Goal: Task Accomplishment & Management: Manage account settings

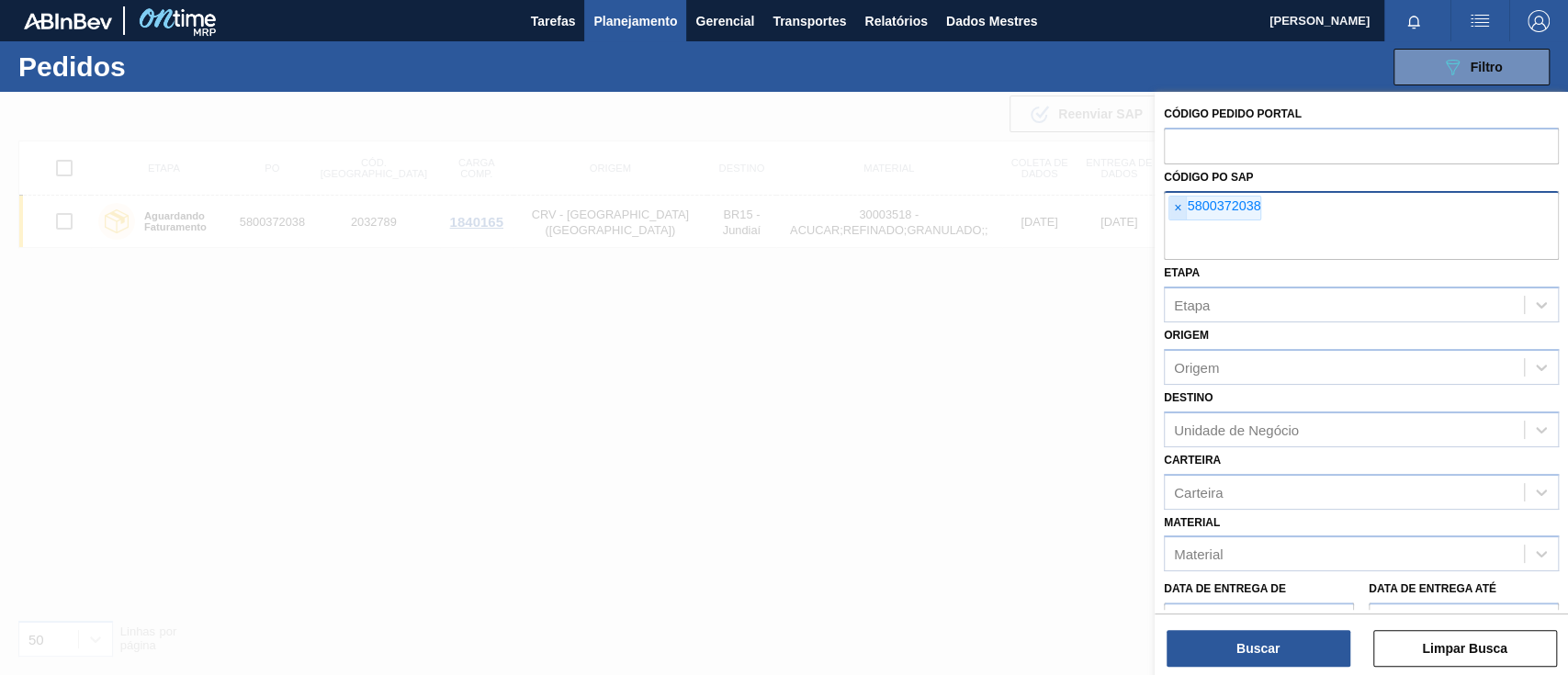
click at [1175, 211] on font "×" at bounding box center [1178, 207] width 8 height 15
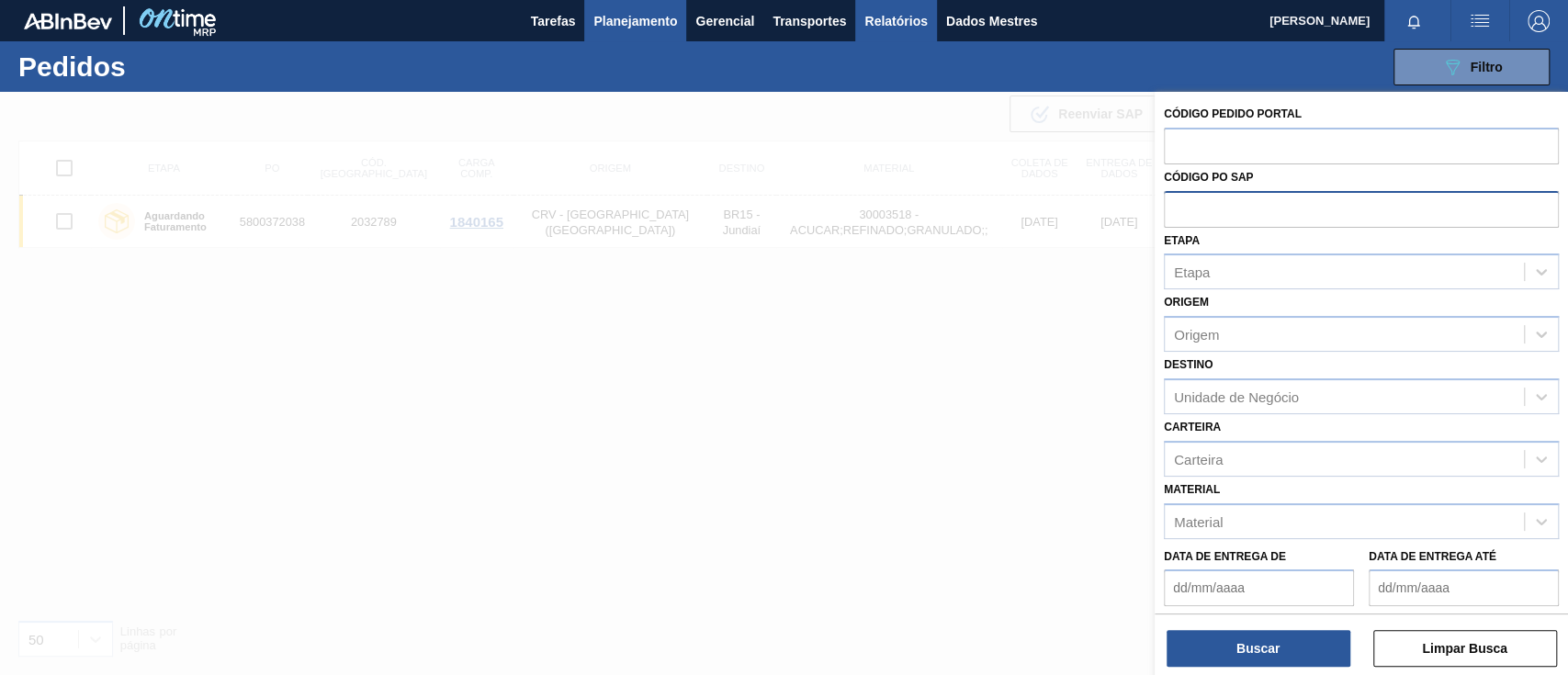
click at [890, 23] on font "Relatórios" at bounding box center [896, 20] width 62 height 15
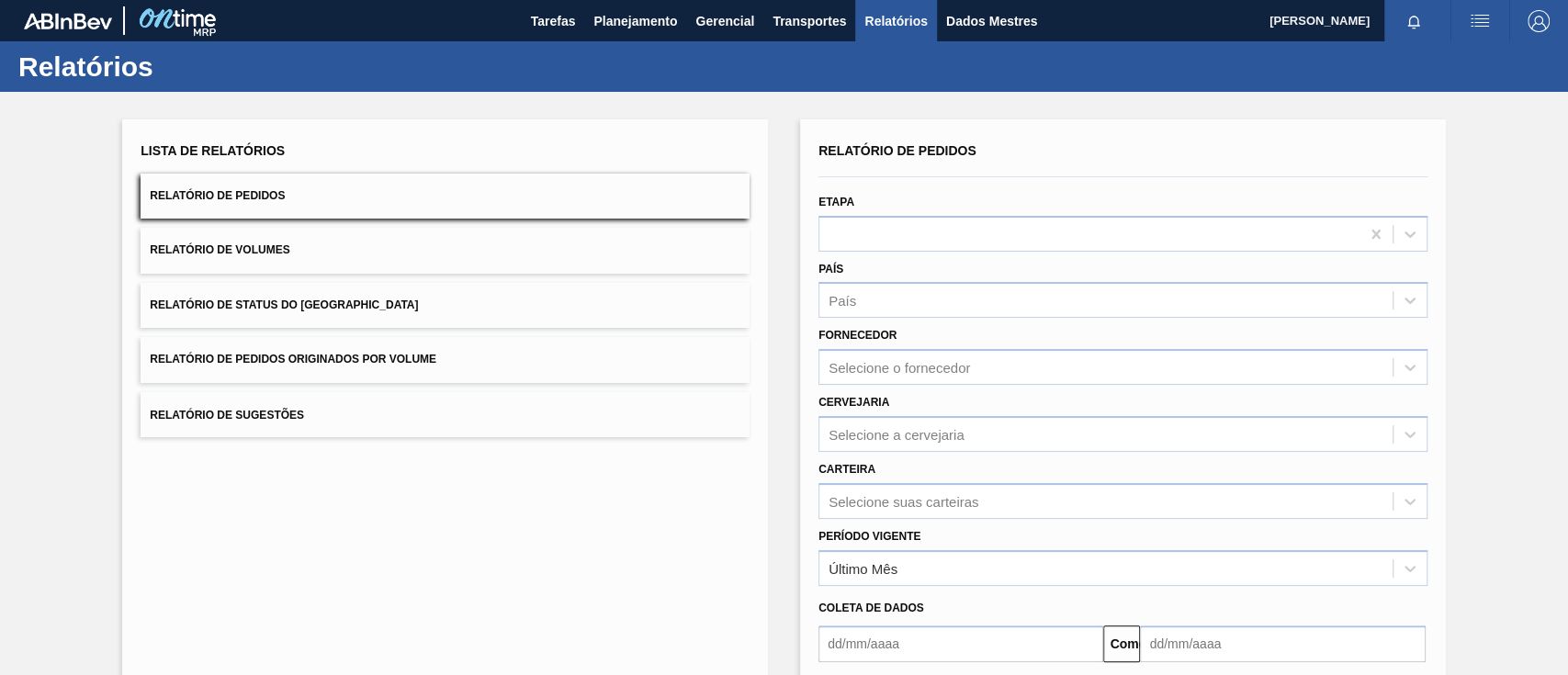
click at [463, 363] on button "Relatório de Pedidos Originados por Volume" at bounding box center [445, 359] width 609 height 45
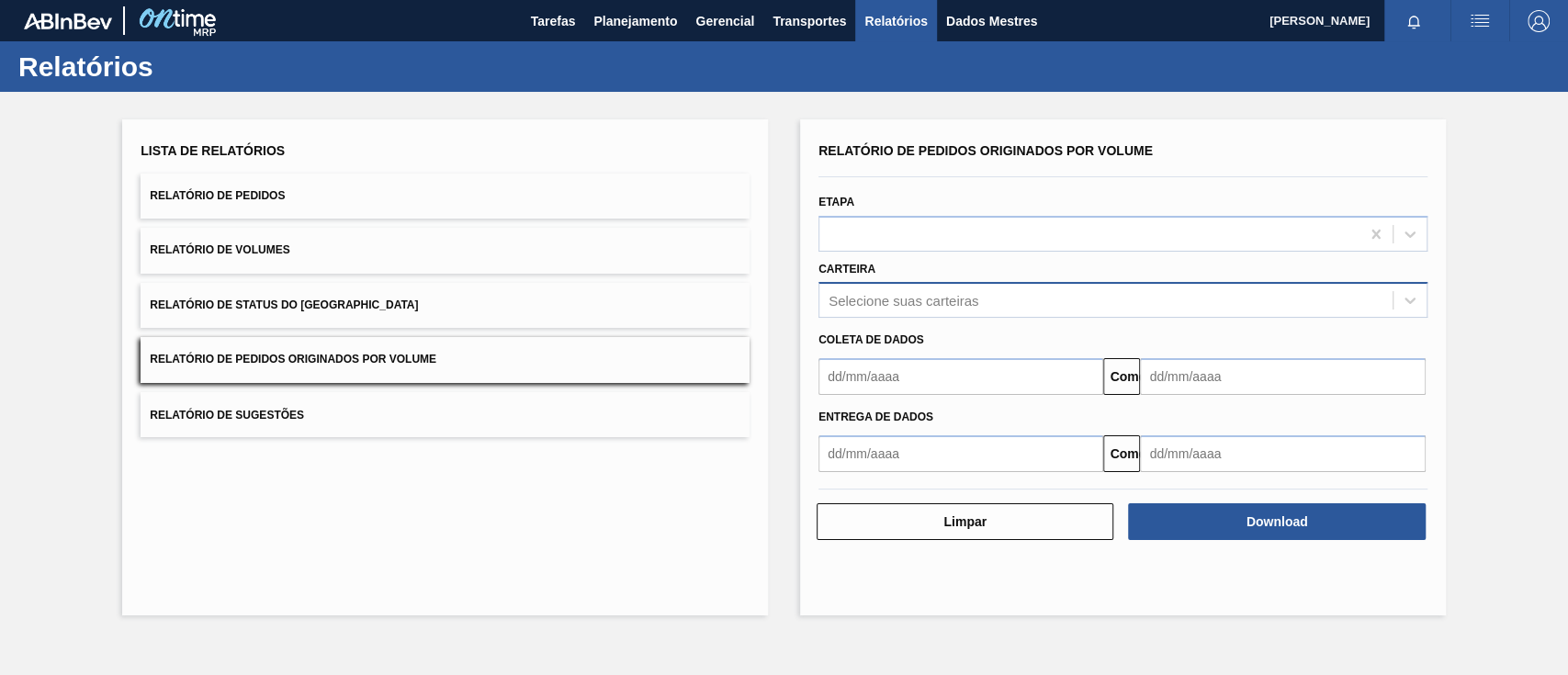
click at [965, 305] on font "Selecione suas carteiras" at bounding box center [903, 301] width 150 height 16
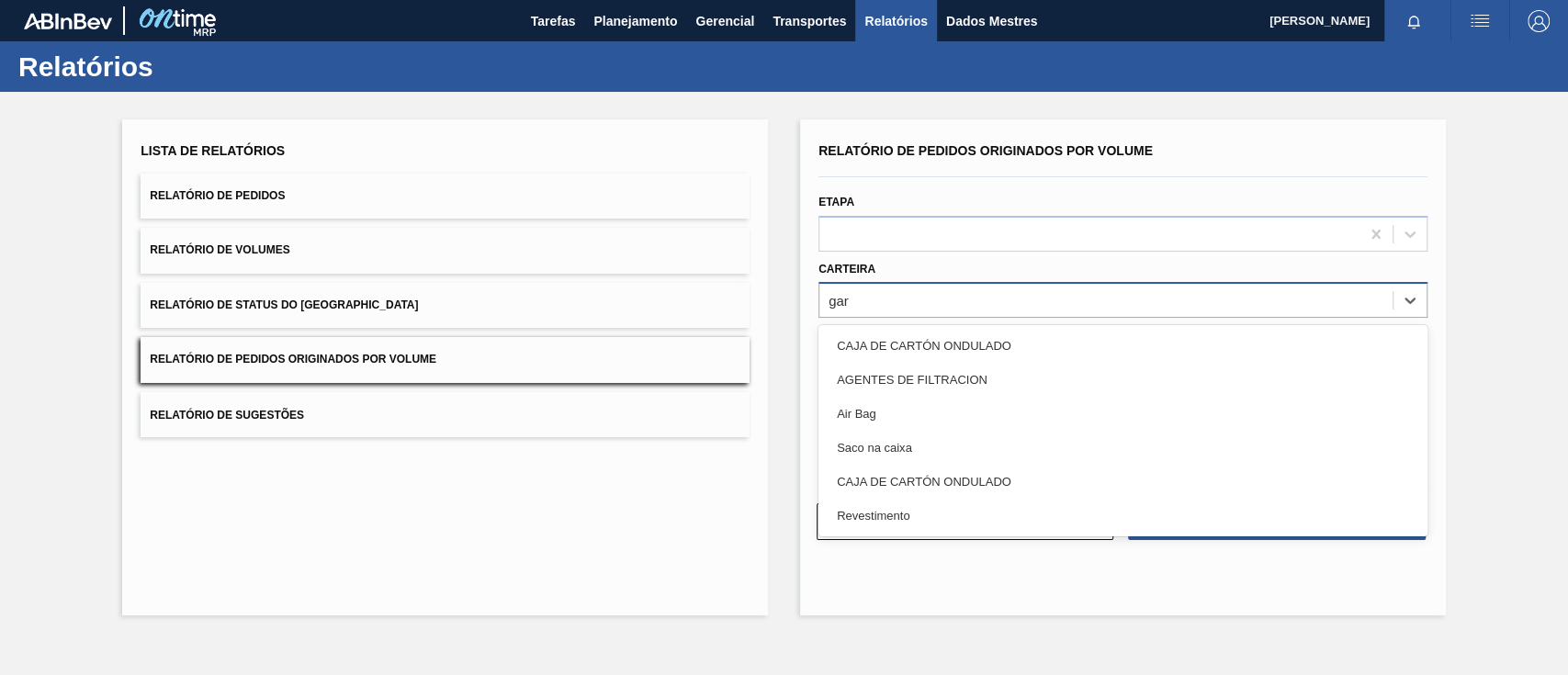
type input "ga"
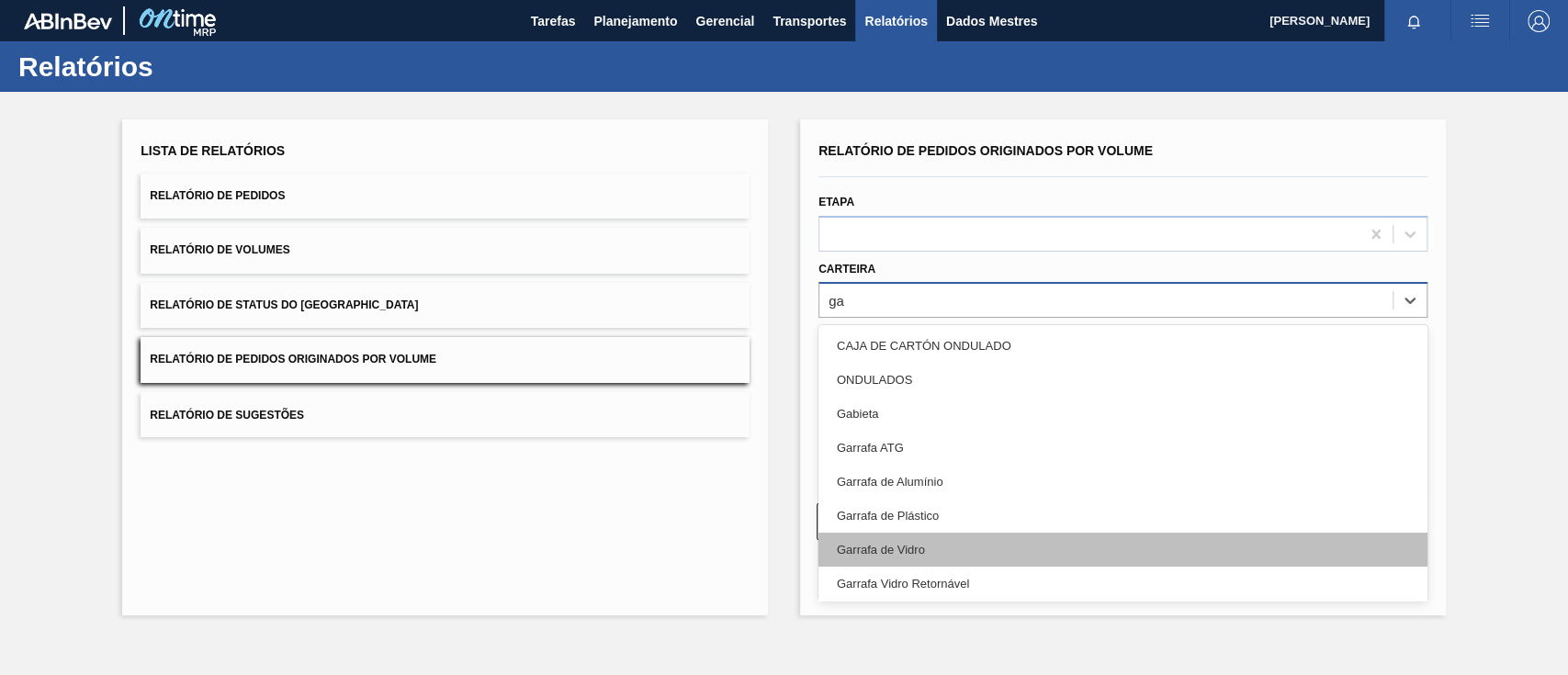
click at [902, 557] on div "Garrafa de Vidro" at bounding box center [1123, 549] width 609 height 34
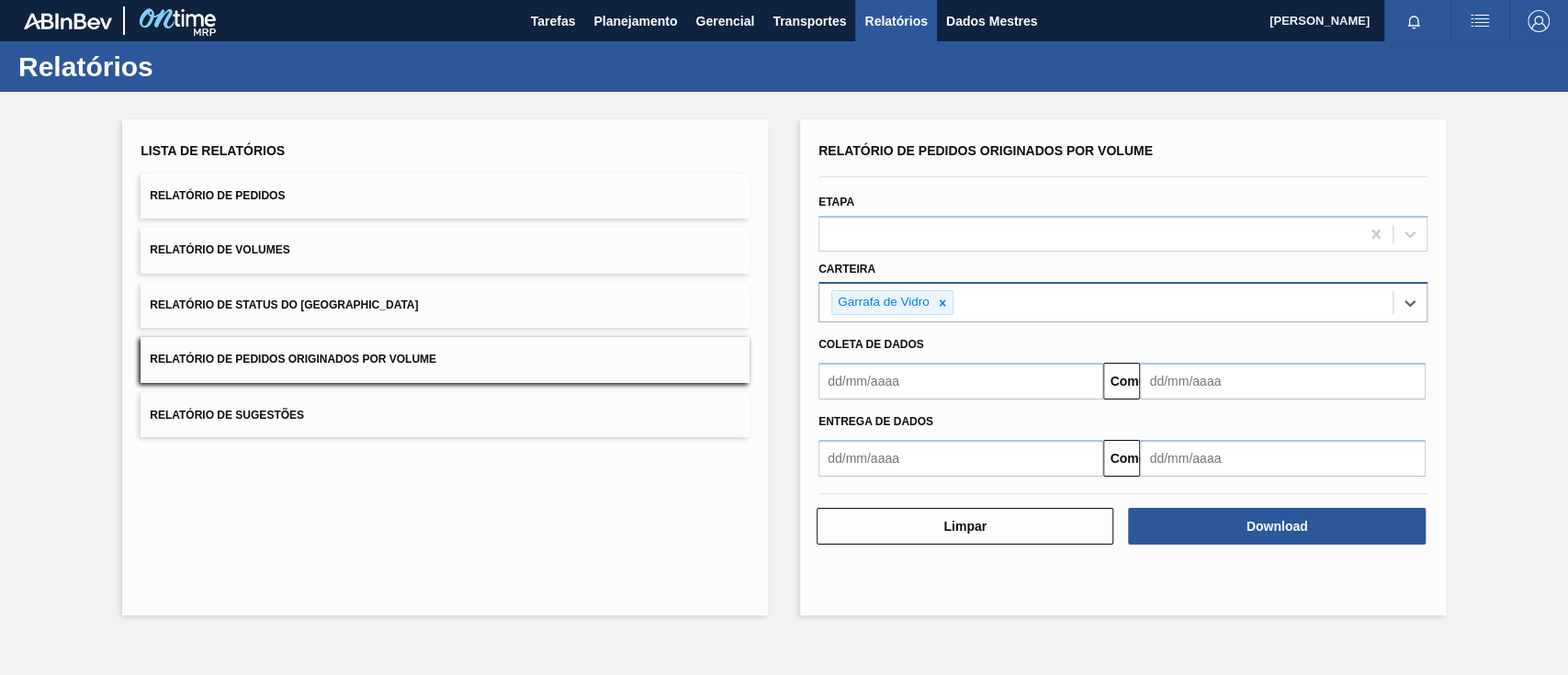
click at [909, 387] on input "text" at bounding box center [961, 382] width 285 height 37
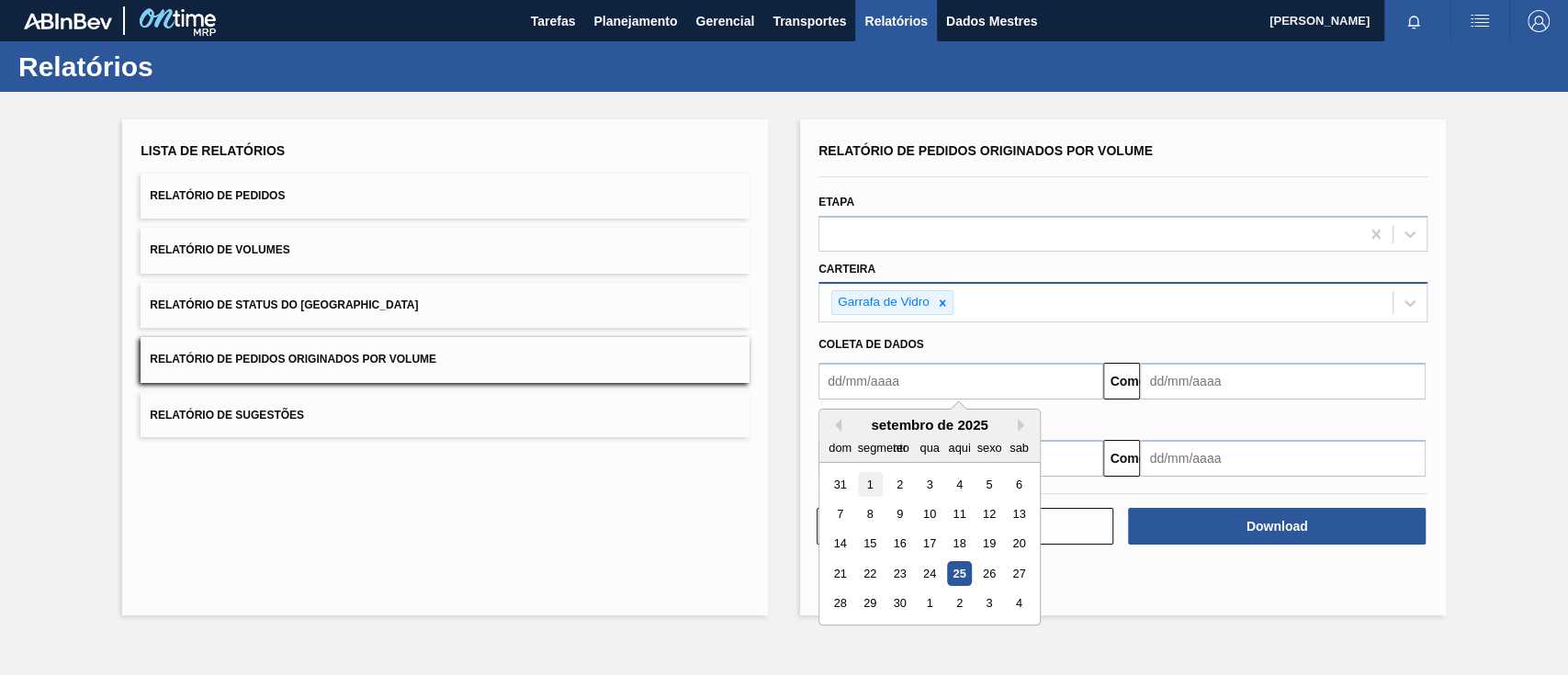
click at [870, 482] on font "1" at bounding box center [870, 485] width 7 height 14
type input "[DATE]"
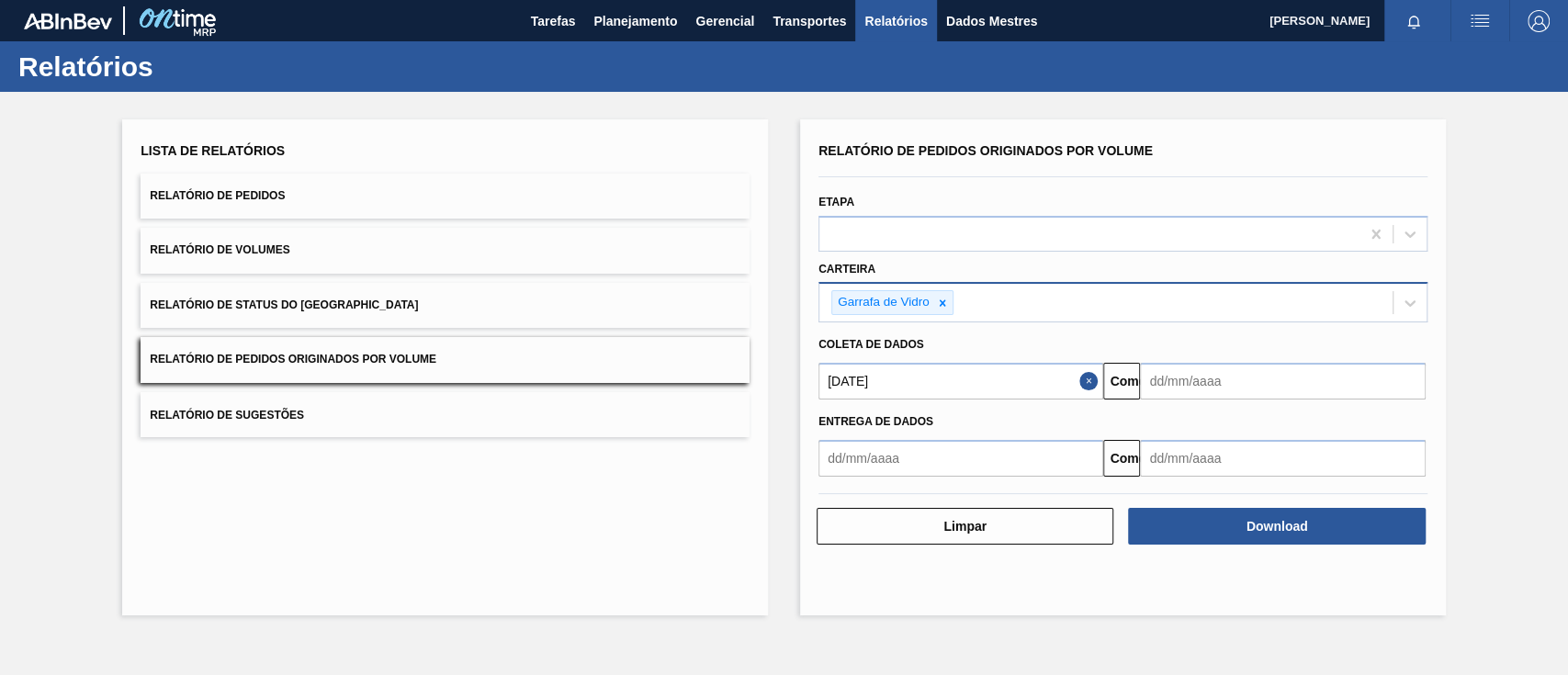
click at [1221, 376] on input "text" at bounding box center [1282, 382] width 285 height 37
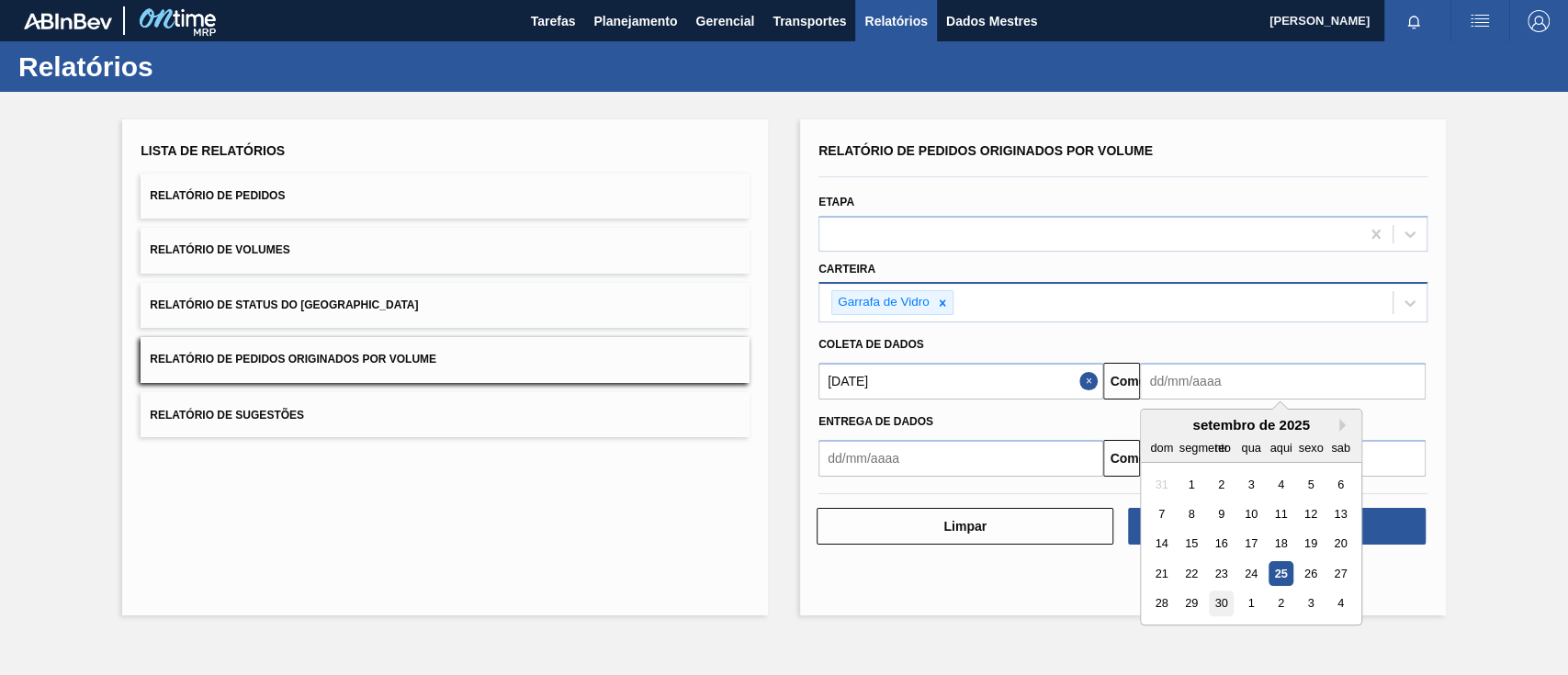
click at [1219, 605] on font "30" at bounding box center [1221, 604] width 13 height 14
type input "[DATE]"
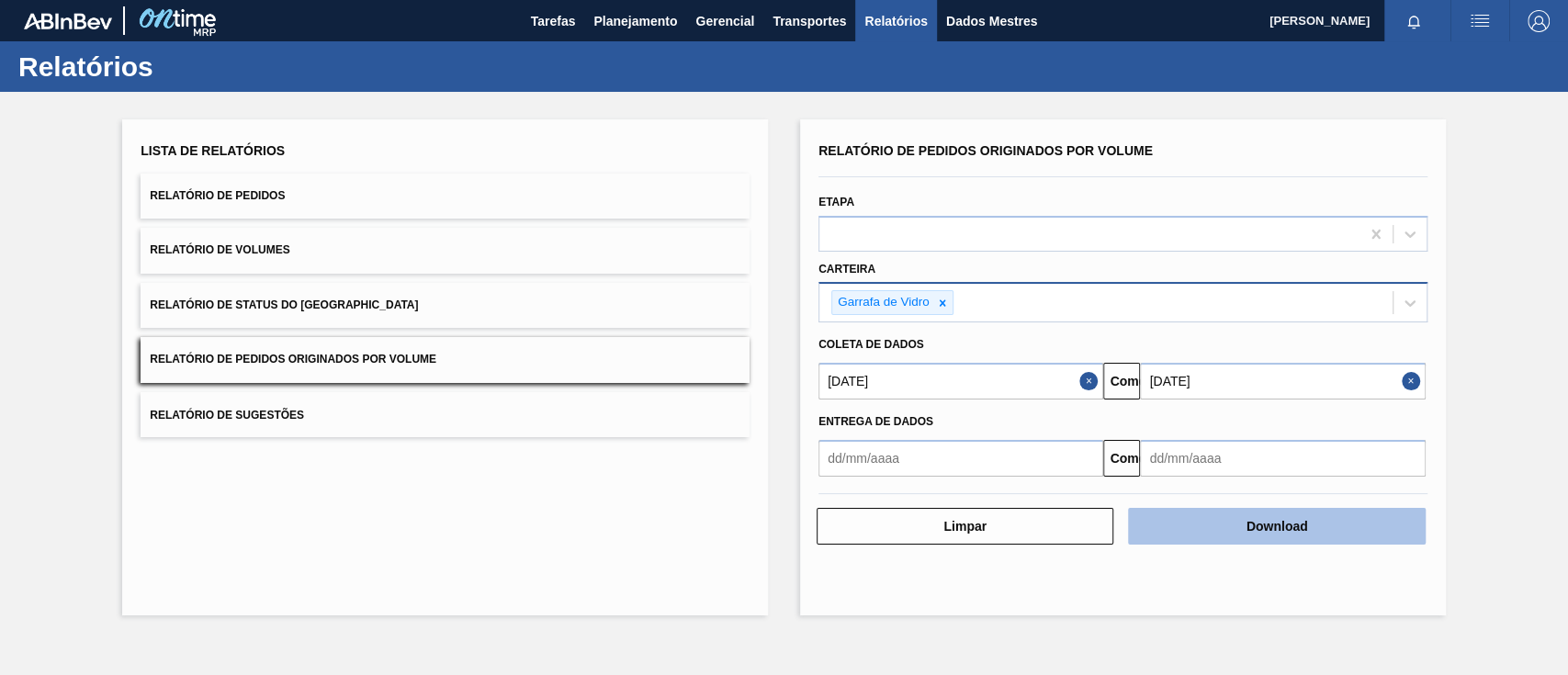
click at [1252, 523] on font "Download" at bounding box center [1277, 525] width 61 height 15
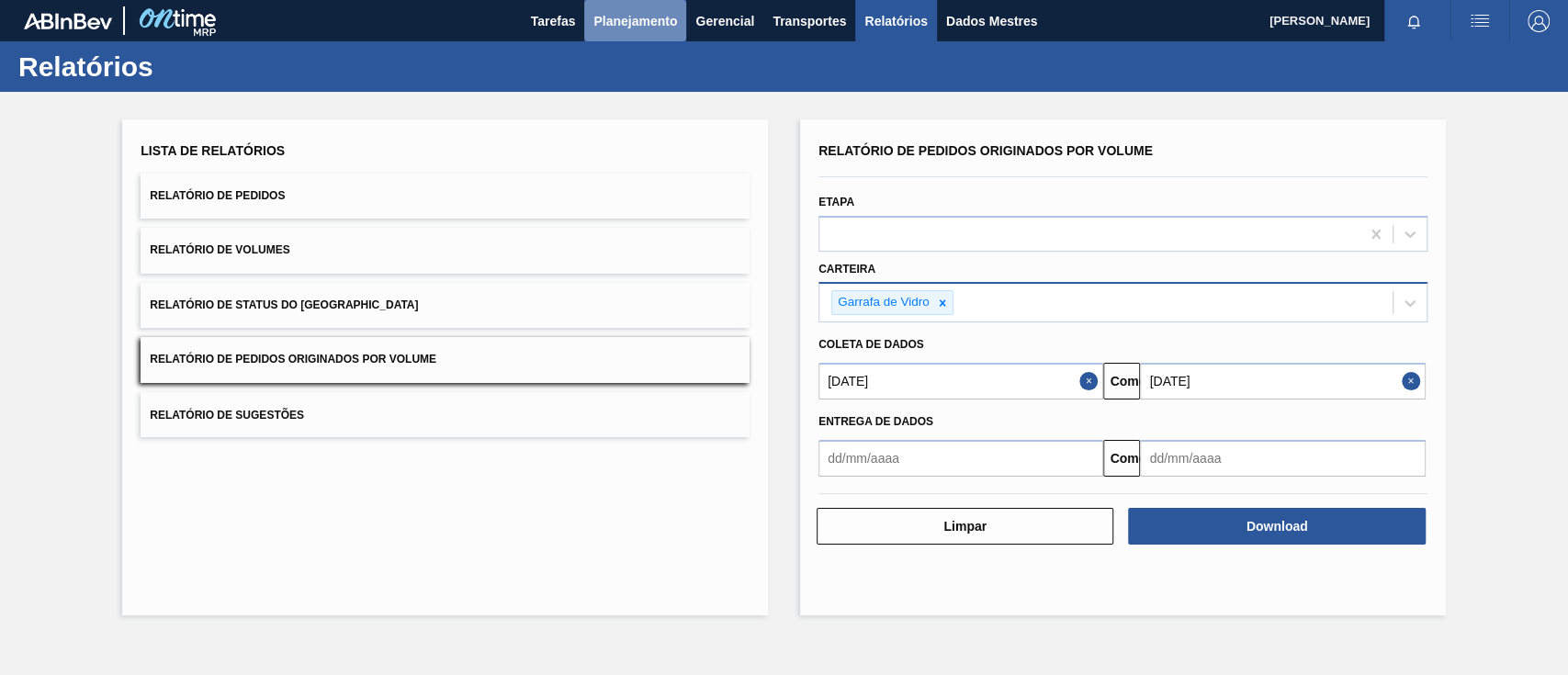
click at [637, 16] on font "Planejamento" at bounding box center [635, 20] width 84 height 15
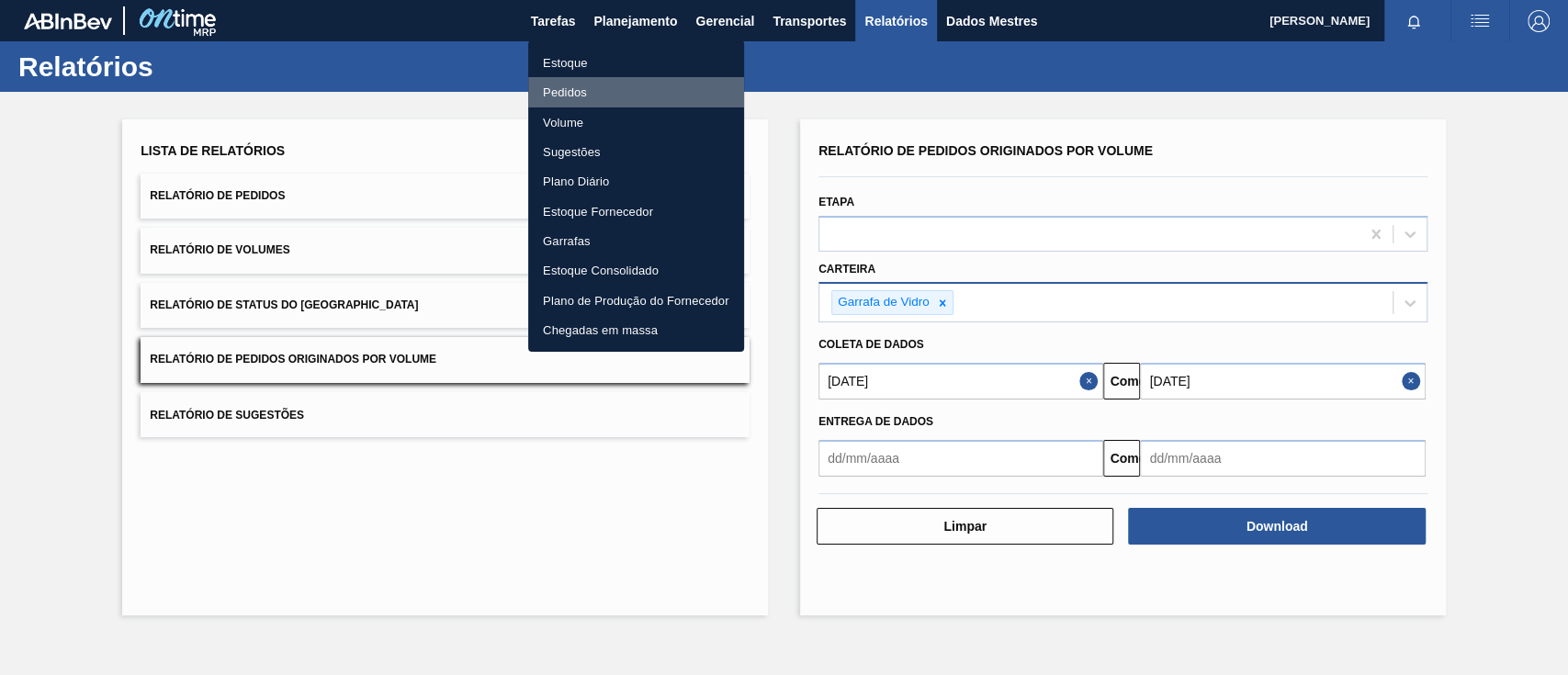
click at [586, 77] on li "Pedidos" at bounding box center [636, 91] width 216 height 29
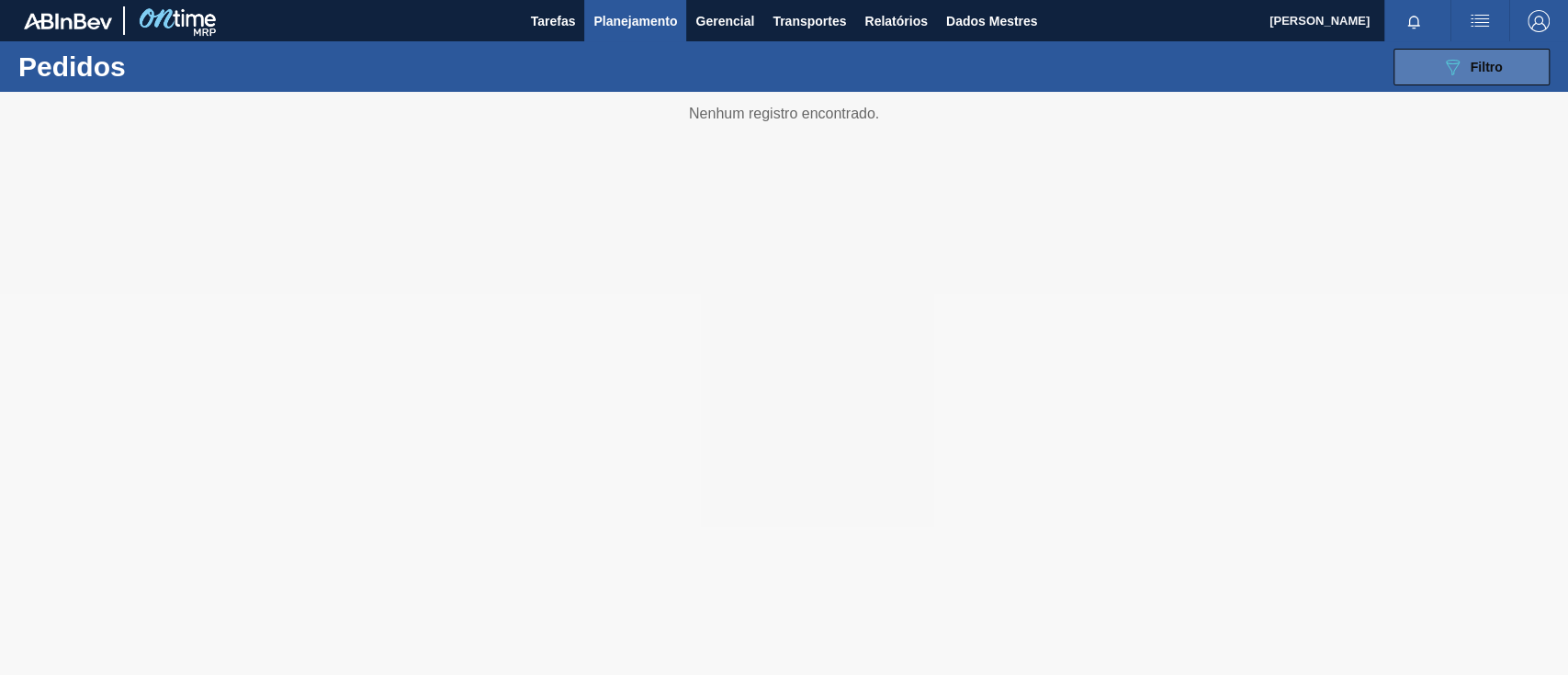
click at [1460, 62] on icon "089F7B8B-B2A5-4AFE-B5C0-19BA573D28AC" at bounding box center [1452, 67] width 22 height 22
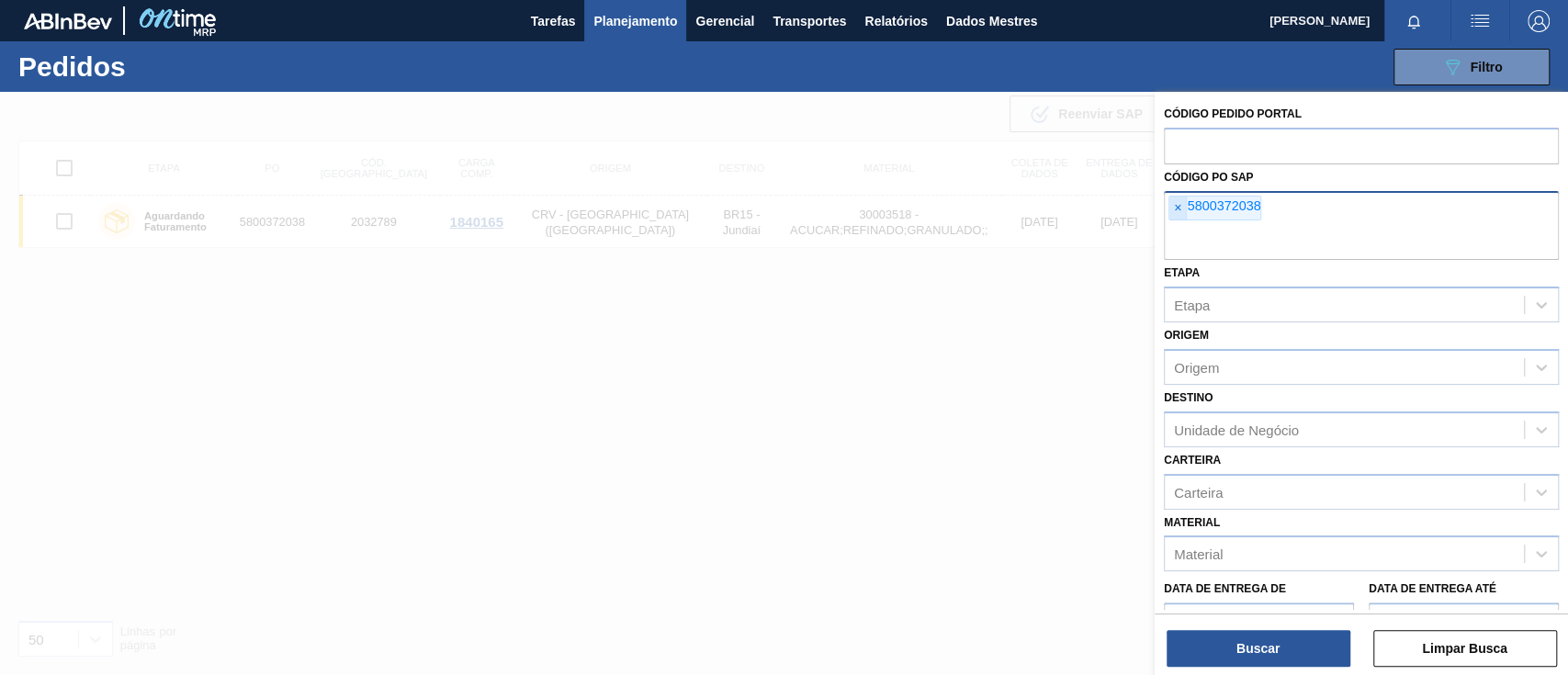
click at [1176, 210] on font "×" at bounding box center [1178, 207] width 8 height 15
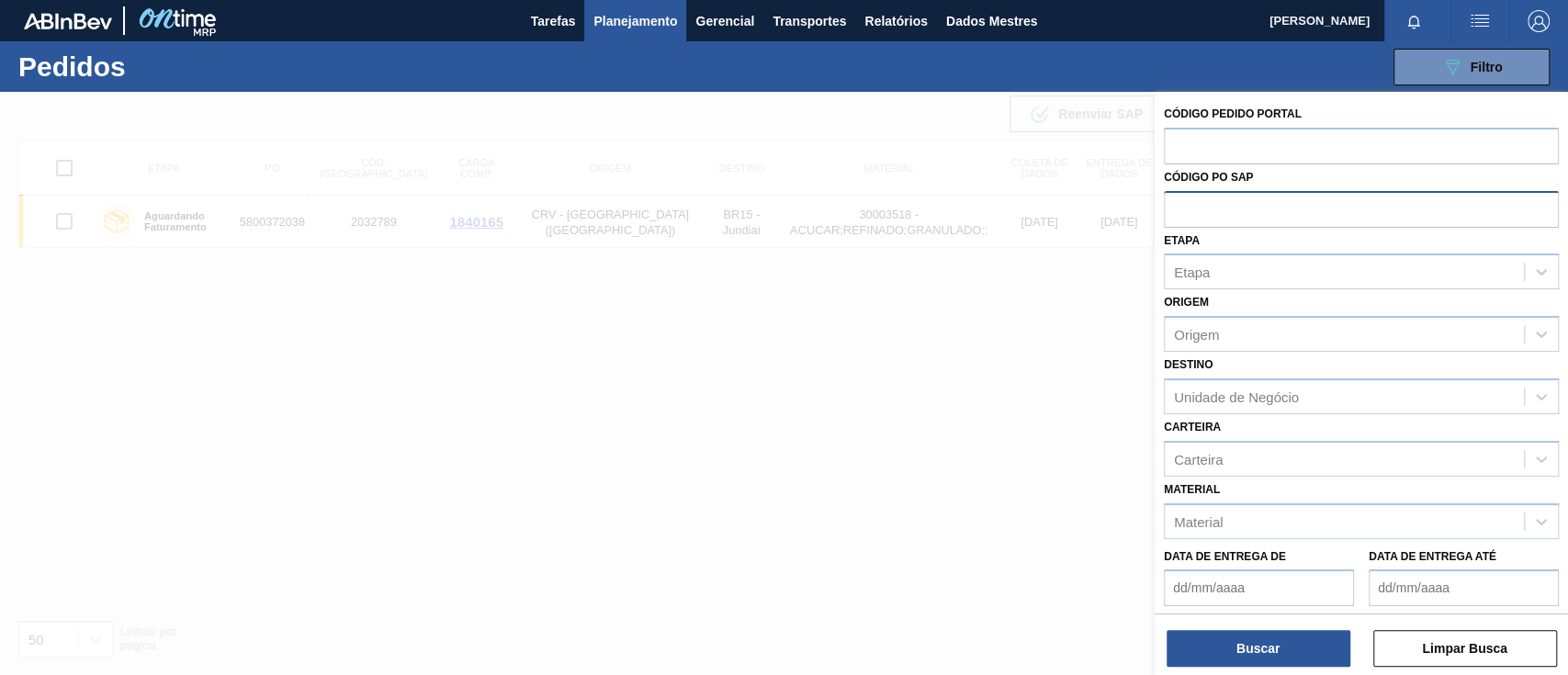
paste input "text"
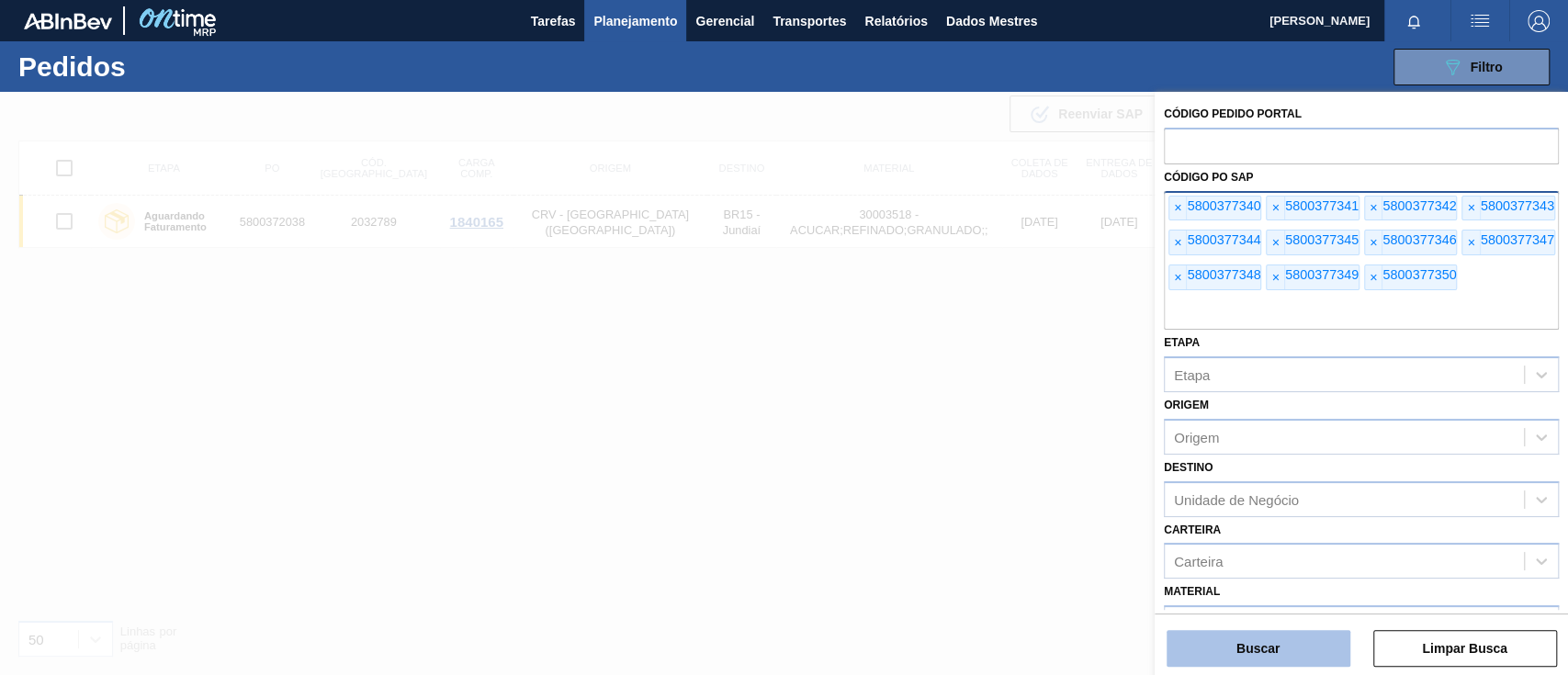
click at [1265, 647] on font "Buscar" at bounding box center [1258, 648] width 43 height 15
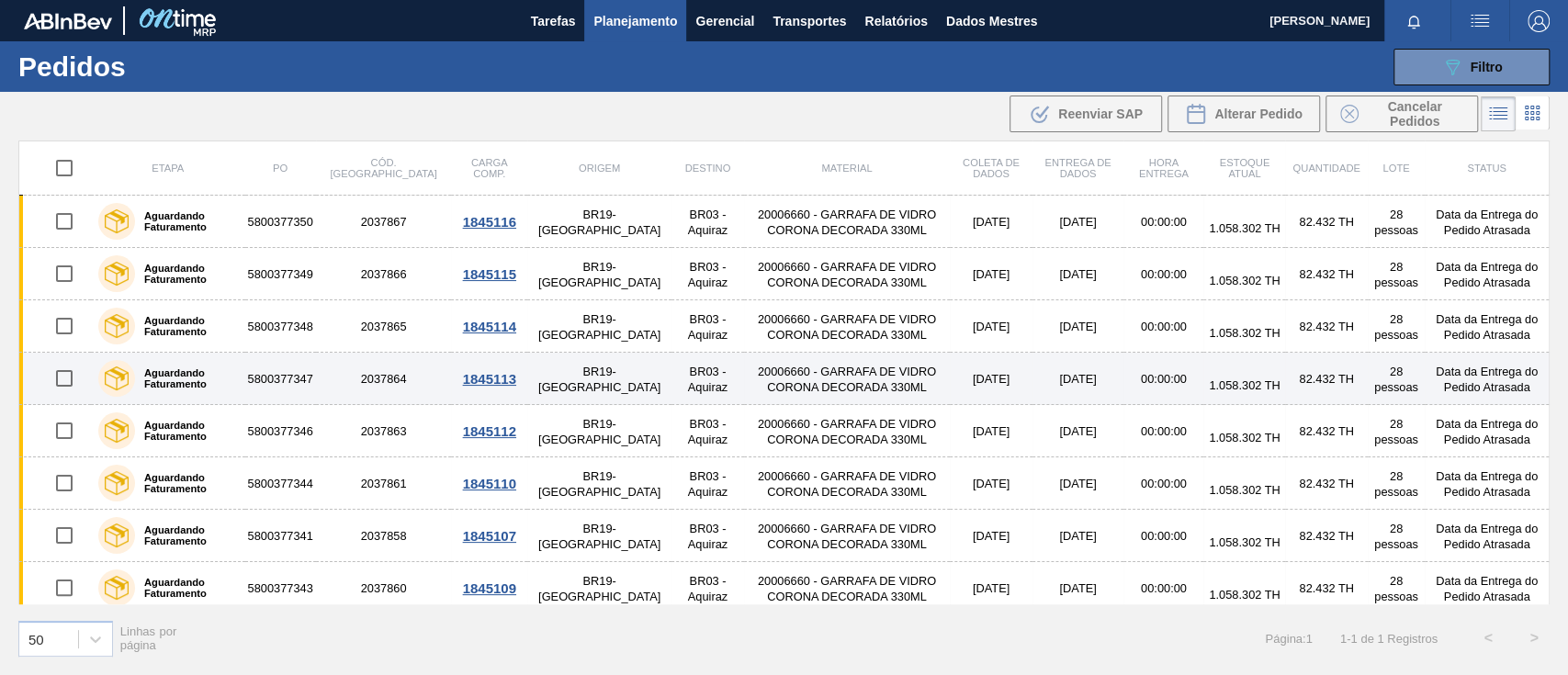
scroll to position [165, 0]
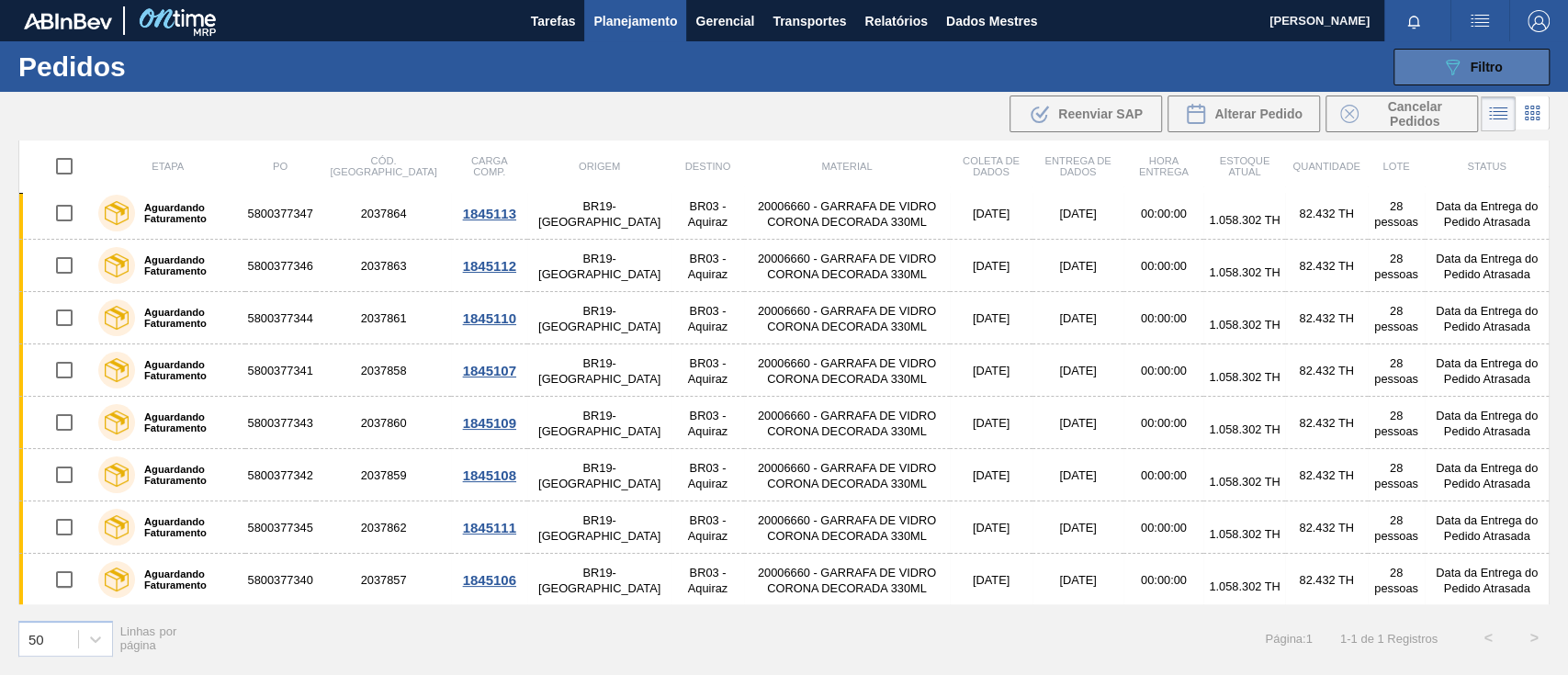
click at [1493, 70] on font "Filtro" at bounding box center [1486, 66] width 32 height 15
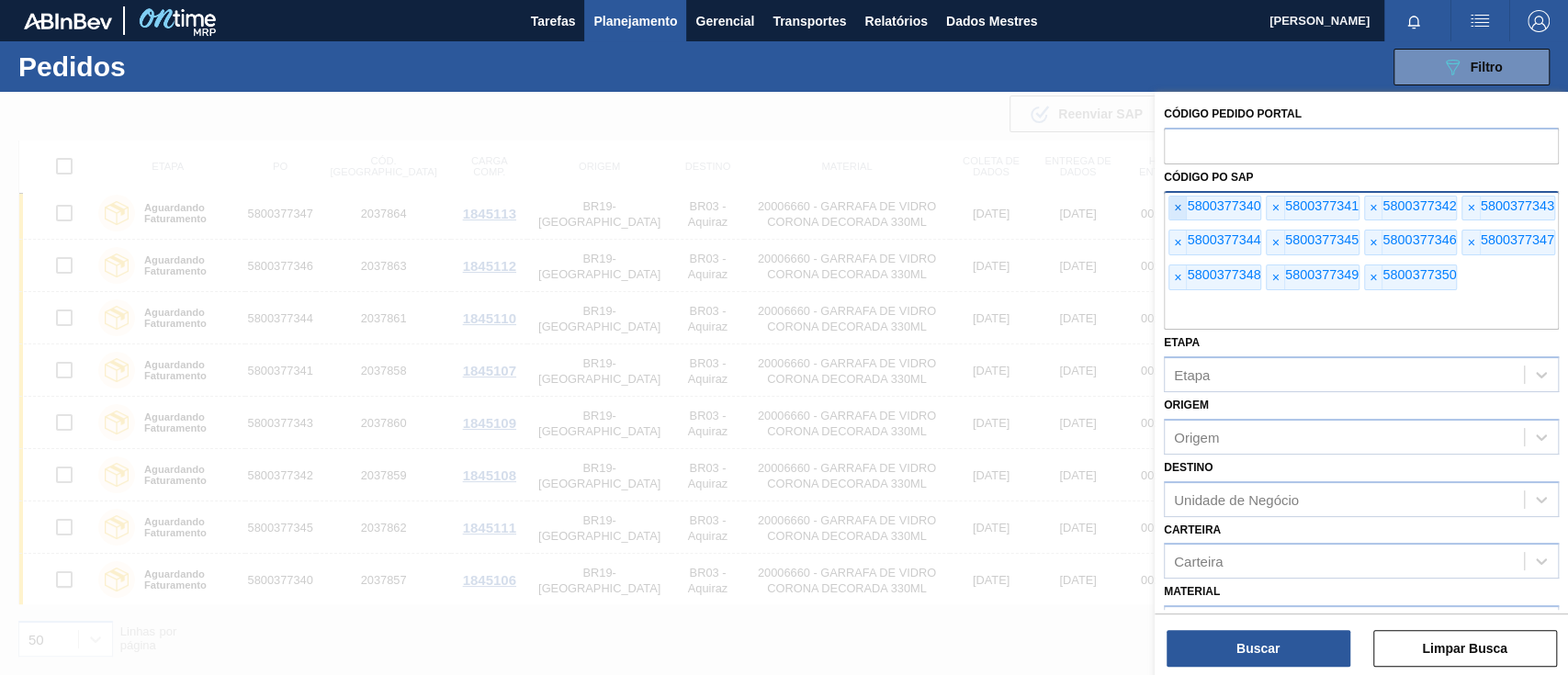
click at [1182, 201] on span "×" at bounding box center [1178, 208] width 17 height 24
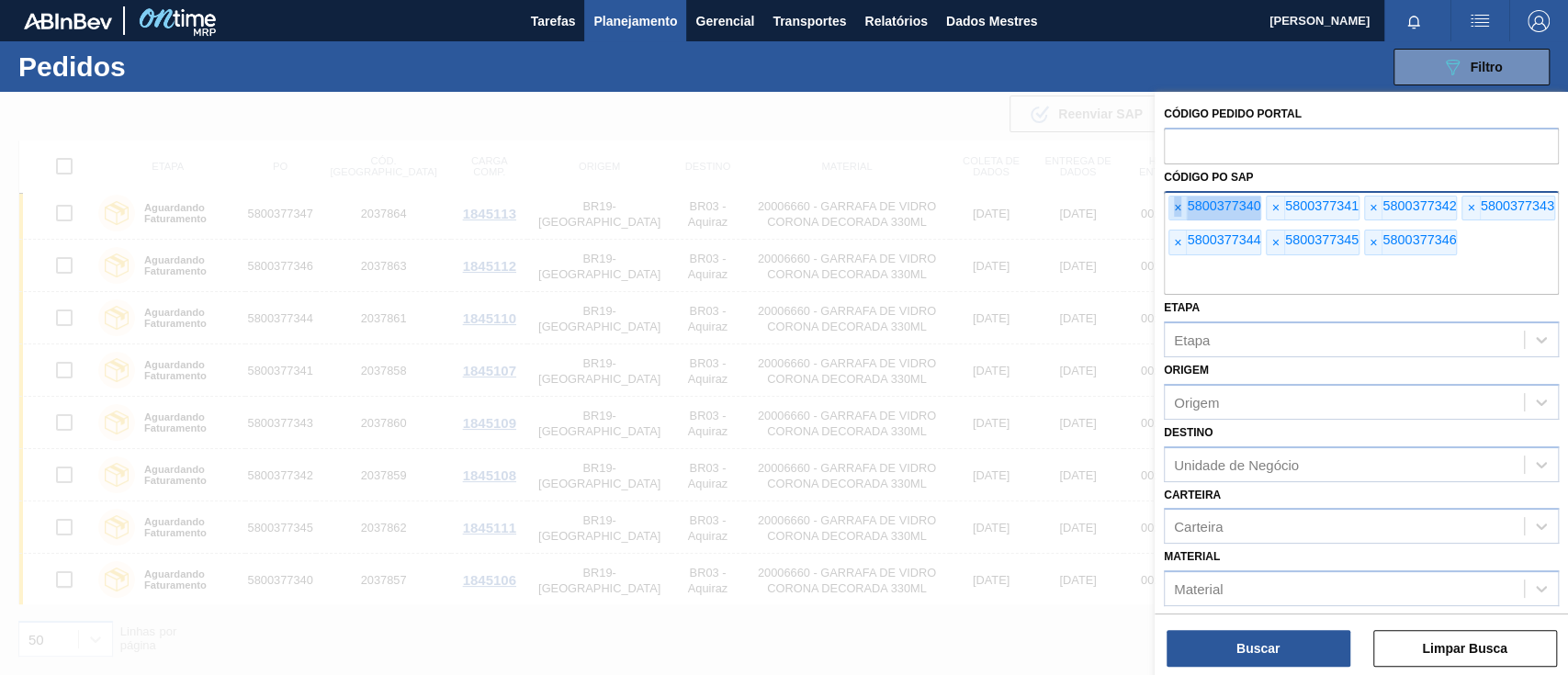
click at [1182, 201] on span "×" at bounding box center [1178, 208] width 17 height 24
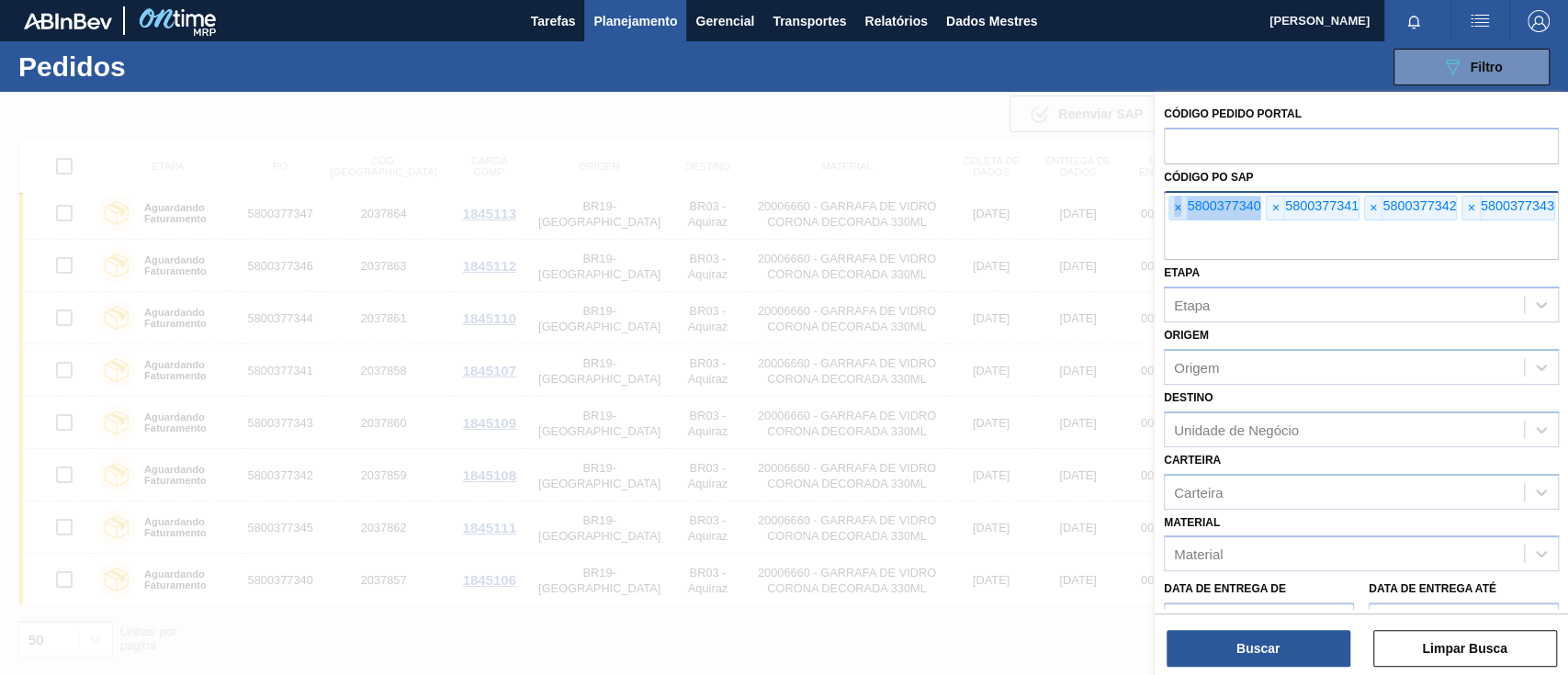
click at [1182, 201] on span "×" at bounding box center [1178, 208] width 17 height 24
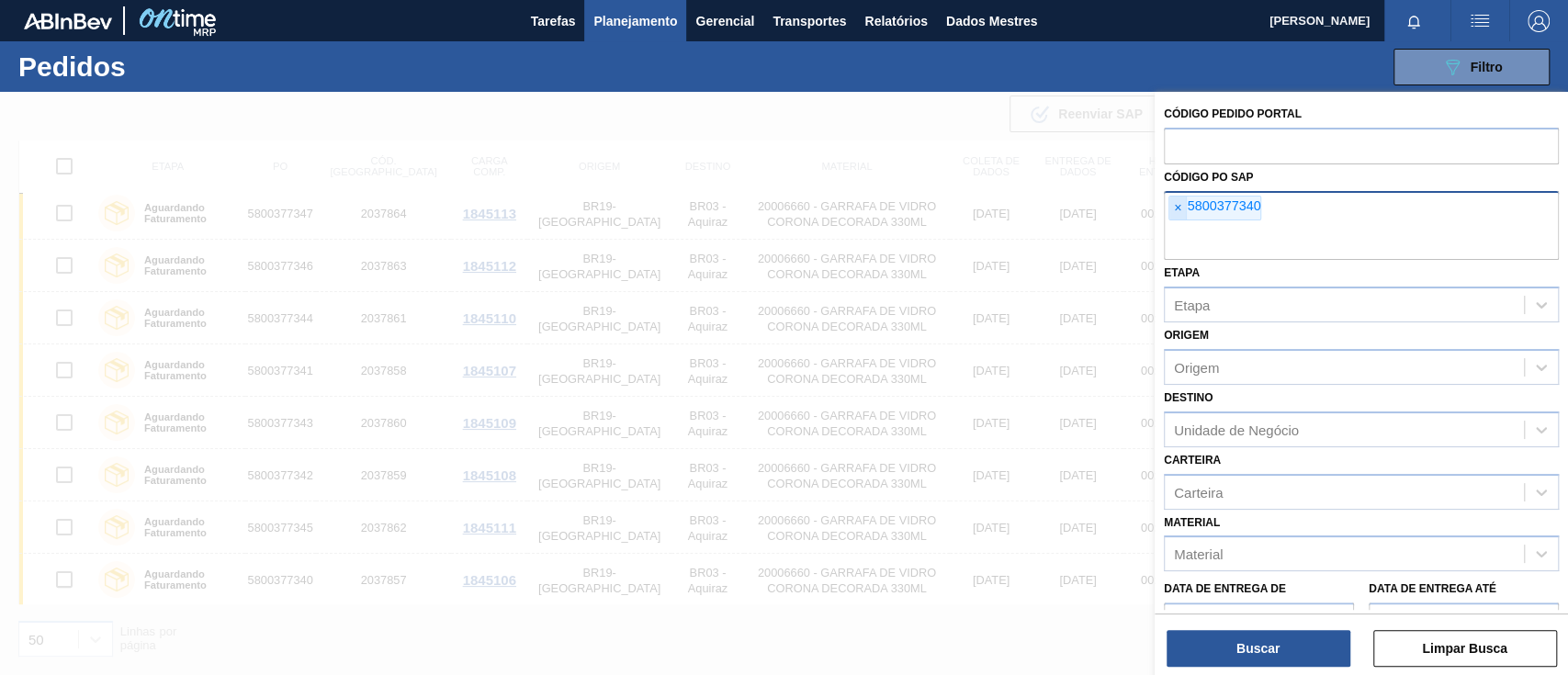
click at [1182, 201] on span "×" at bounding box center [1178, 208] width 17 height 24
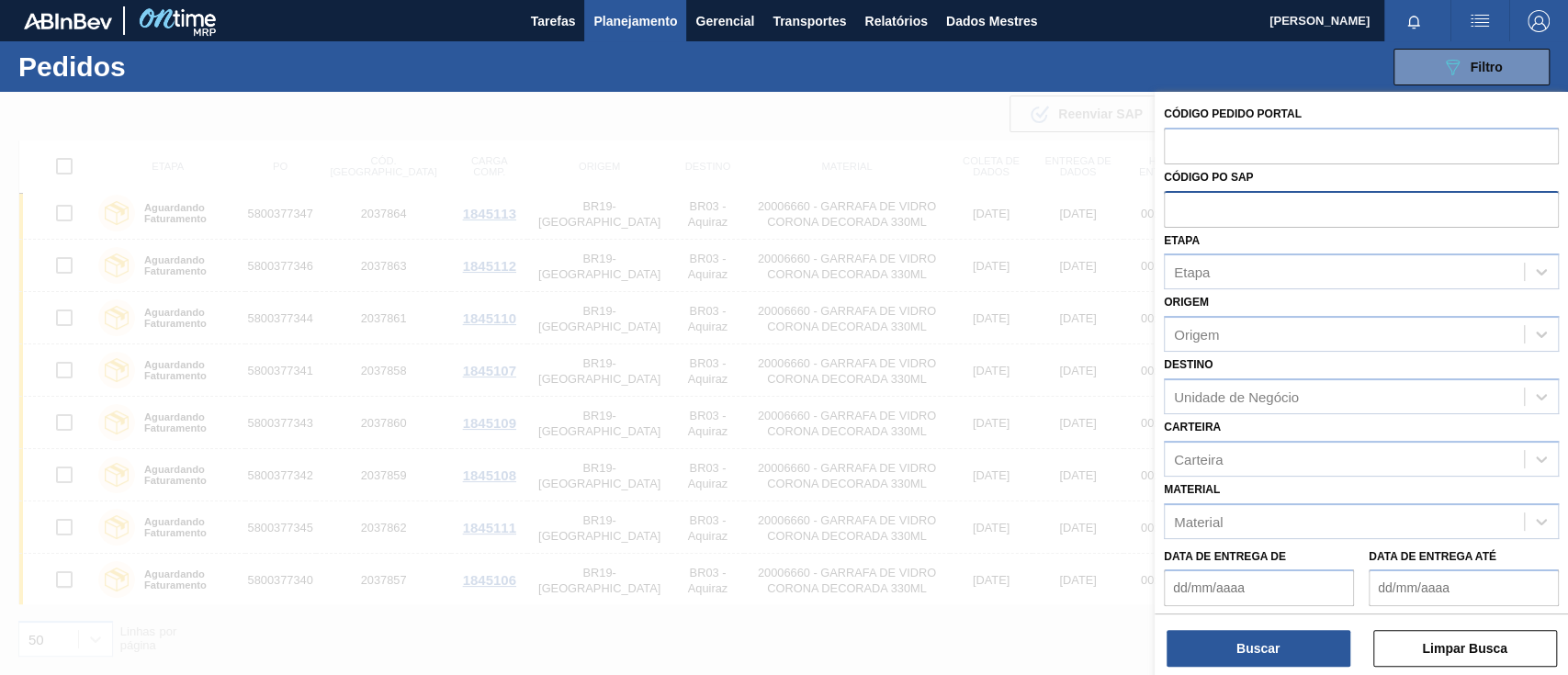
paste input "text"
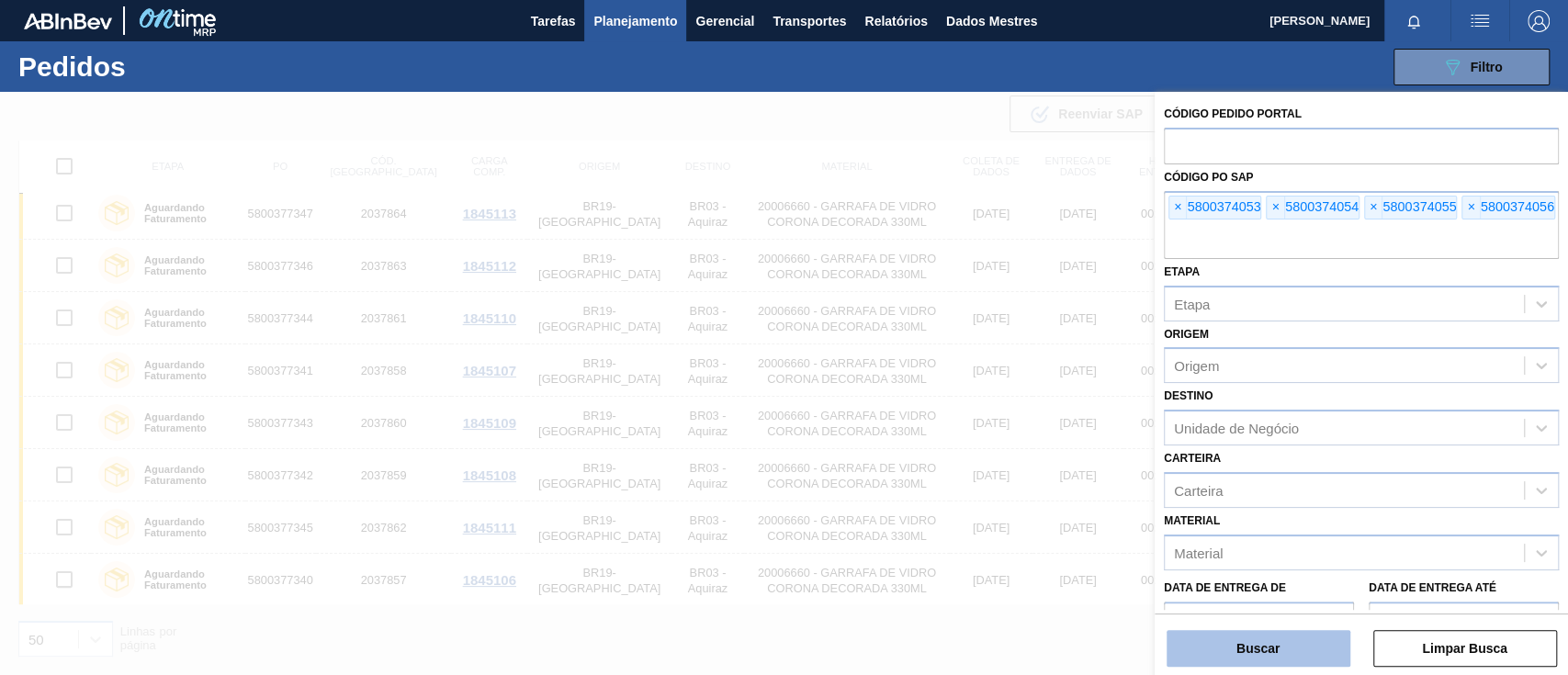
click at [1284, 645] on button "Buscar" at bounding box center [1258, 649] width 184 height 37
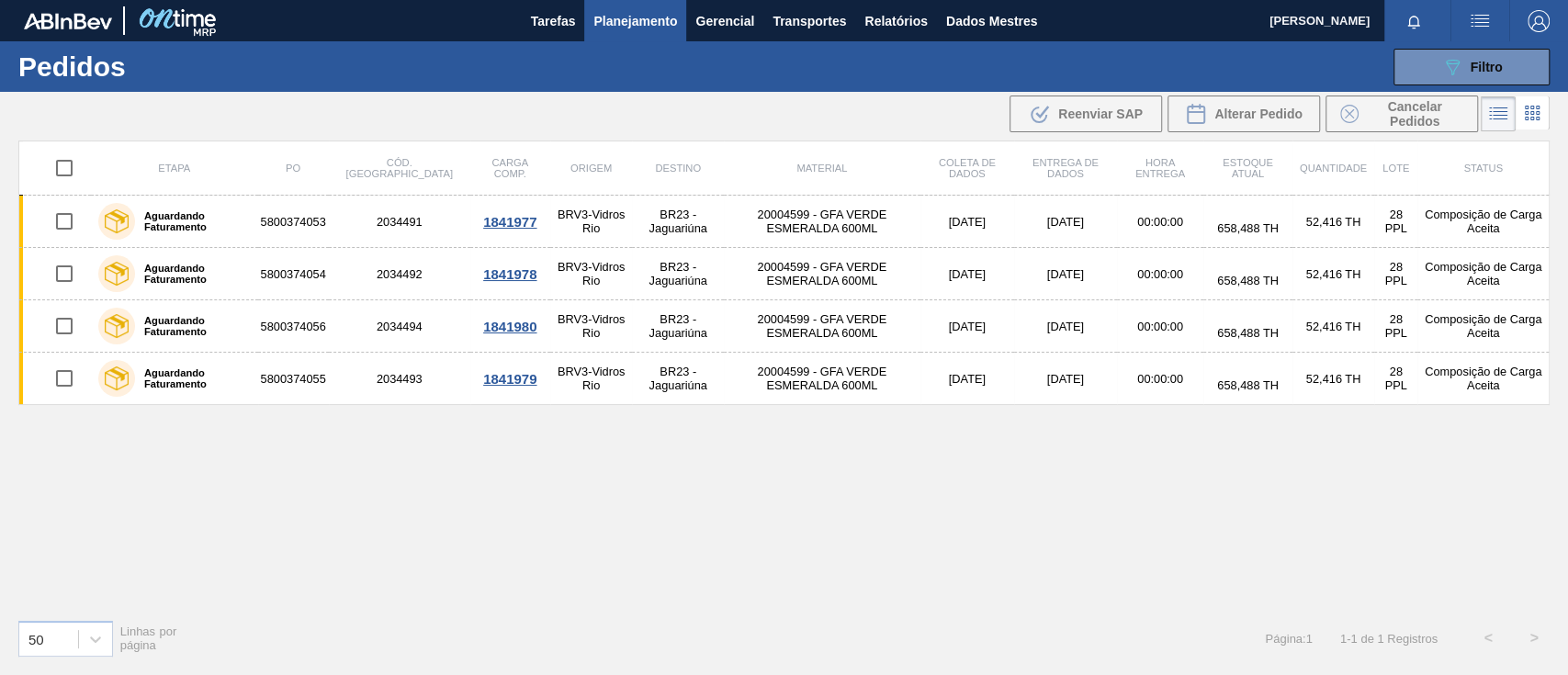
scroll to position [0, 0]
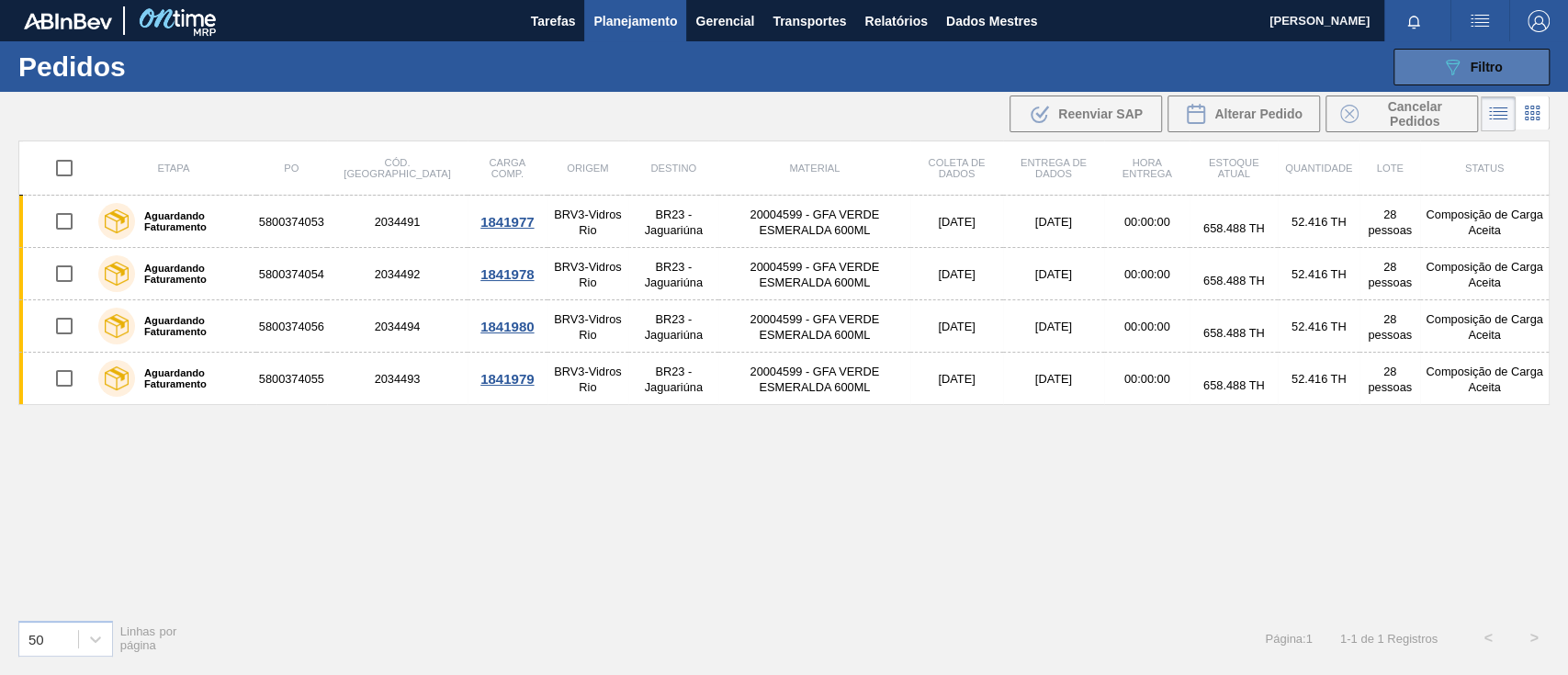
click at [1488, 74] on span "Filtro" at bounding box center [1486, 66] width 32 height 15
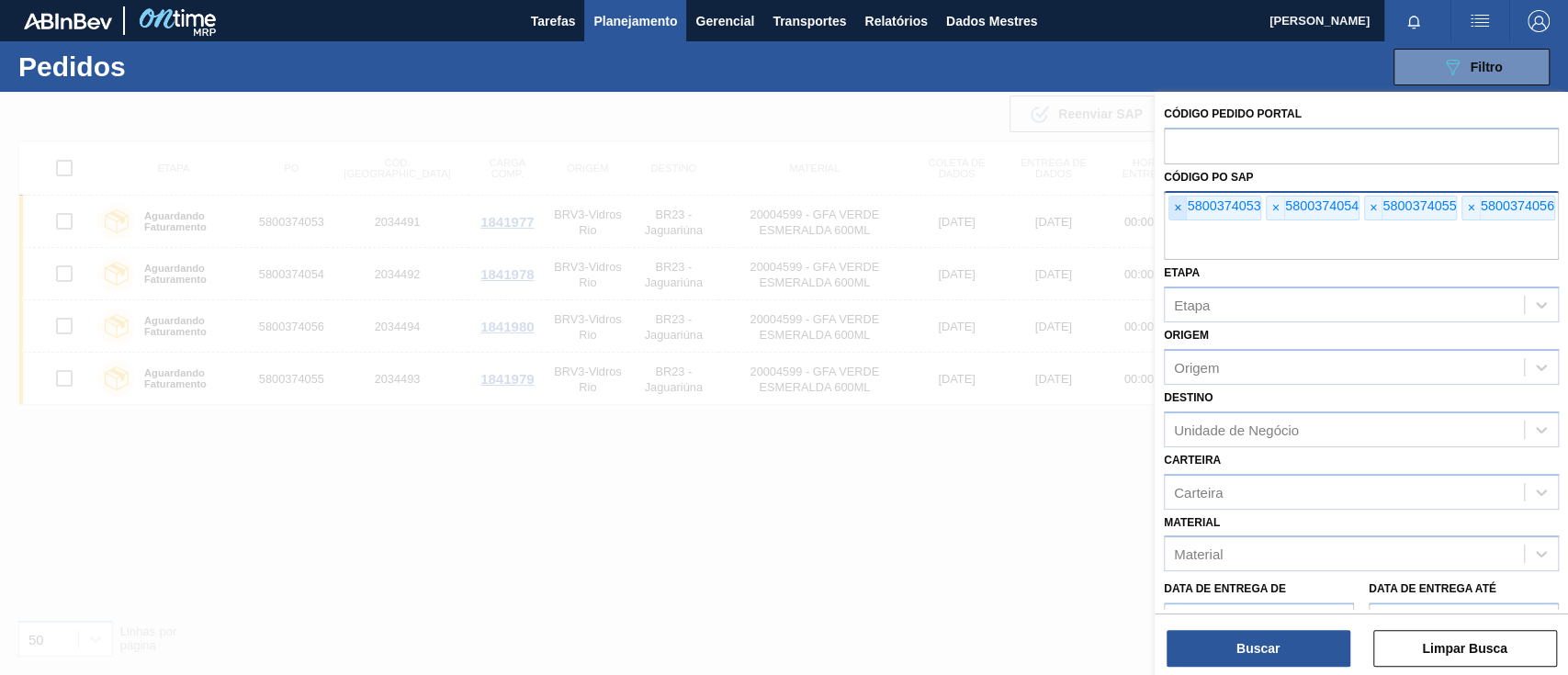
click at [1176, 209] on font "×" at bounding box center [1178, 207] width 8 height 15
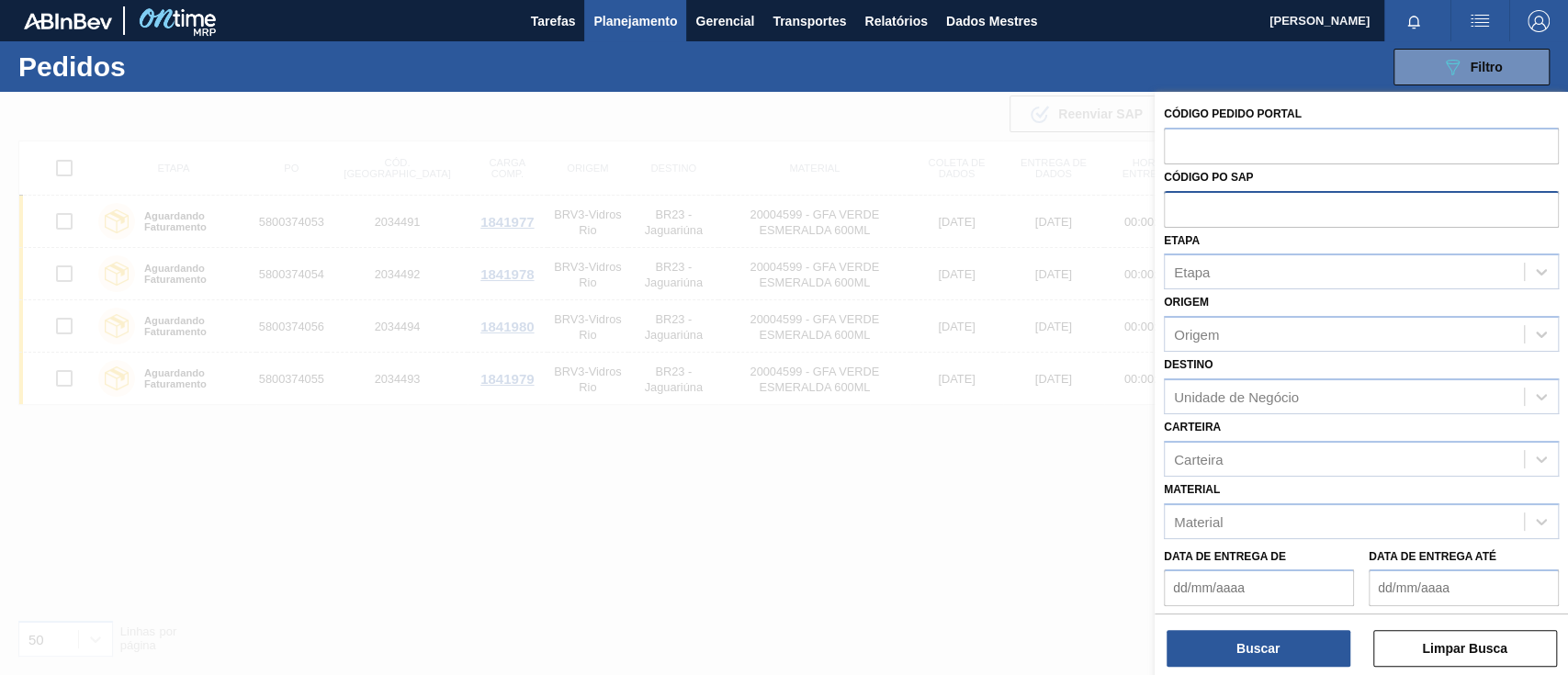
paste input "text"
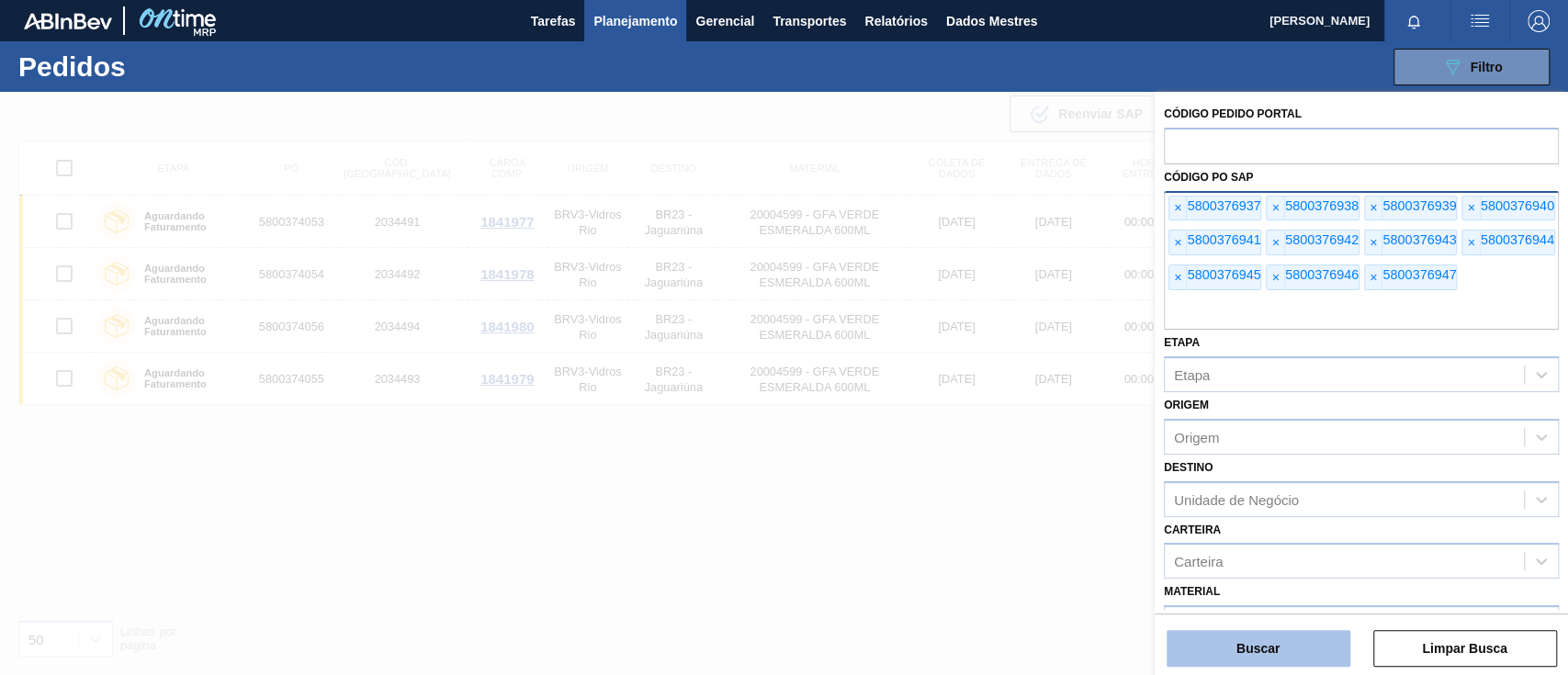
click at [1266, 645] on font "Buscar" at bounding box center [1258, 648] width 43 height 15
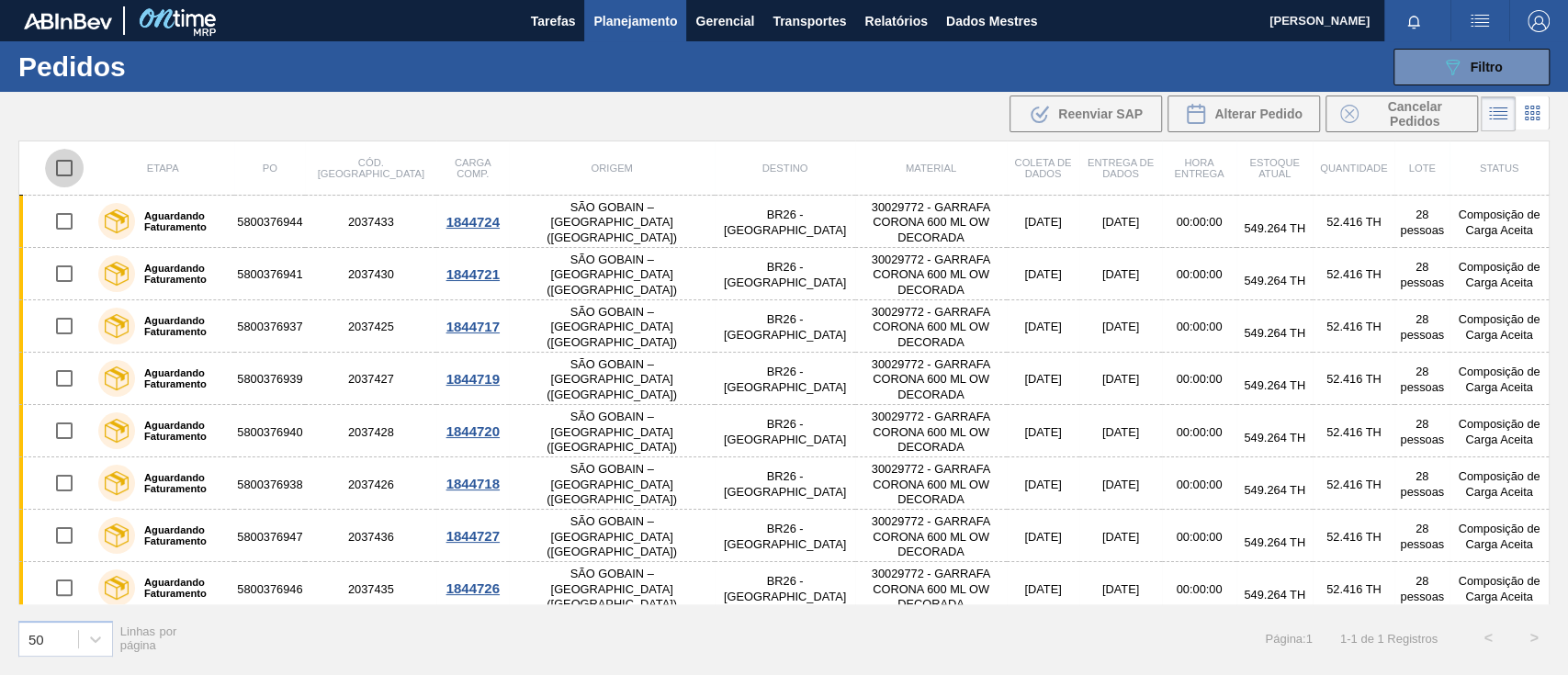
click at [70, 165] on input "checkbox" at bounding box center [64, 168] width 39 height 39
checkbox input "true"
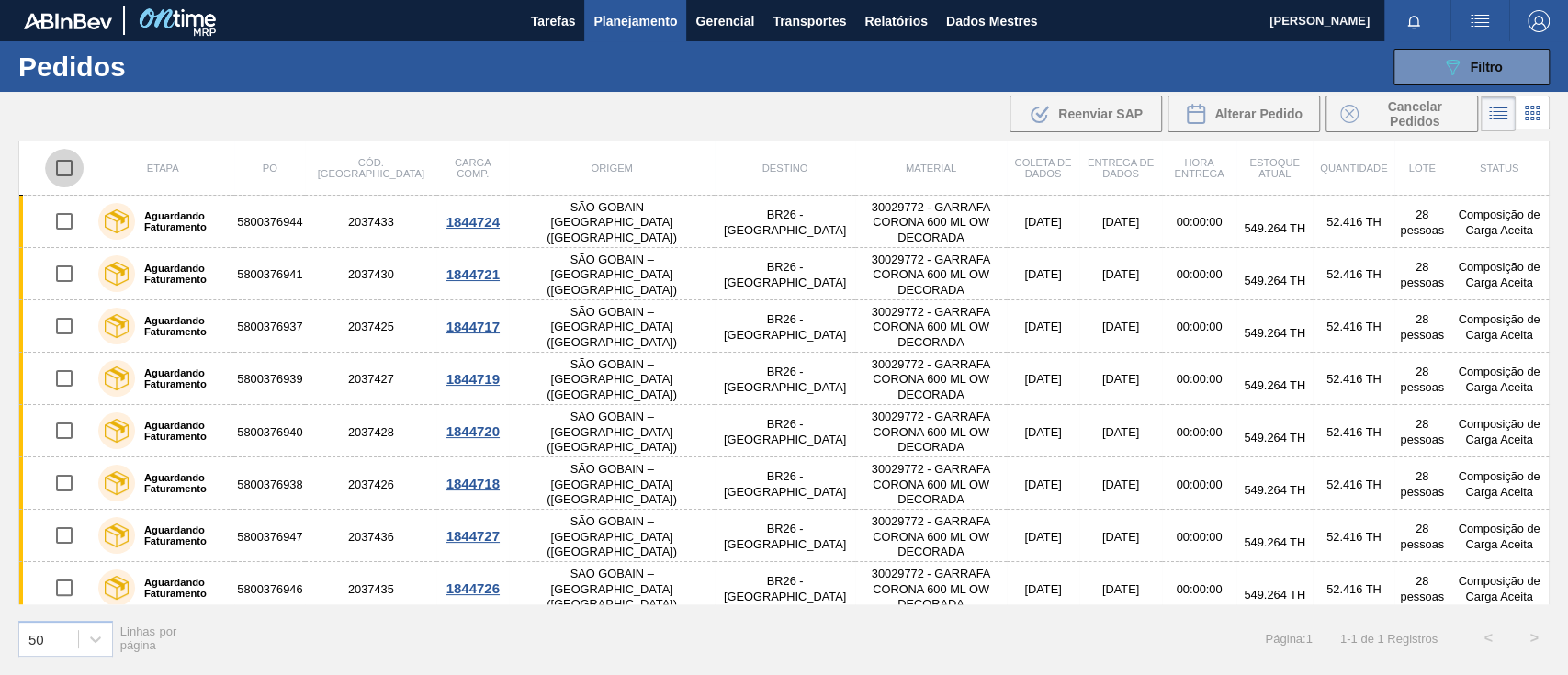
checkbox input "true"
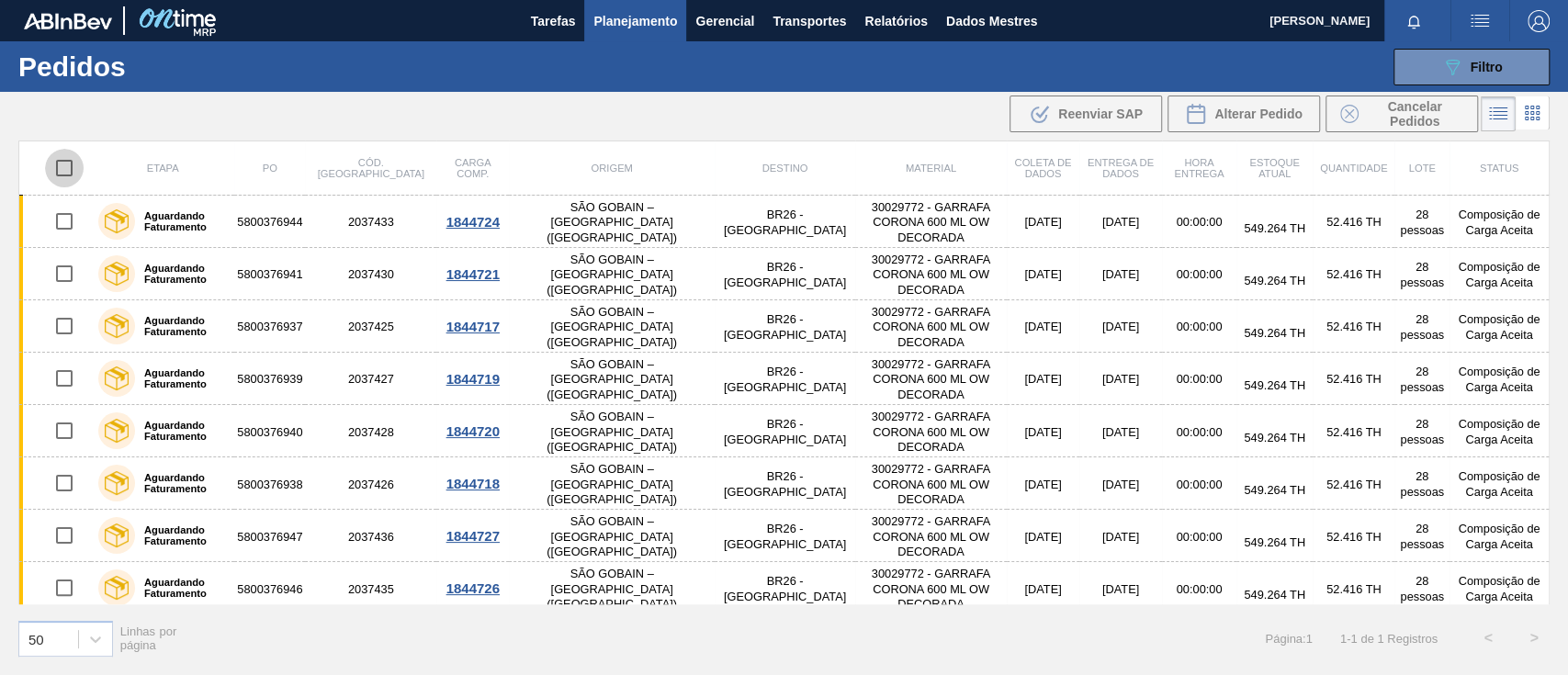
checkbox input "true"
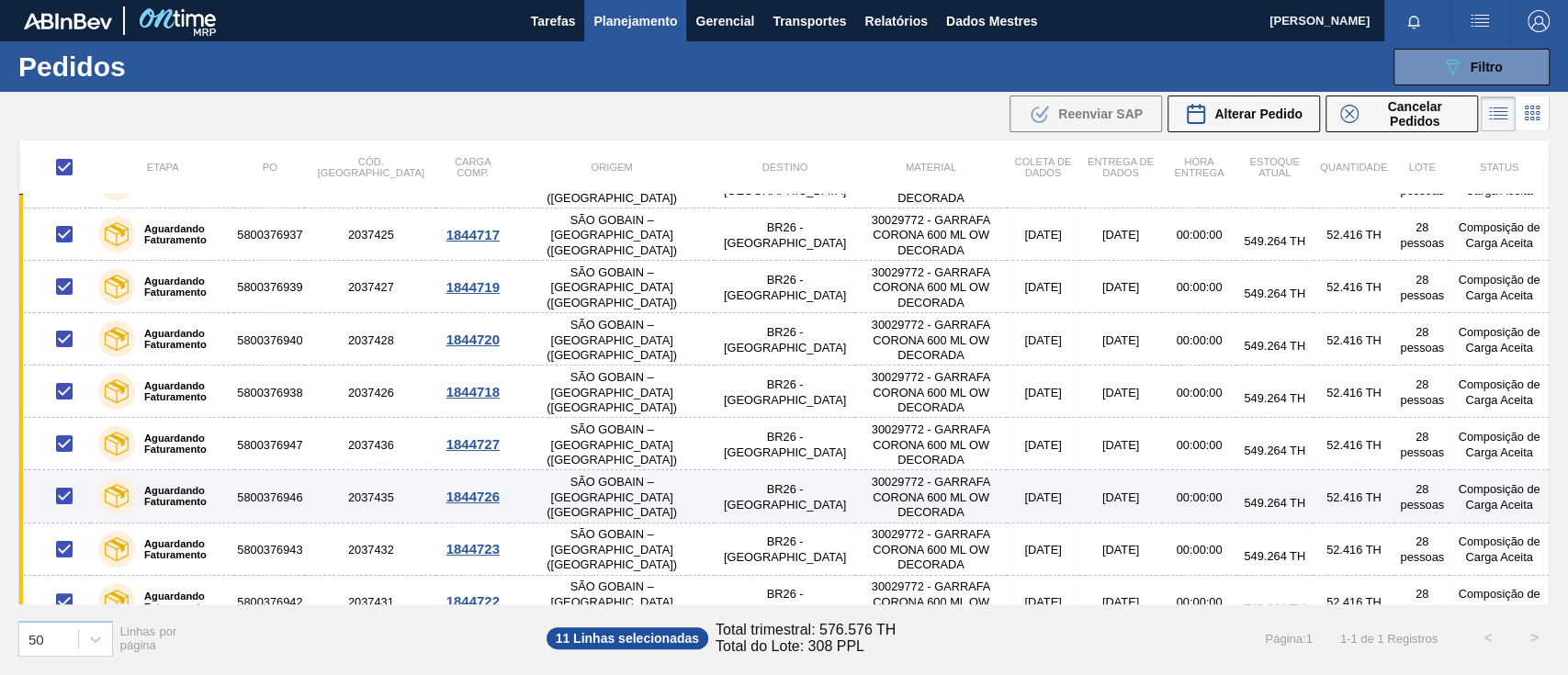
scroll to position [165, 0]
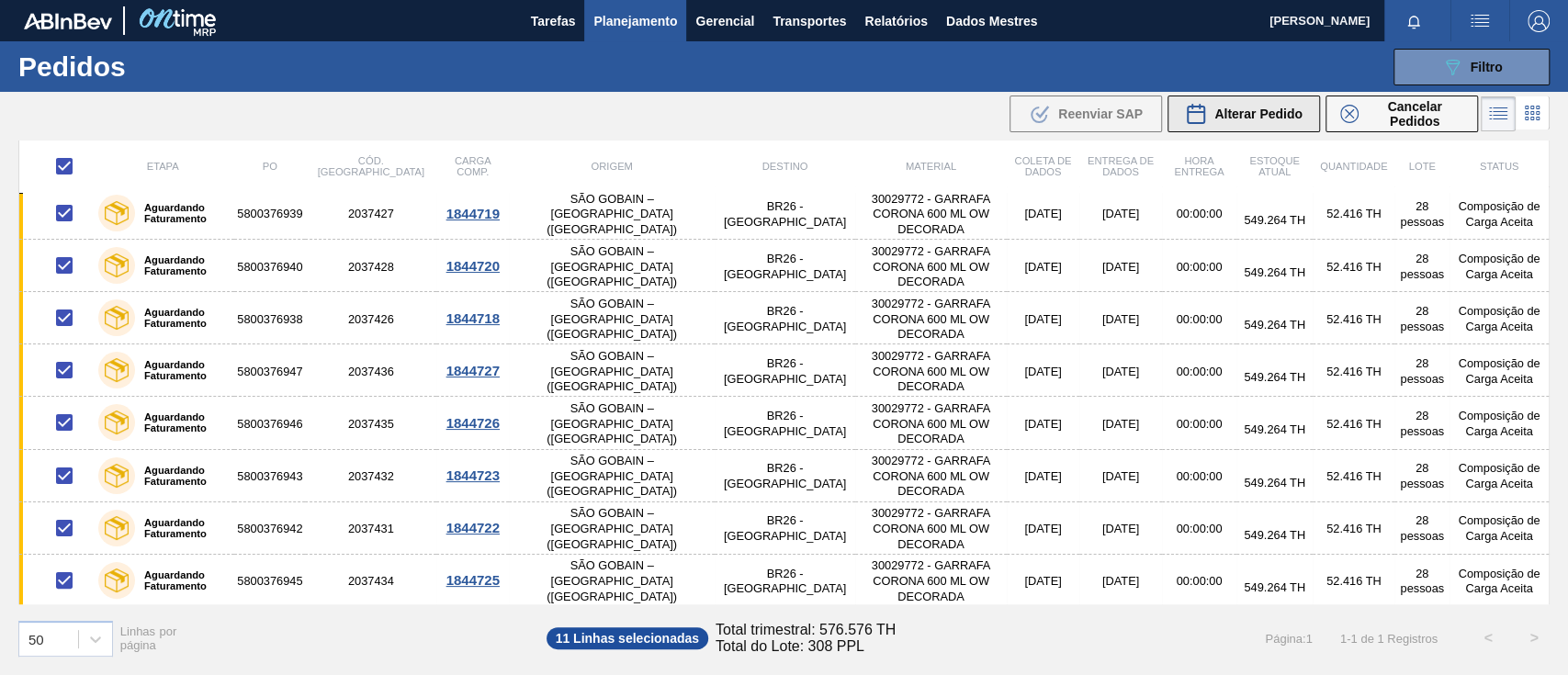
click at [1218, 111] on font "Alterar Pedido" at bounding box center [1258, 114] width 88 height 15
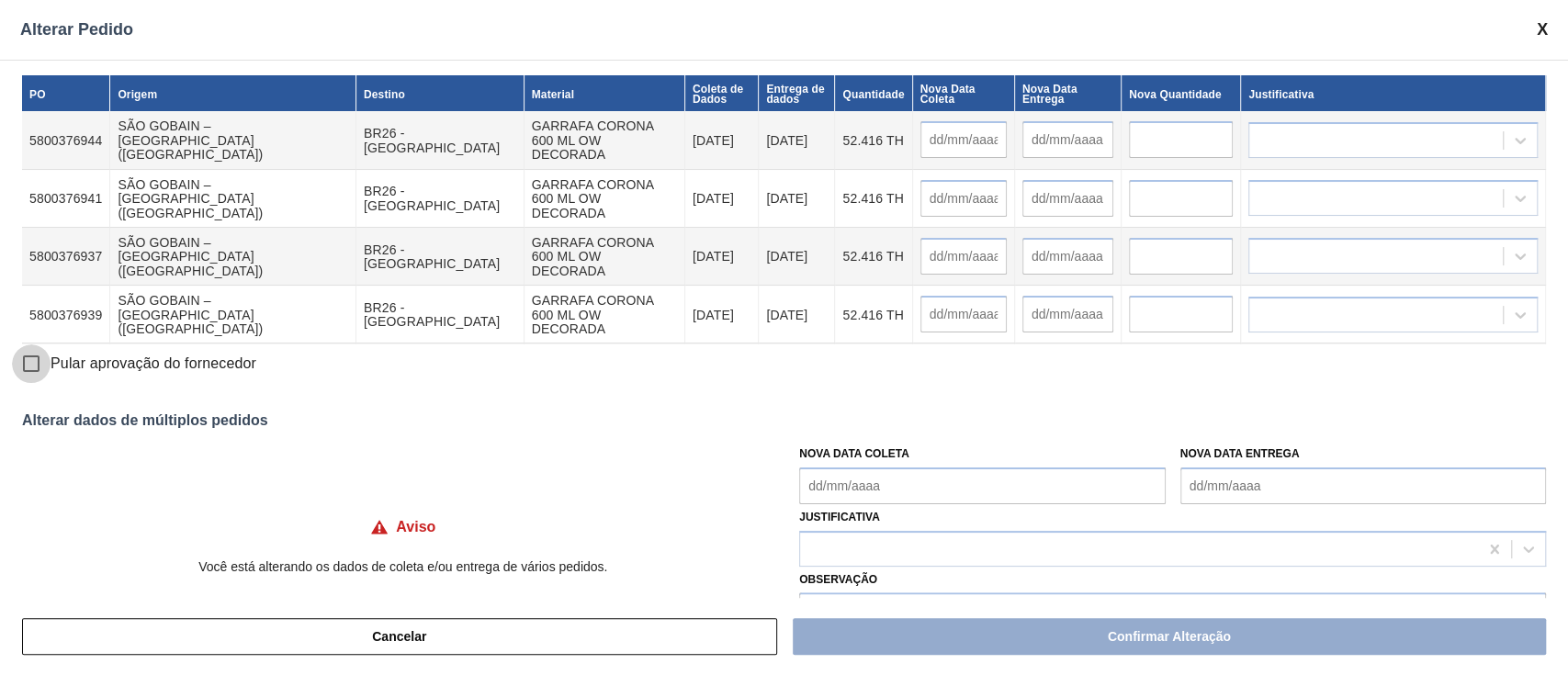
click at [37, 363] on input "Pular aprovação do fornecedor" at bounding box center [31, 364] width 39 height 39
checkbox input "true"
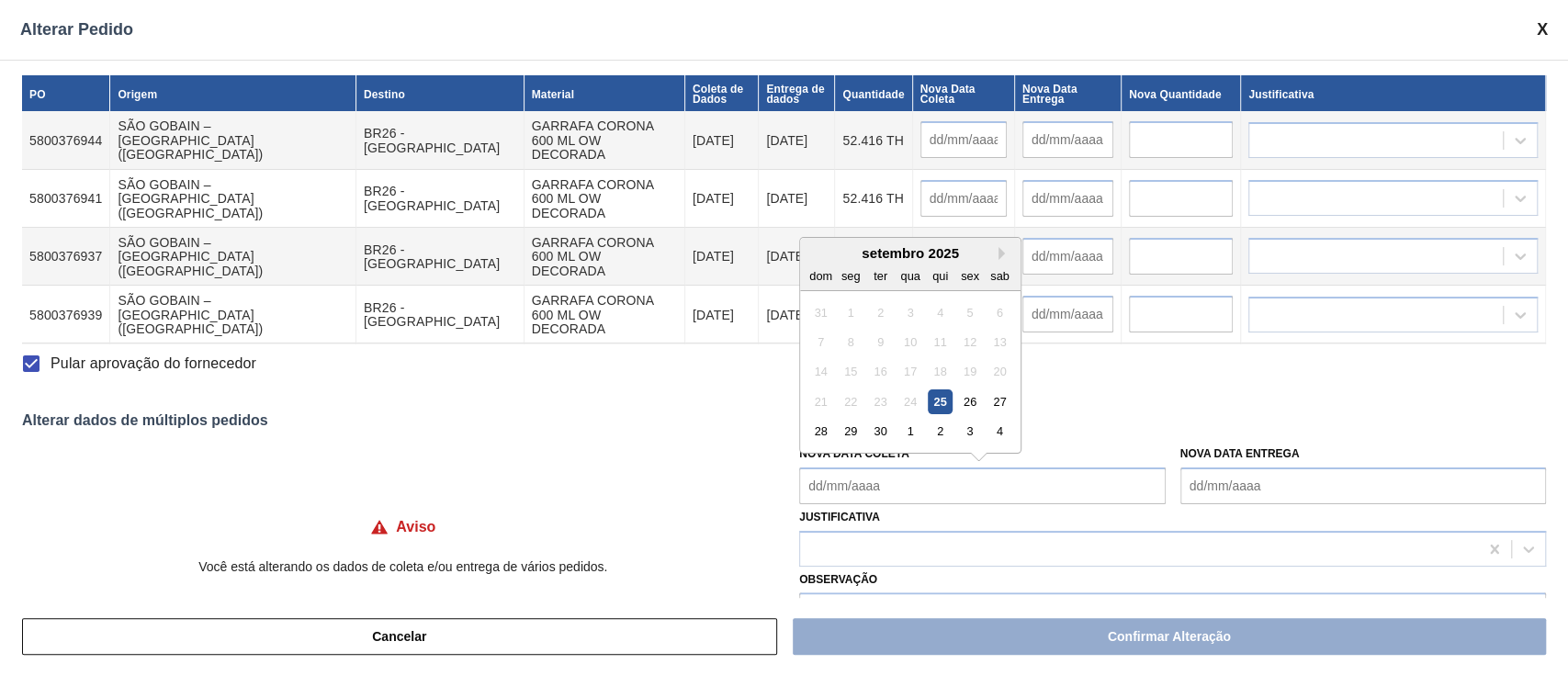
click at [875, 484] on Coleta "Nova Data Coleta" at bounding box center [982, 486] width 365 height 37
click at [849, 434] on font "29" at bounding box center [850, 431] width 13 height 14
type Coleta "[DATE]"
type input "[DATE]"
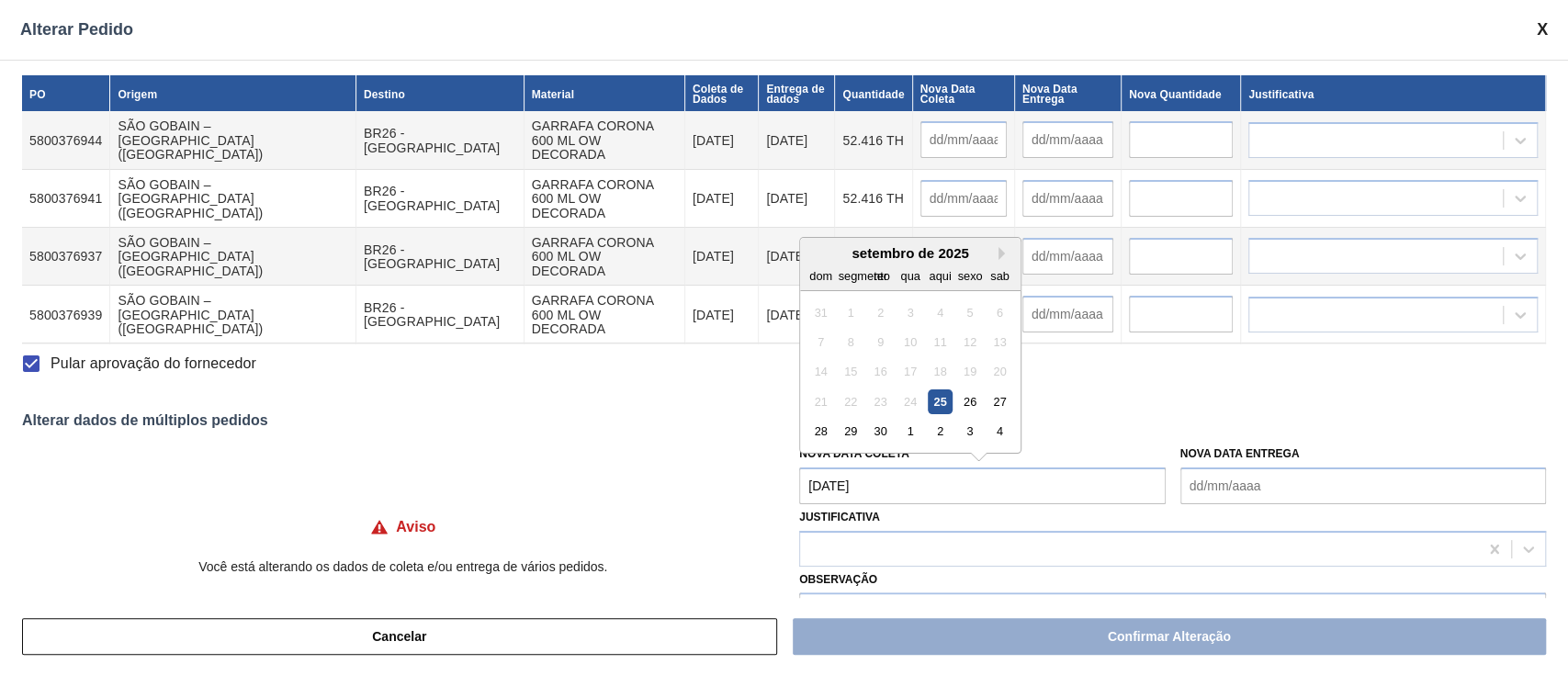
type input "[DATE]"
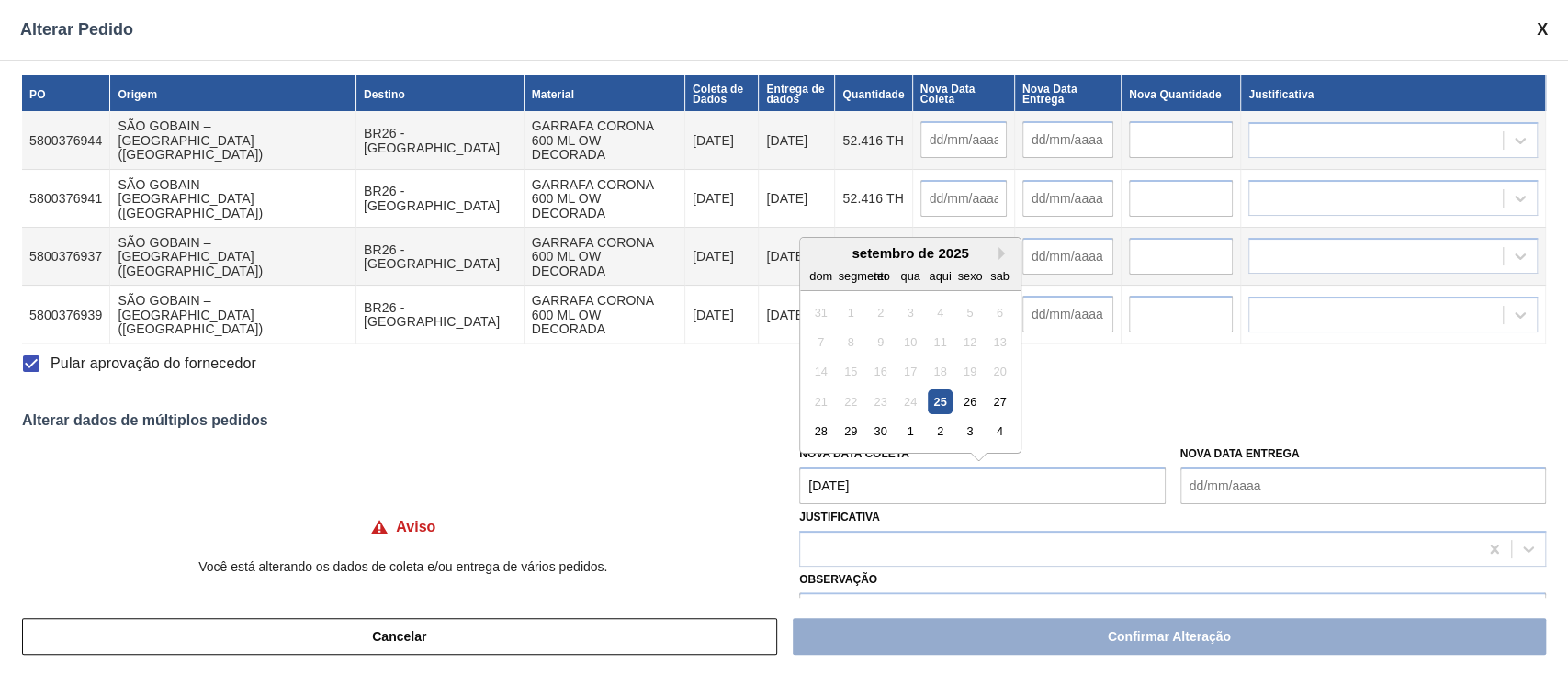
type input "[DATE]"
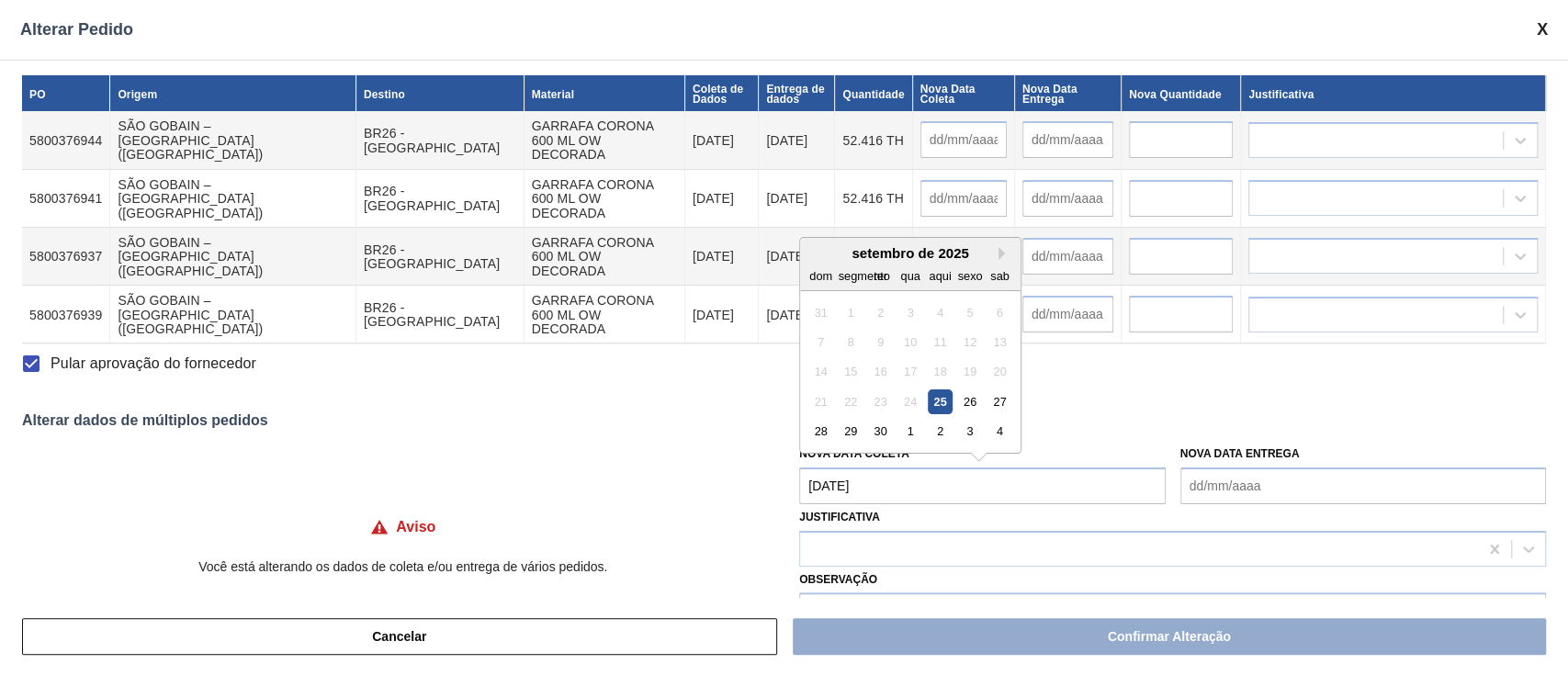
type input "[DATE]"
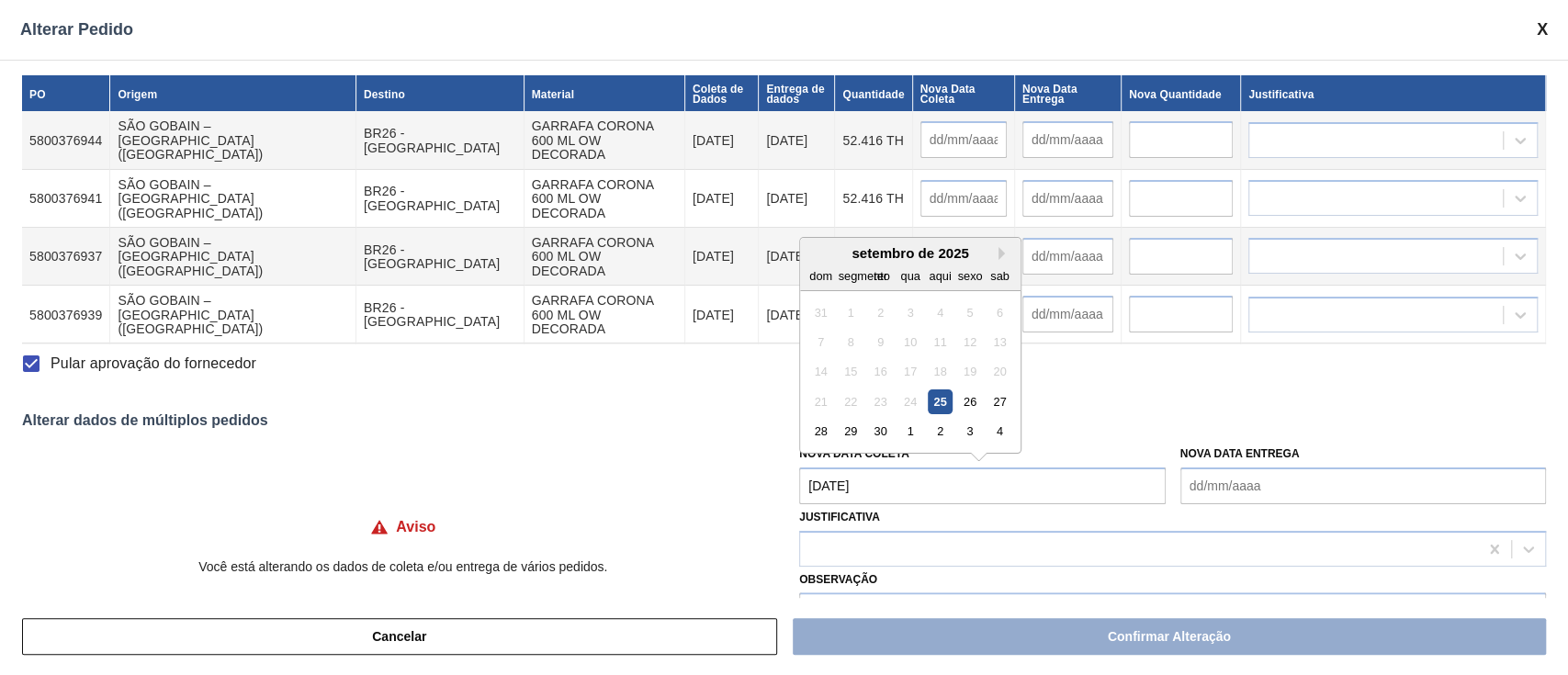
type input "[DATE]"
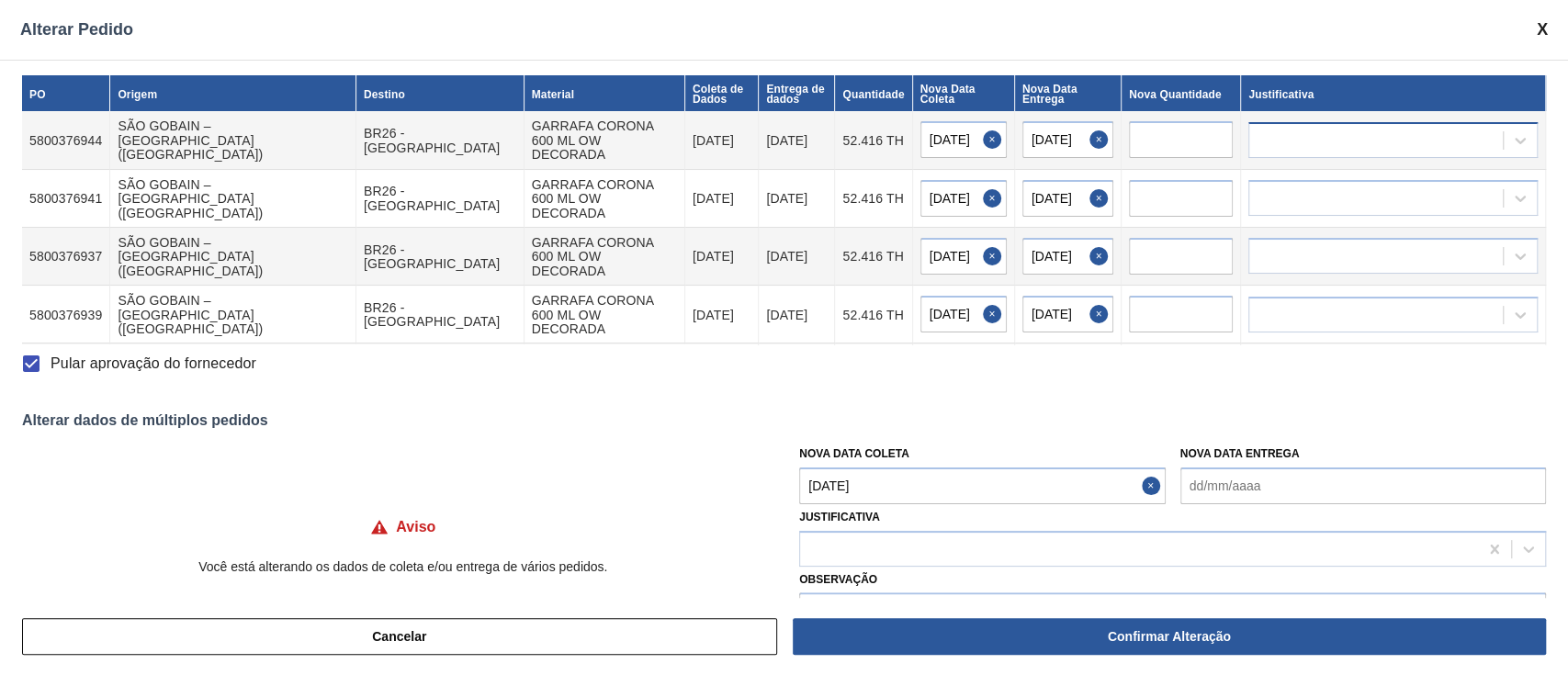
click at [1315, 134] on div at bounding box center [1376, 139] width 254 height 26
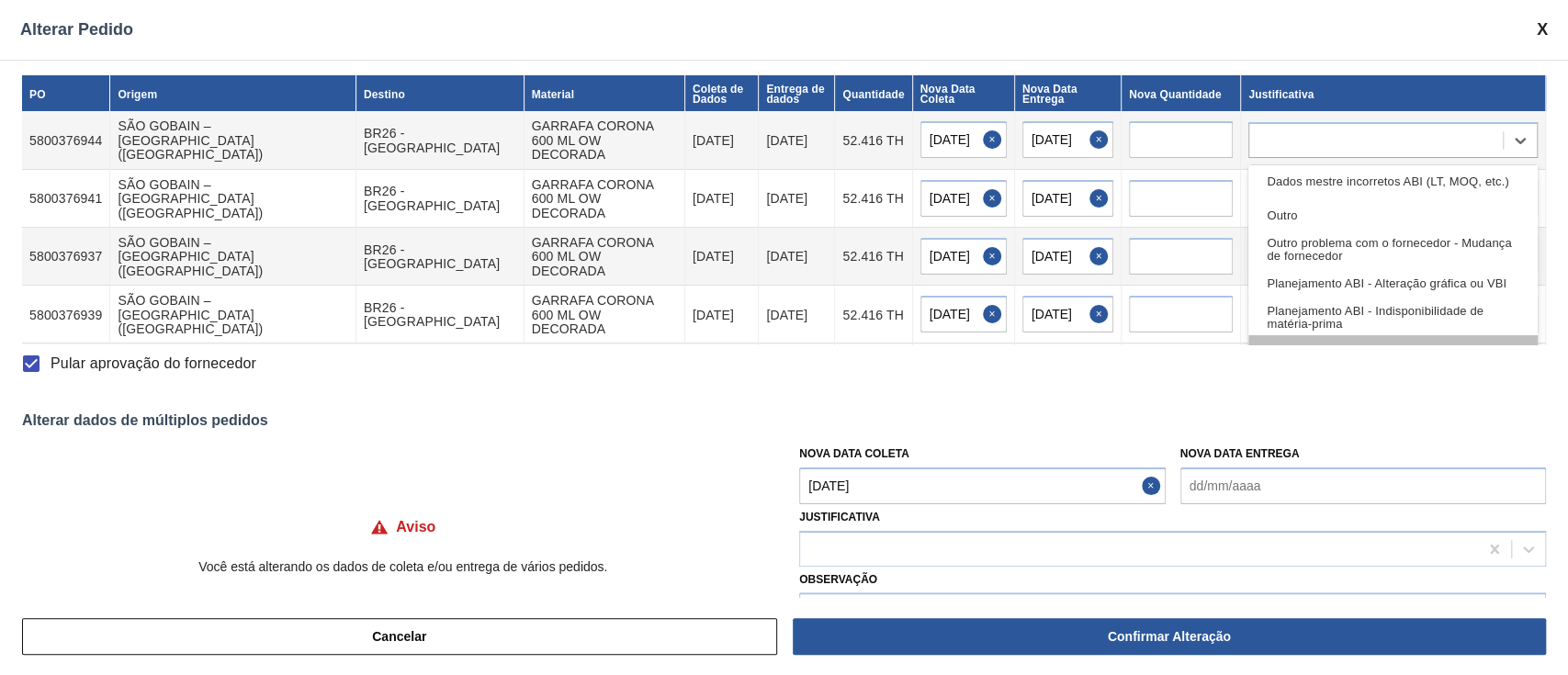
scroll to position [97, 0]
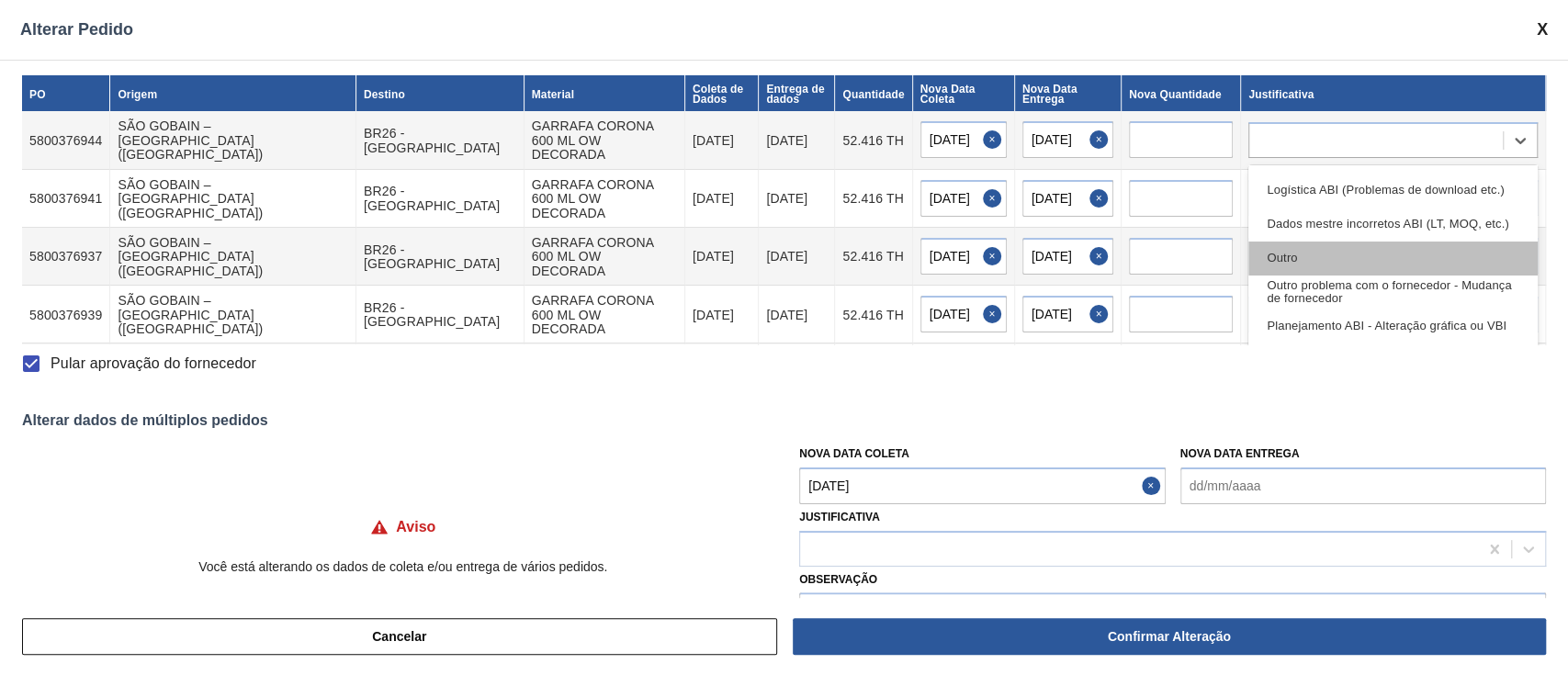
click at [1301, 242] on div "Outro" at bounding box center [1393, 258] width 290 height 34
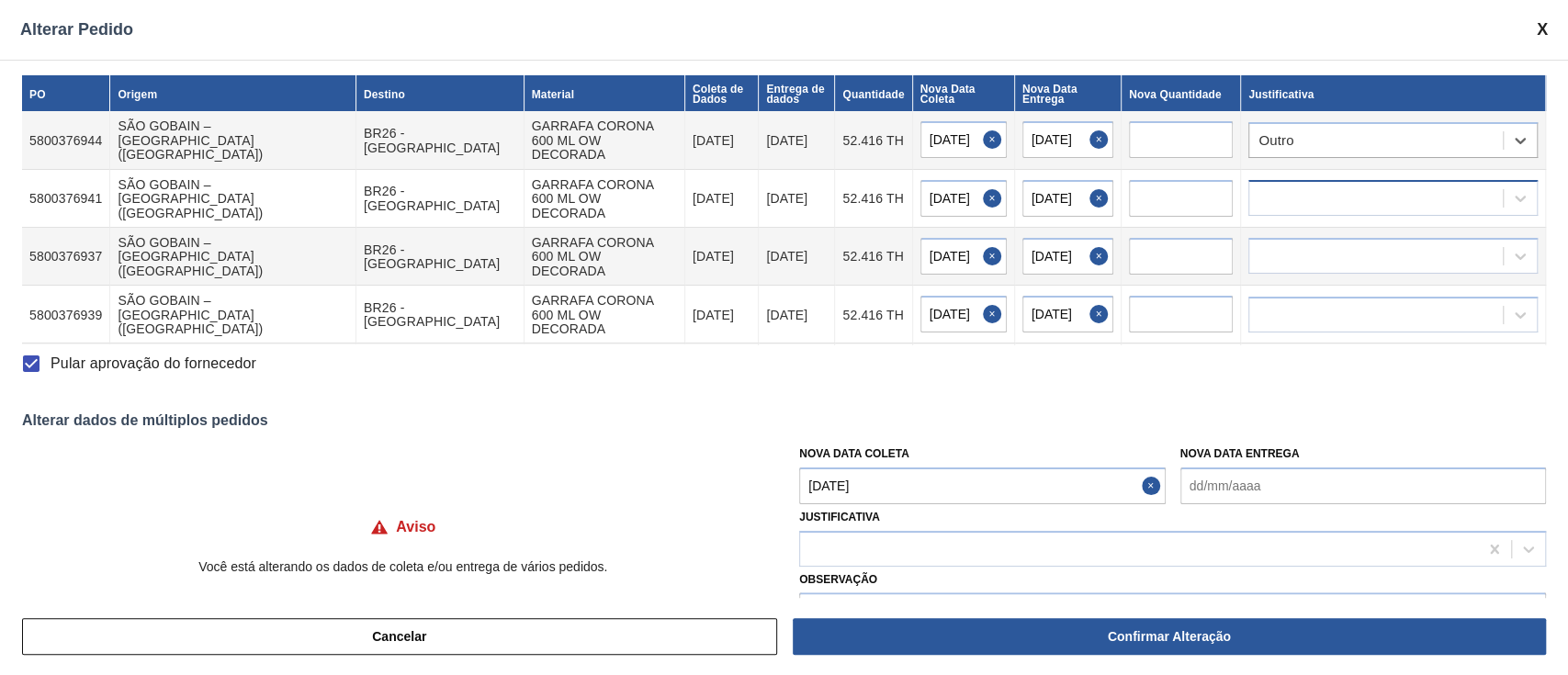
click at [1315, 186] on div at bounding box center [1376, 198] width 254 height 26
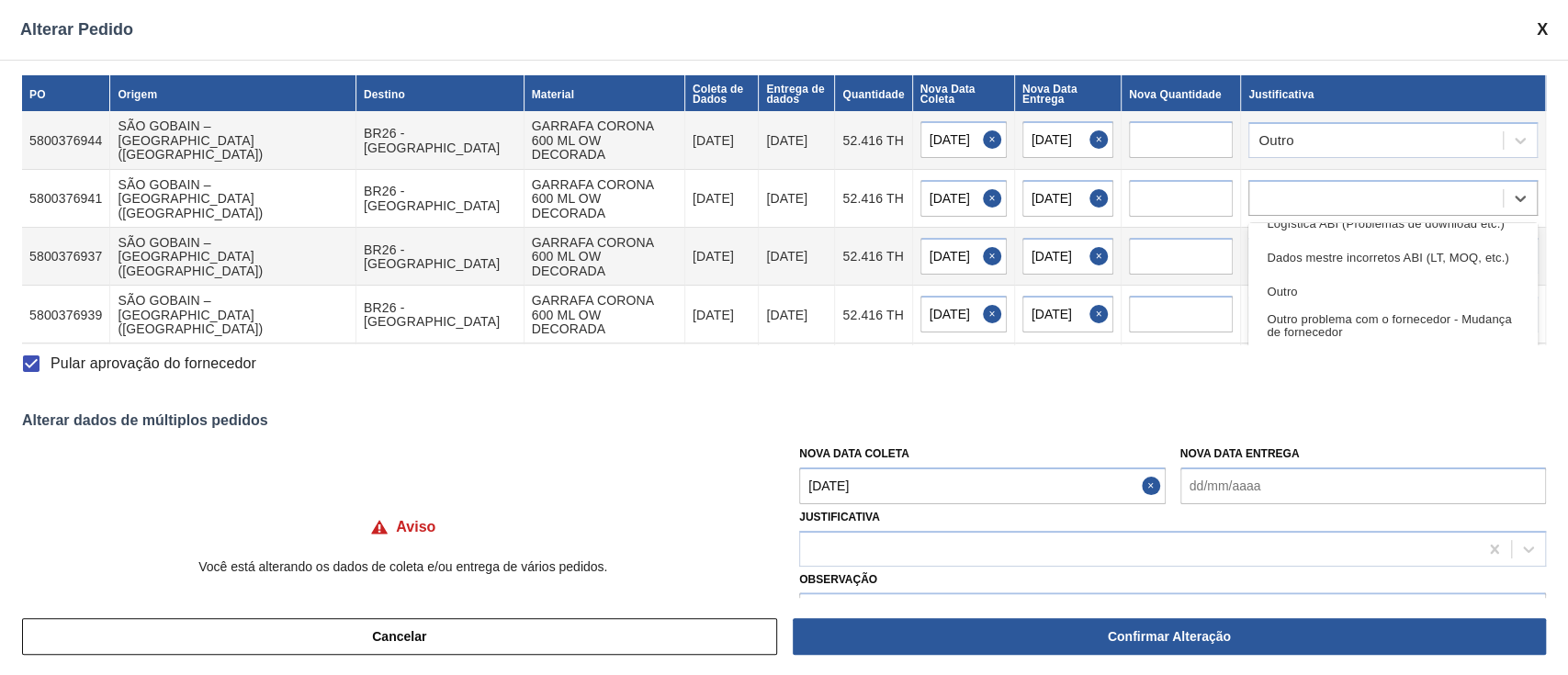
drag, startPoint x: 1321, startPoint y: 278, endPoint x: 1310, endPoint y: 236, distance: 43.4
click at [1320, 279] on div "Outro" at bounding box center [1393, 291] width 290 height 34
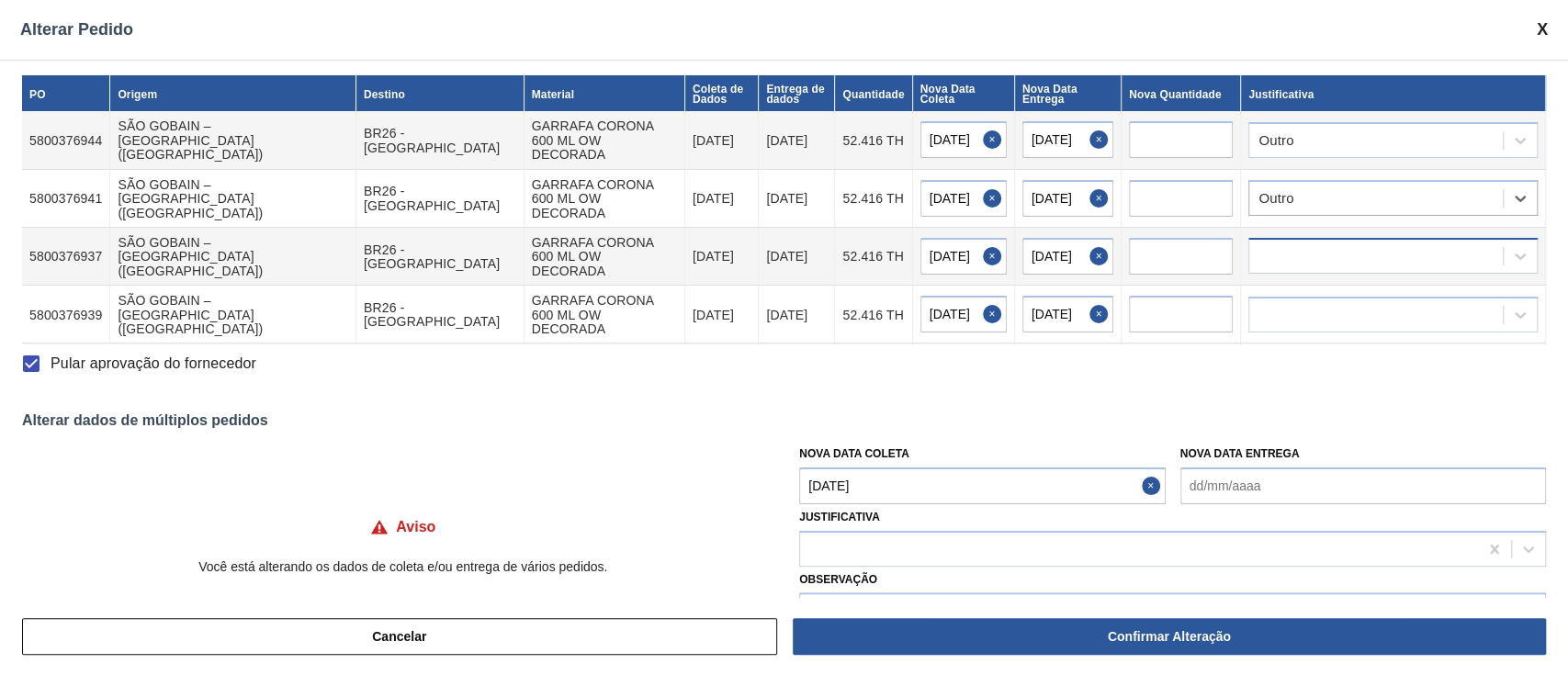
click at [1310, 244] on div at bounding box center [1376, 256] width 254 height 26
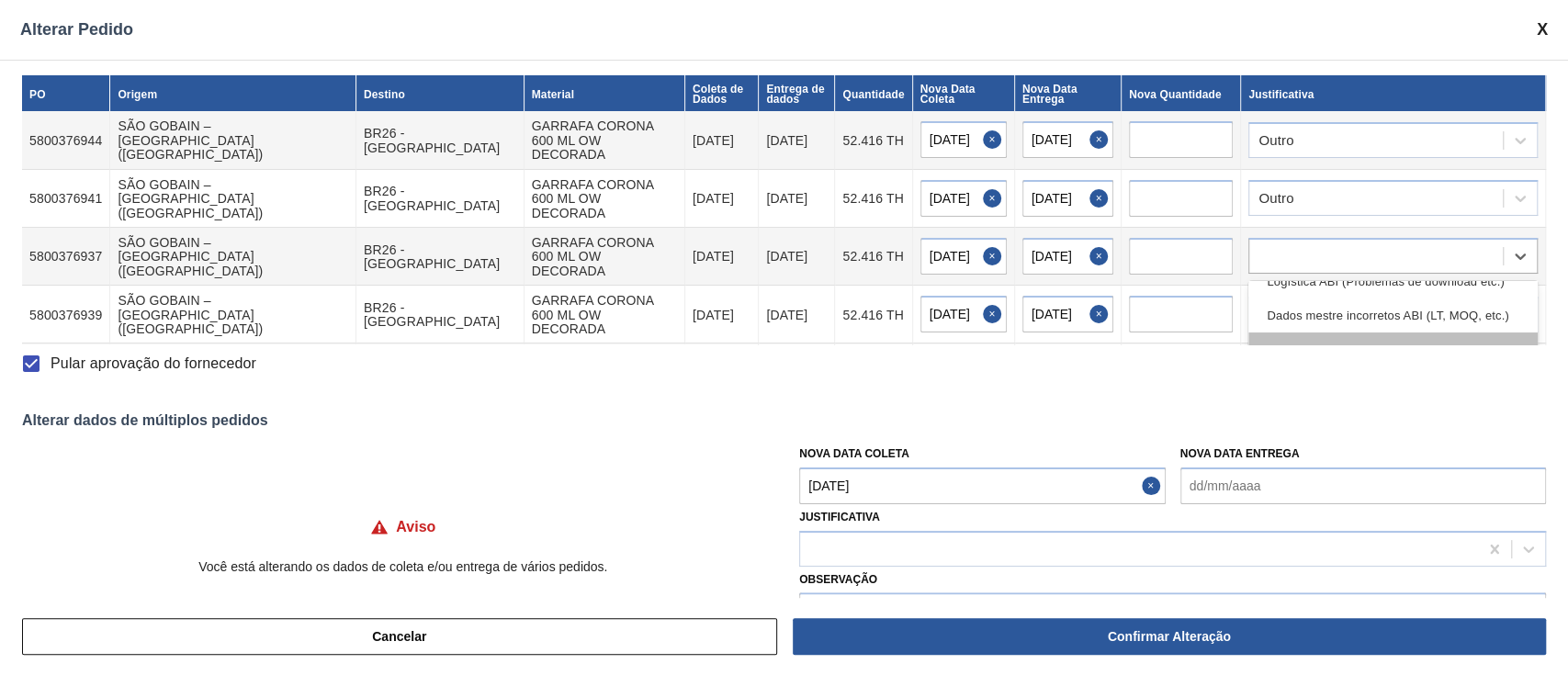
click at [1306, 332] on div "Outro" at bounding box center [1393, 349] width 290 height 34
click at [1293, 301] on div at bounding box center [1376, 314] width 254 height 26
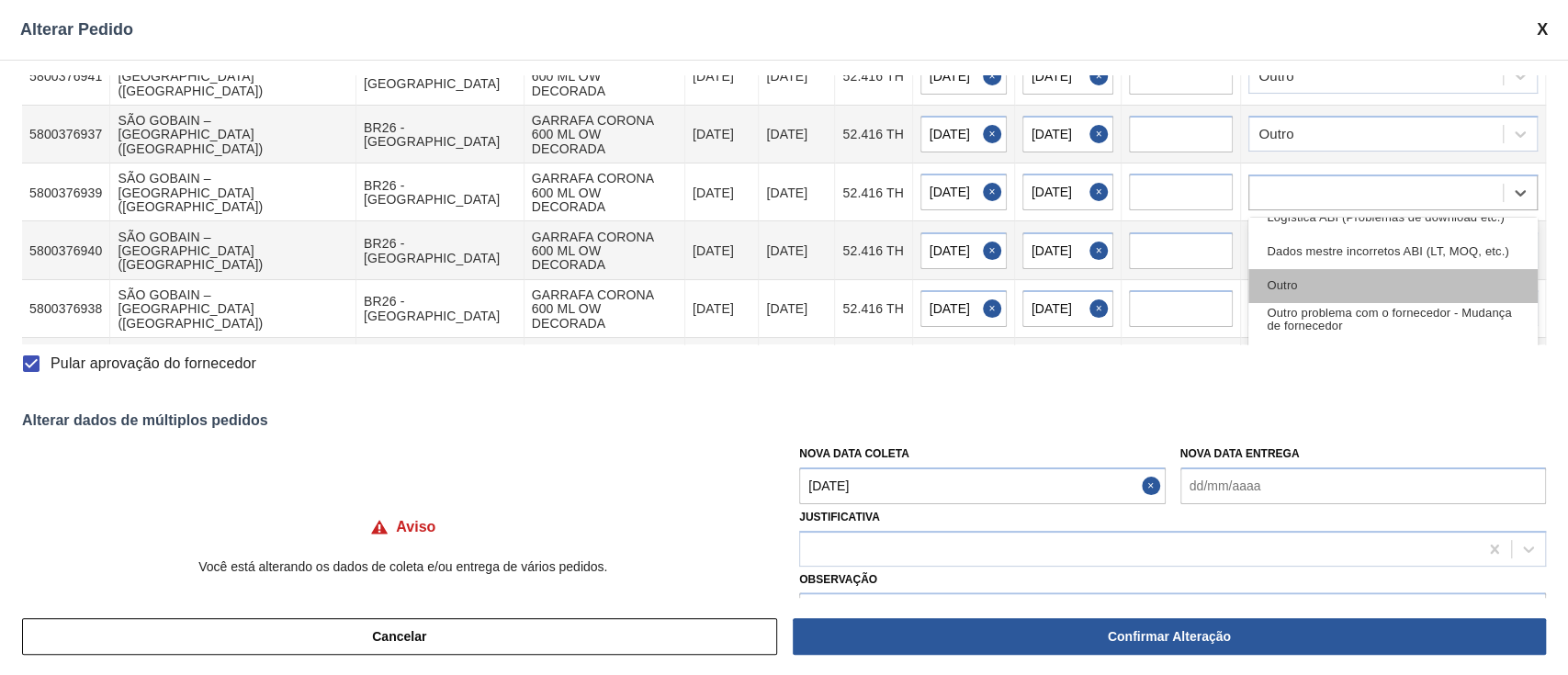
click at [1290, 279] on font "Outro" at bounding box center [1281, 286] width 30 height 14
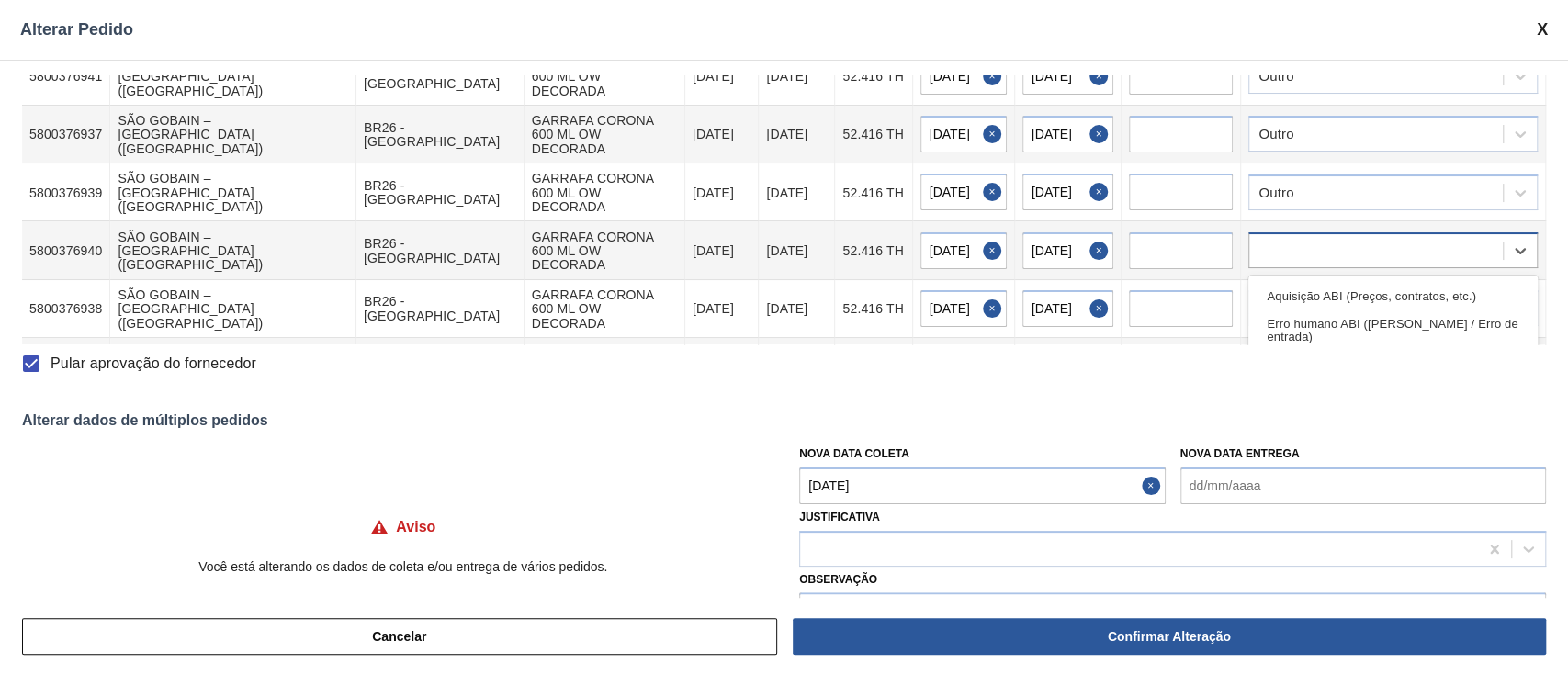
click at [1278, 238] on div at bounding box center [1376, 251] width 254 height 26
click at [1306, 327] on div "Outro" at bounding box center [1393, 344] width 290 height 34
click at [1301, 295] on div at bounding box center [1376, 308] width 254 height 26
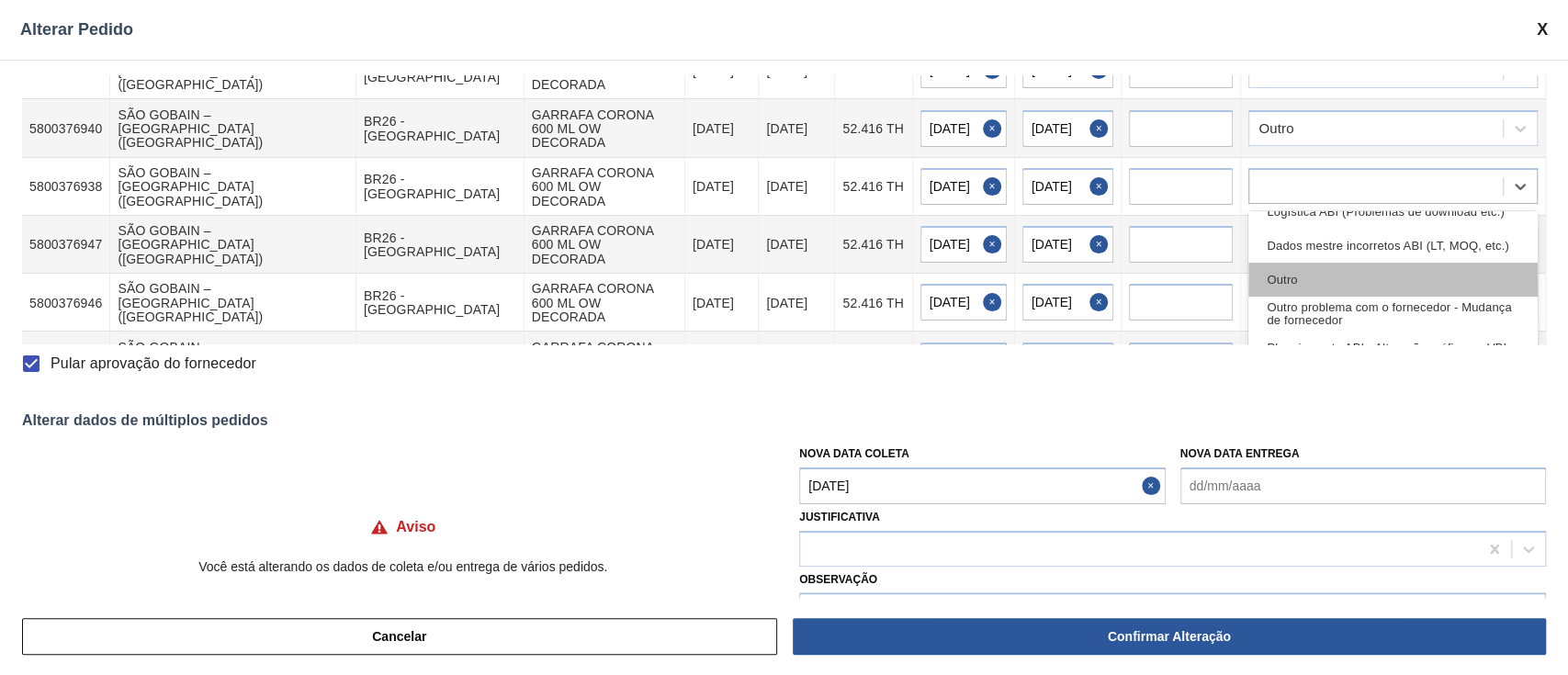
click at [1293, 262] on div "Outro" at bounding box center [1393, 279] width 290 height 34
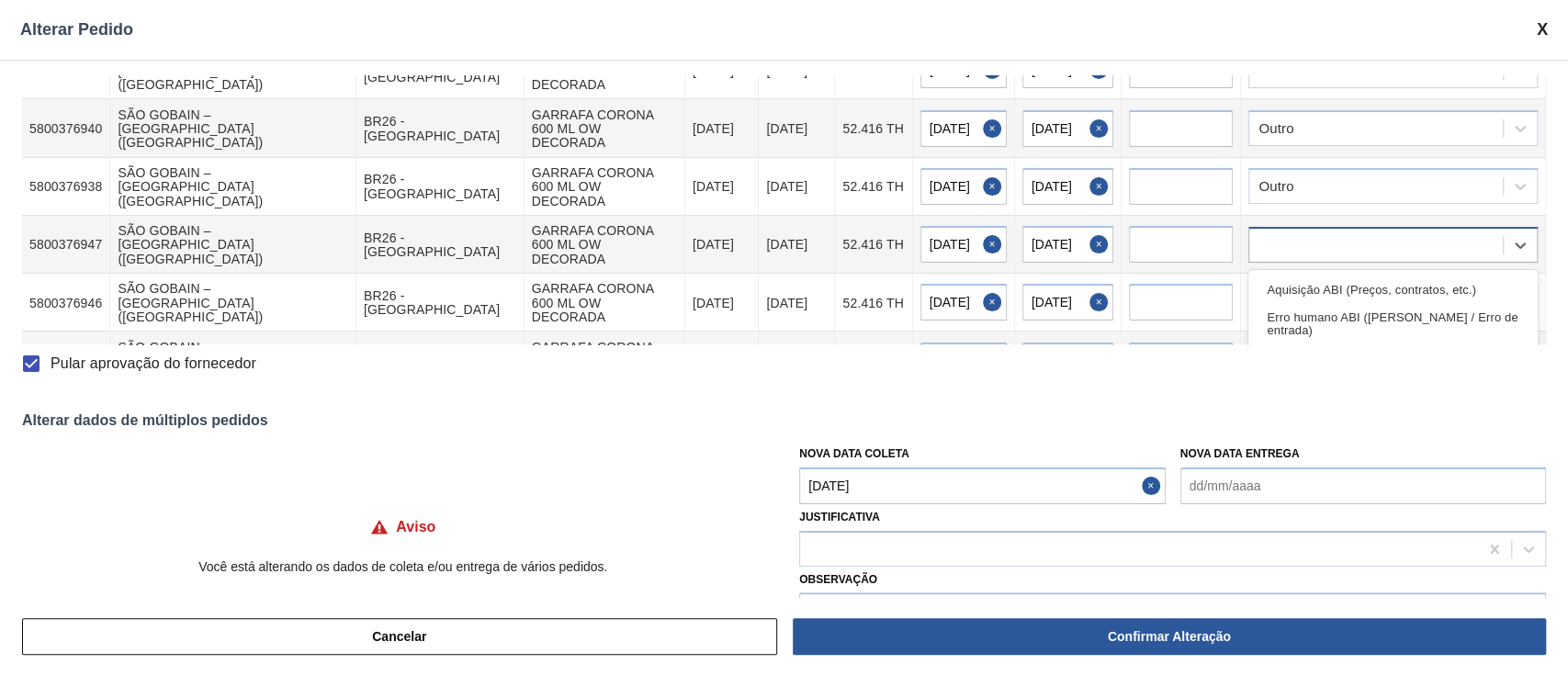
click at [1293, 231] on div at bounding box center [1376, 244] width 254 height 26
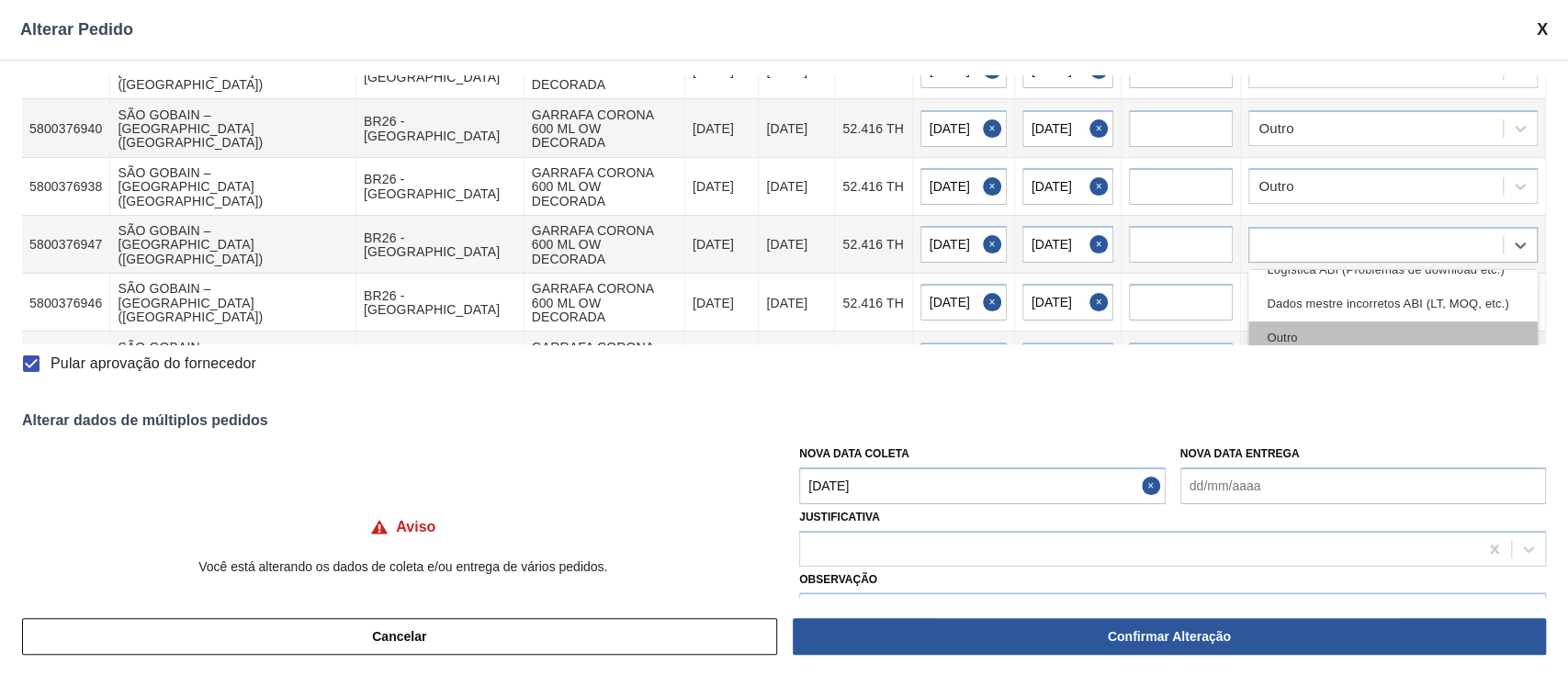
click at [1311, 321] on div "Outro" at bounding box center [1393, 338] width 290 height 34
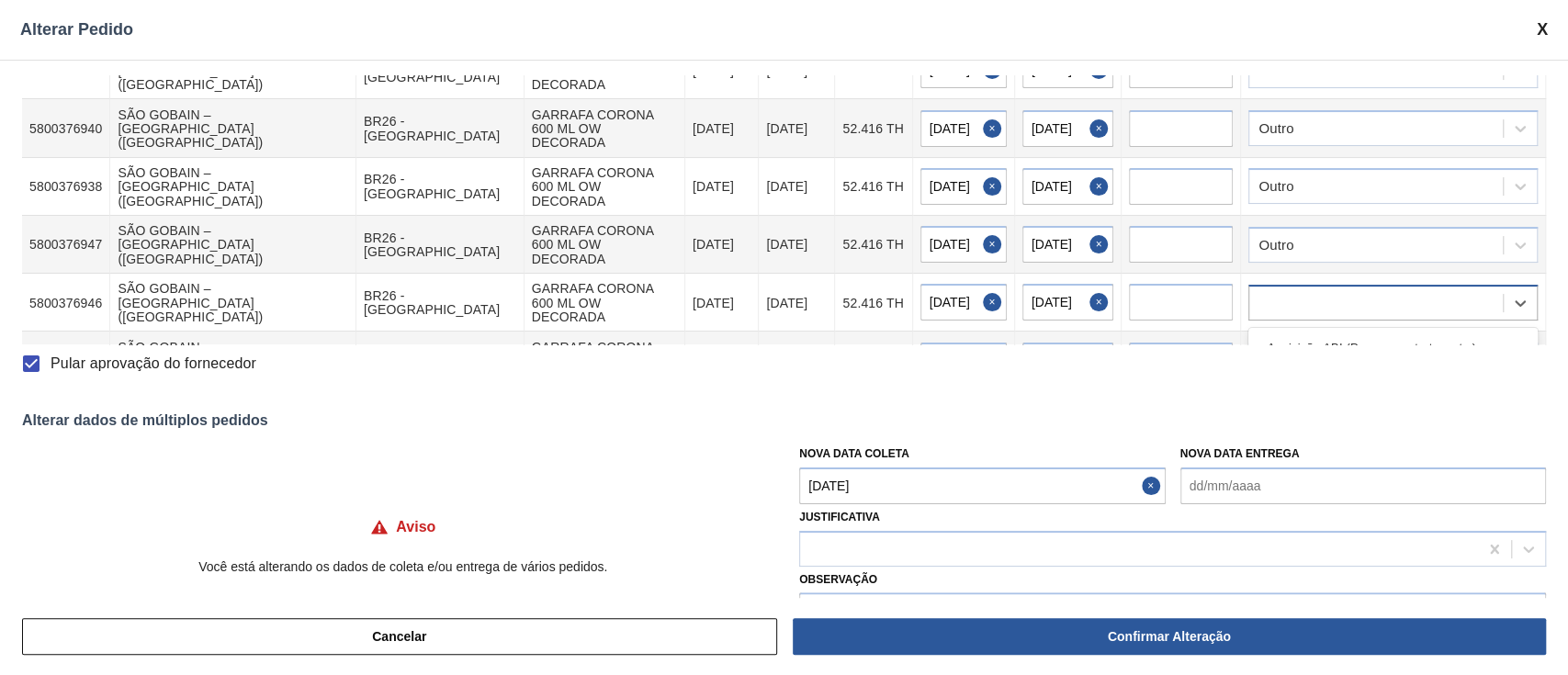
click at [1300, 289] on div at bounding box center [1376, 302] width 254 height 26
click at [1512, 294] on icon at bounding box center [1520, 303] width 18 height 18
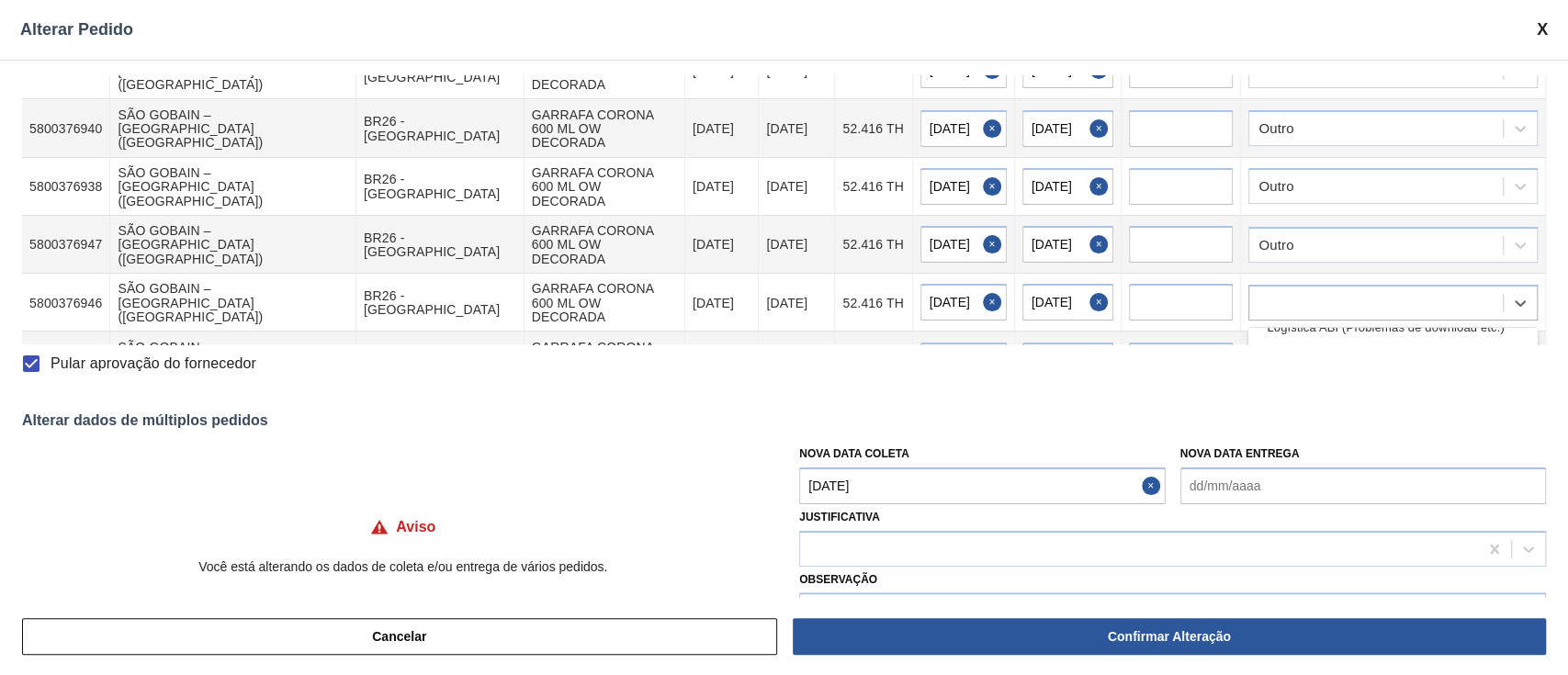
click at [1300, 380] on div "Outro" at bounding box center [1393, 396] width 290 height 34
click at [1290, 348] on div at bounding box center [1376, 360] width 254 height 26
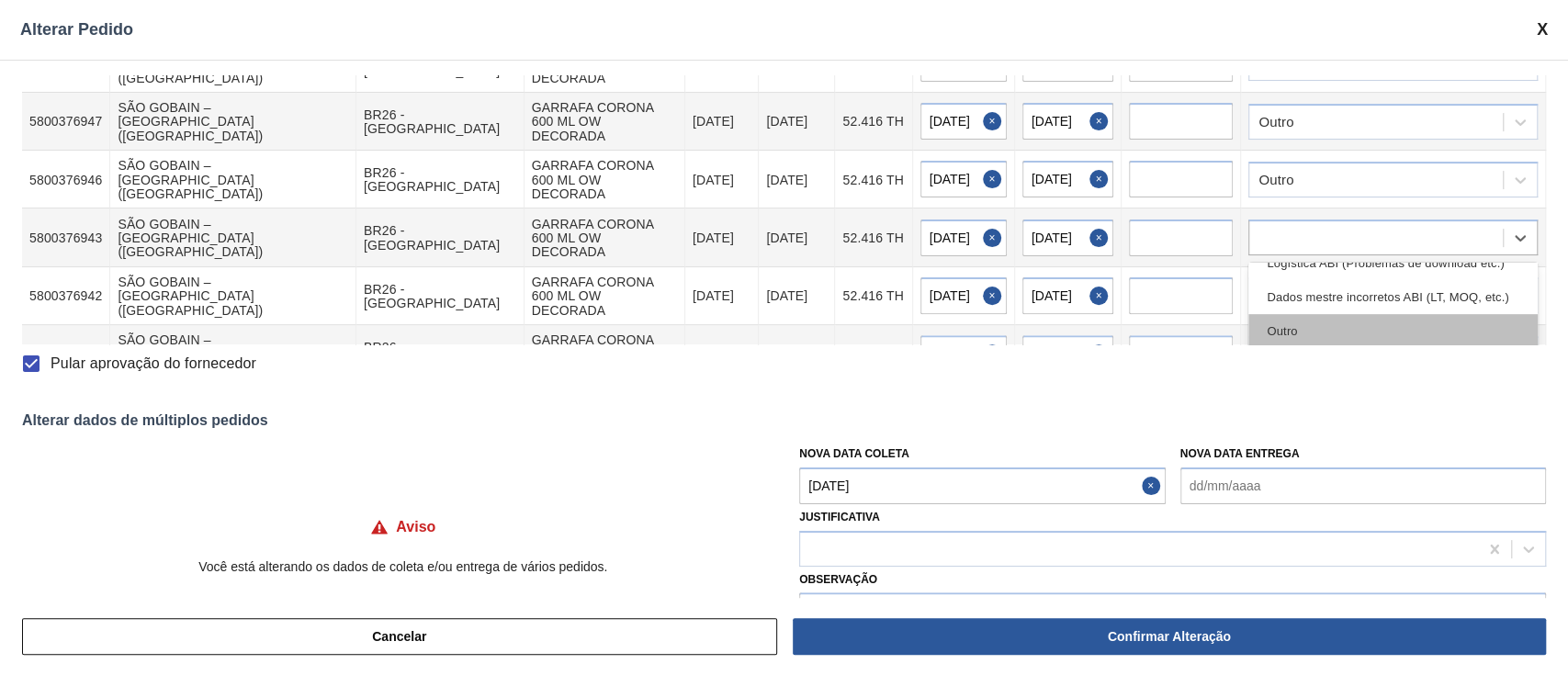
click at [1347, 314] on div "Outro" at bounding box center [1393, 330] width 290 height 34
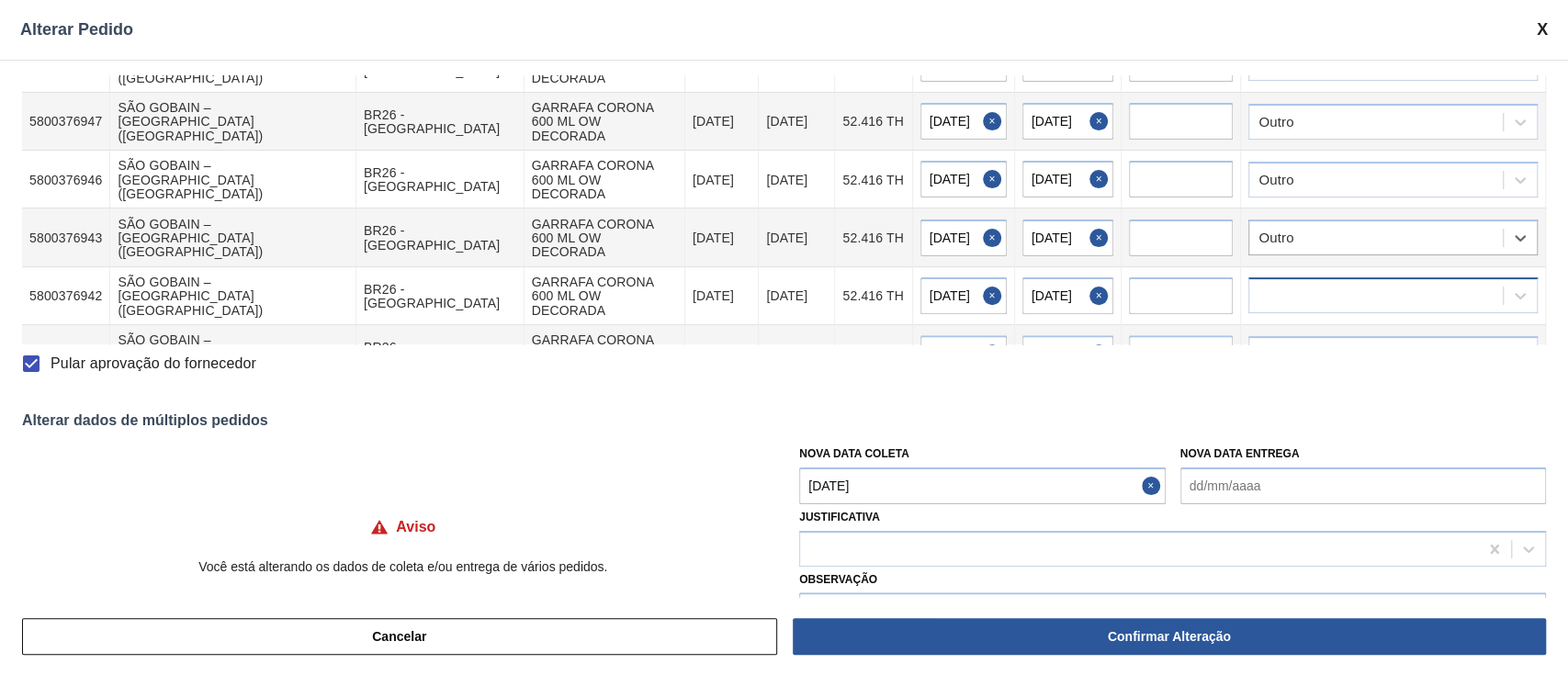
scroll to position [340, 0]
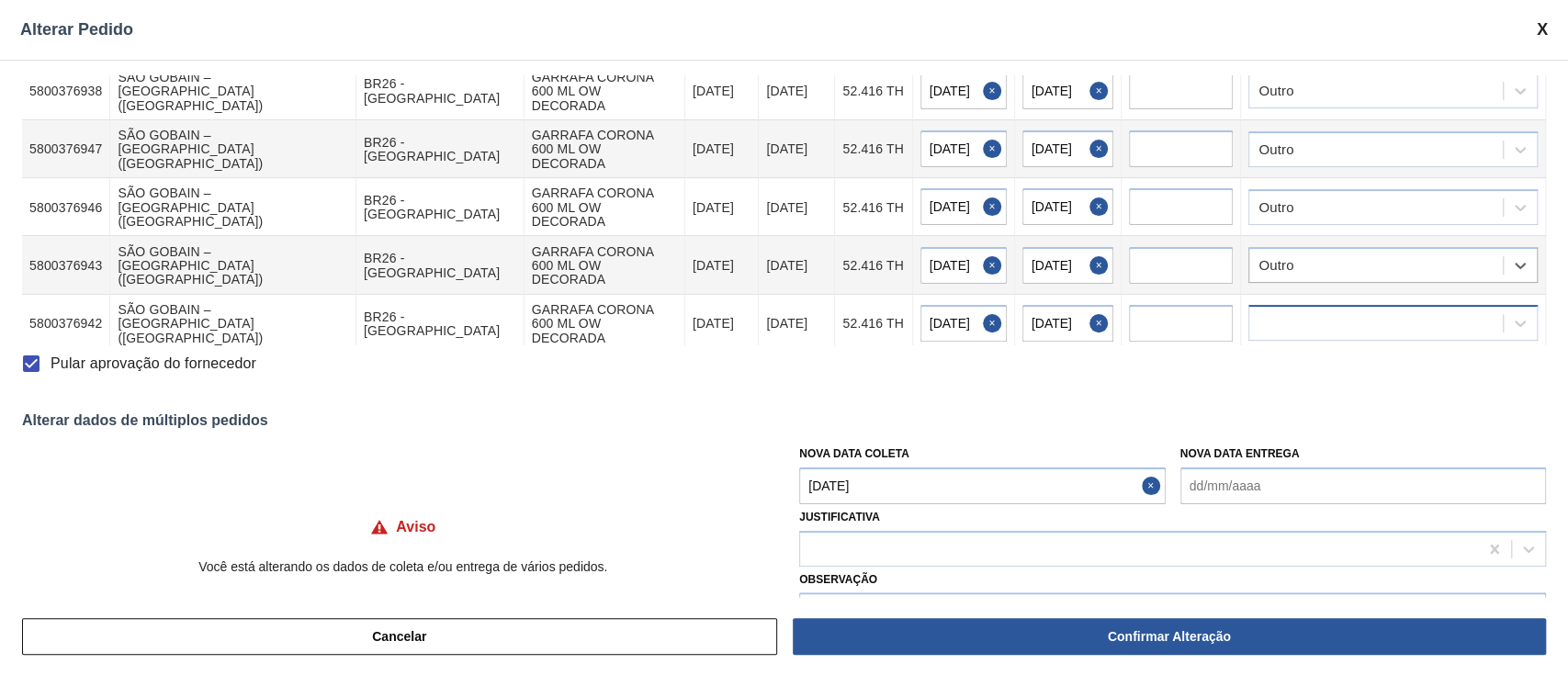
click at [1343, 311] on div at bounding box center [1376, 323] width 254 height 26
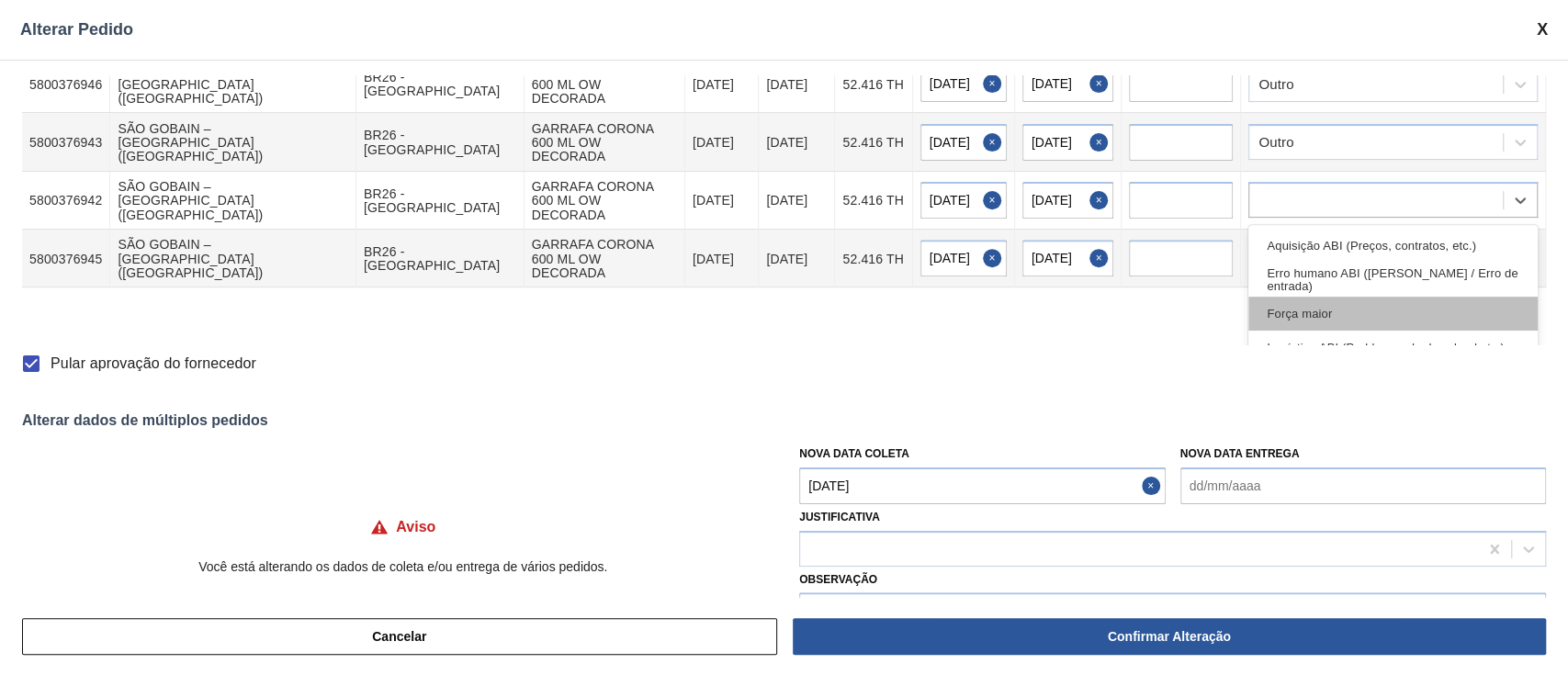
scroll to position [122, 0]
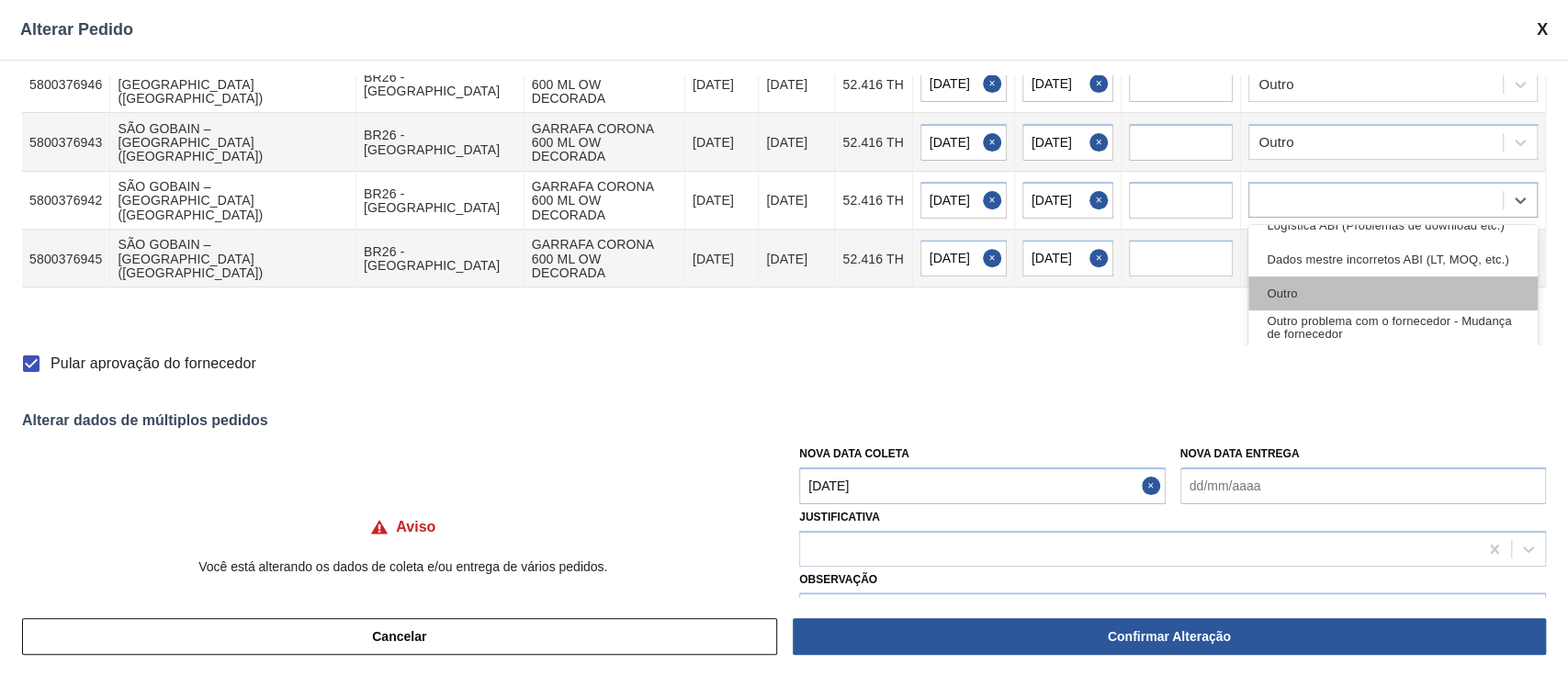
click at [1338, 277] on div "Outro" at bounding box center [1393, 293] width 290 height 34
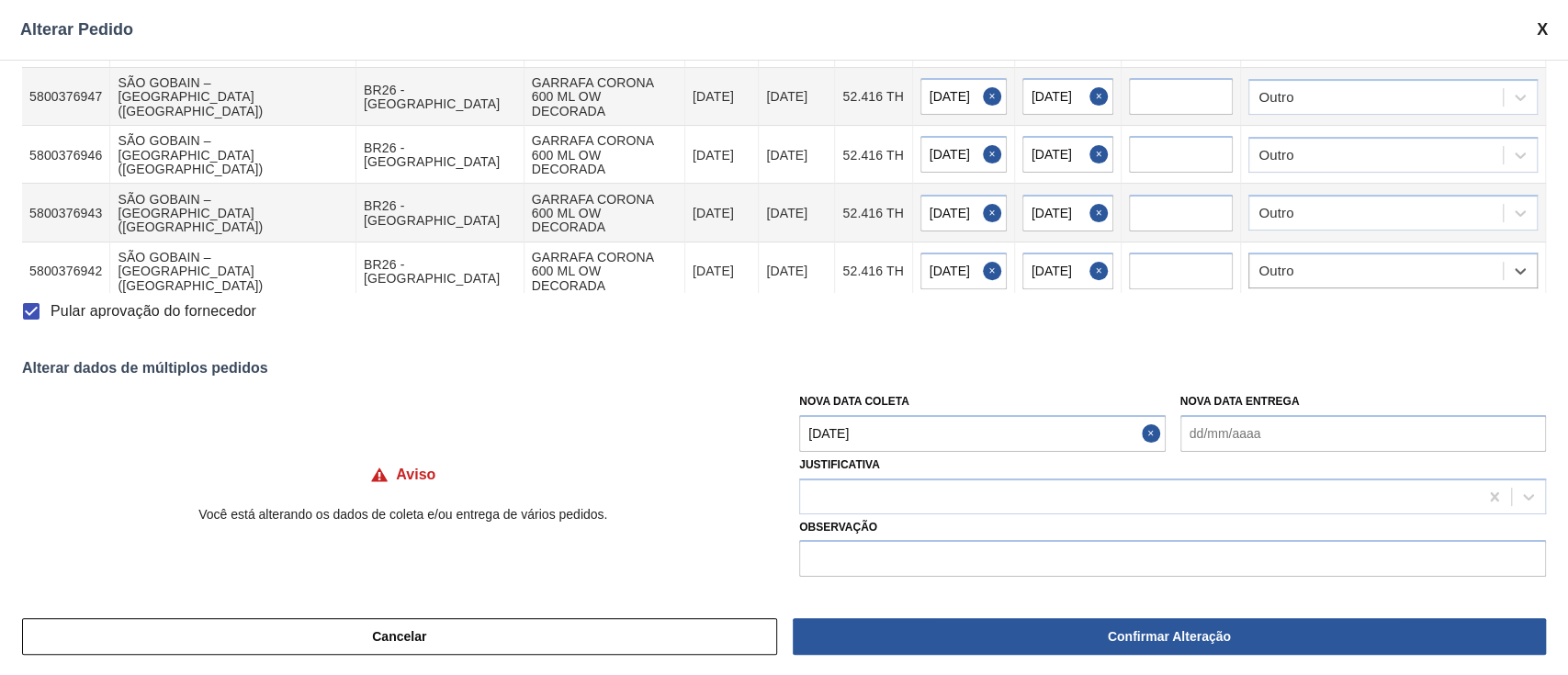
scroll to position [53, 0]
click at [1332, 315] on div at bounding box center [1376, 327] width 254 height 26
click at [1520, 320] on icon at bounding box center [1520, 328] width 18 height 18
click at [1504, 313] on div at bounding box center [1520, 329] width 33 height 33
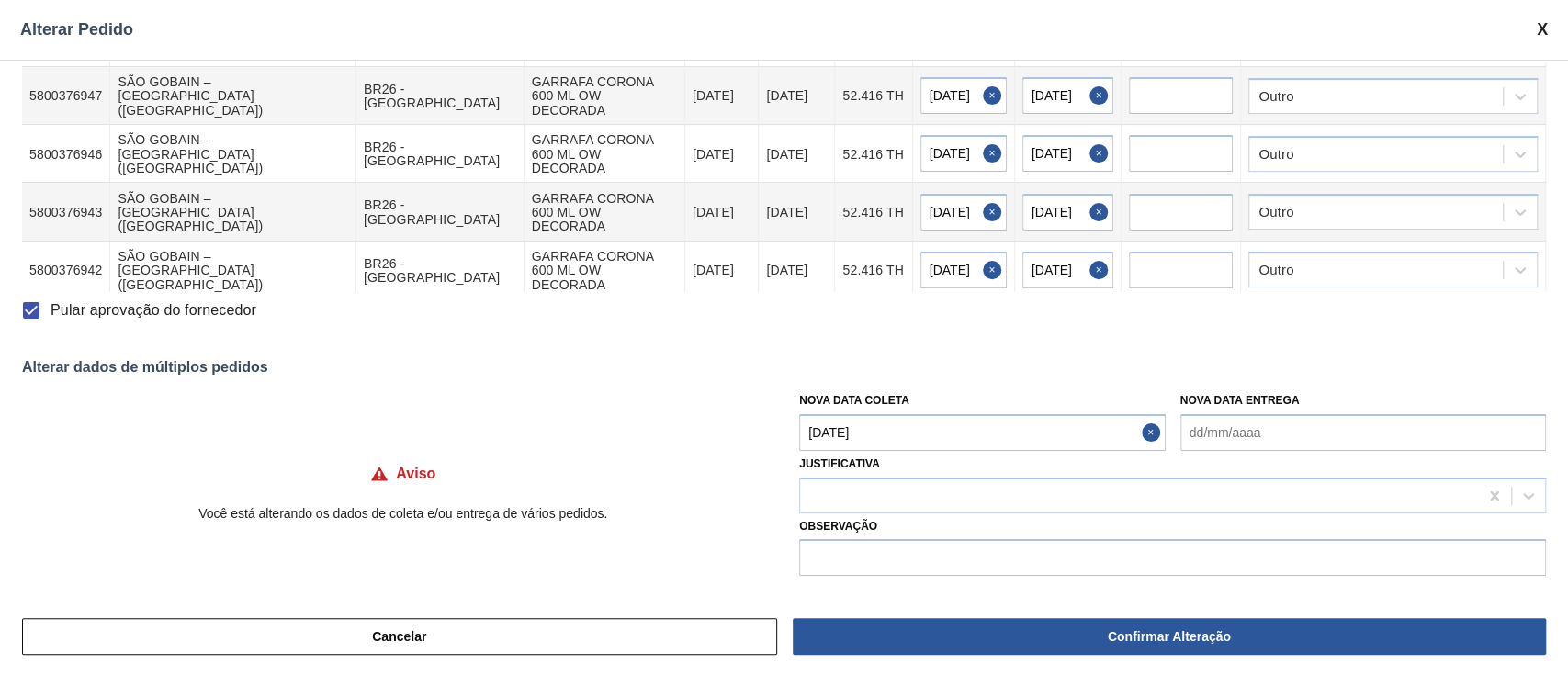
click at [1520, 320] on icon at bounding box center [1520, 328] width 18 height 18
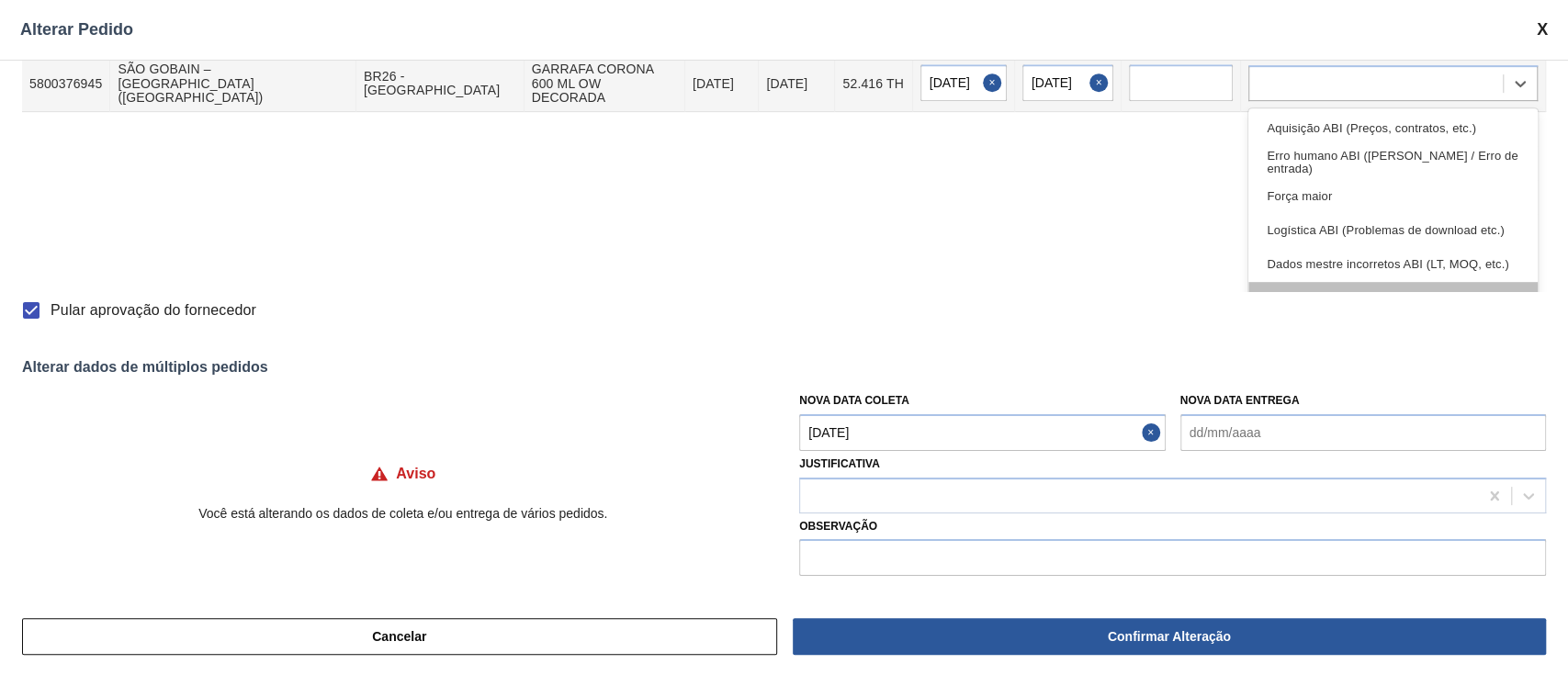
click at [1427, 282] on div "Outro" at bounding box center [1393, 298] width 290 height 34
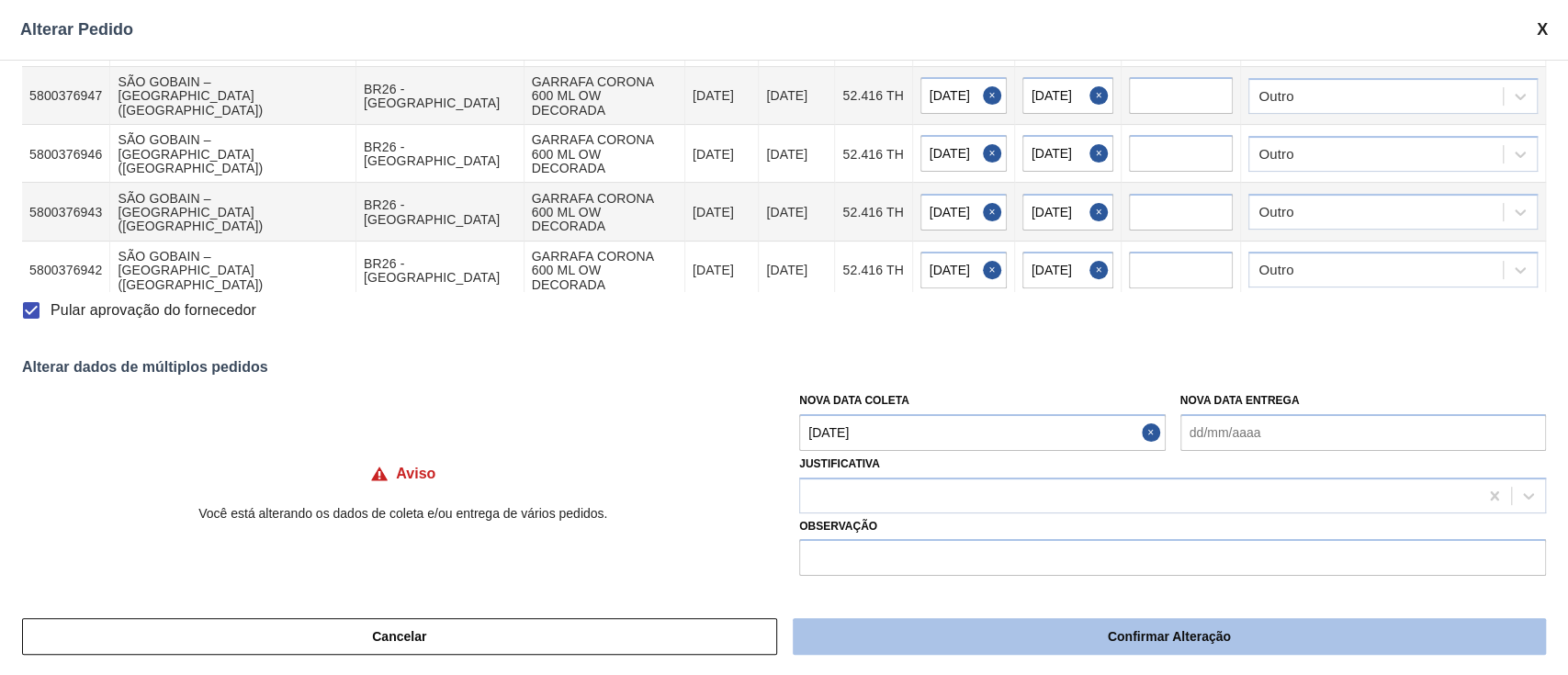
click at [1159, 637] on font "Confirmar Alteração" at bounding box center [1169, 636] width 123 height 15
checkbox input "false"
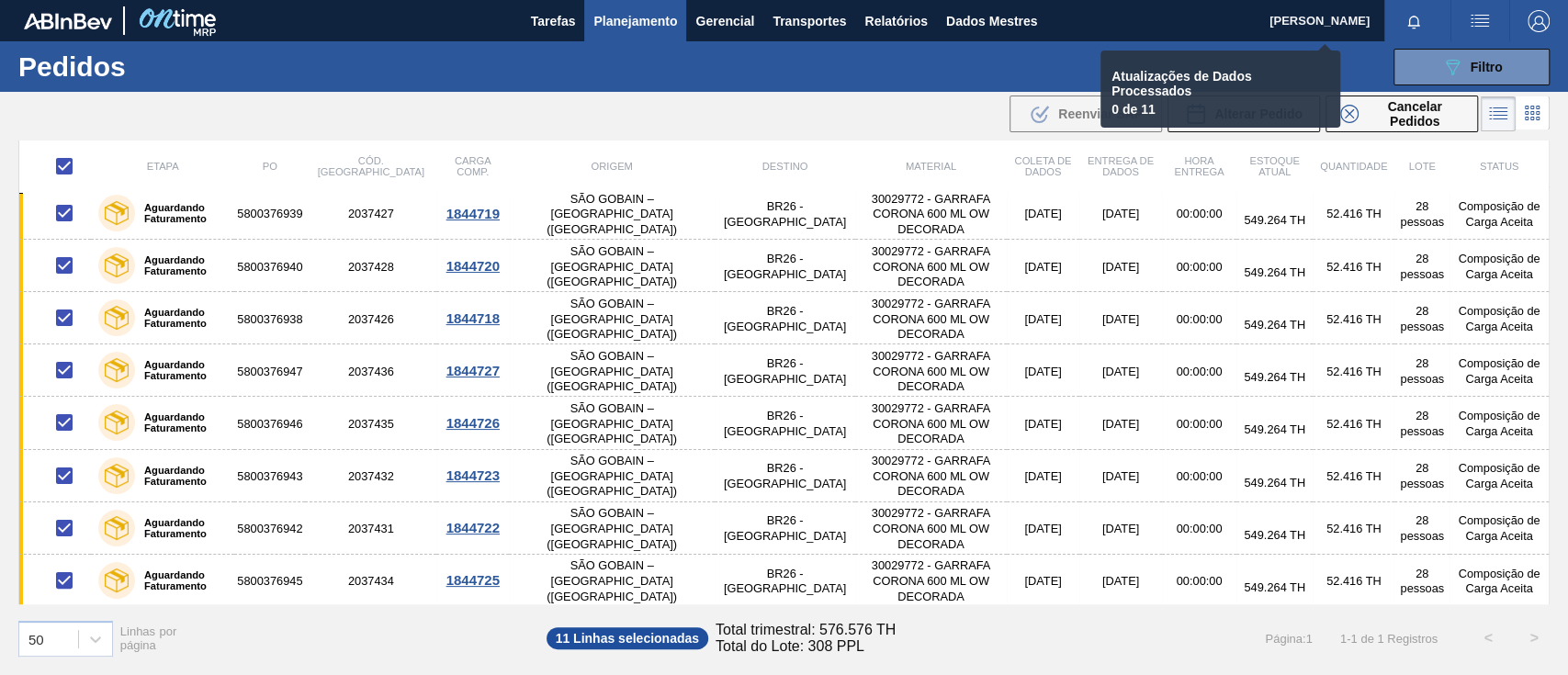
checkbox input "false"
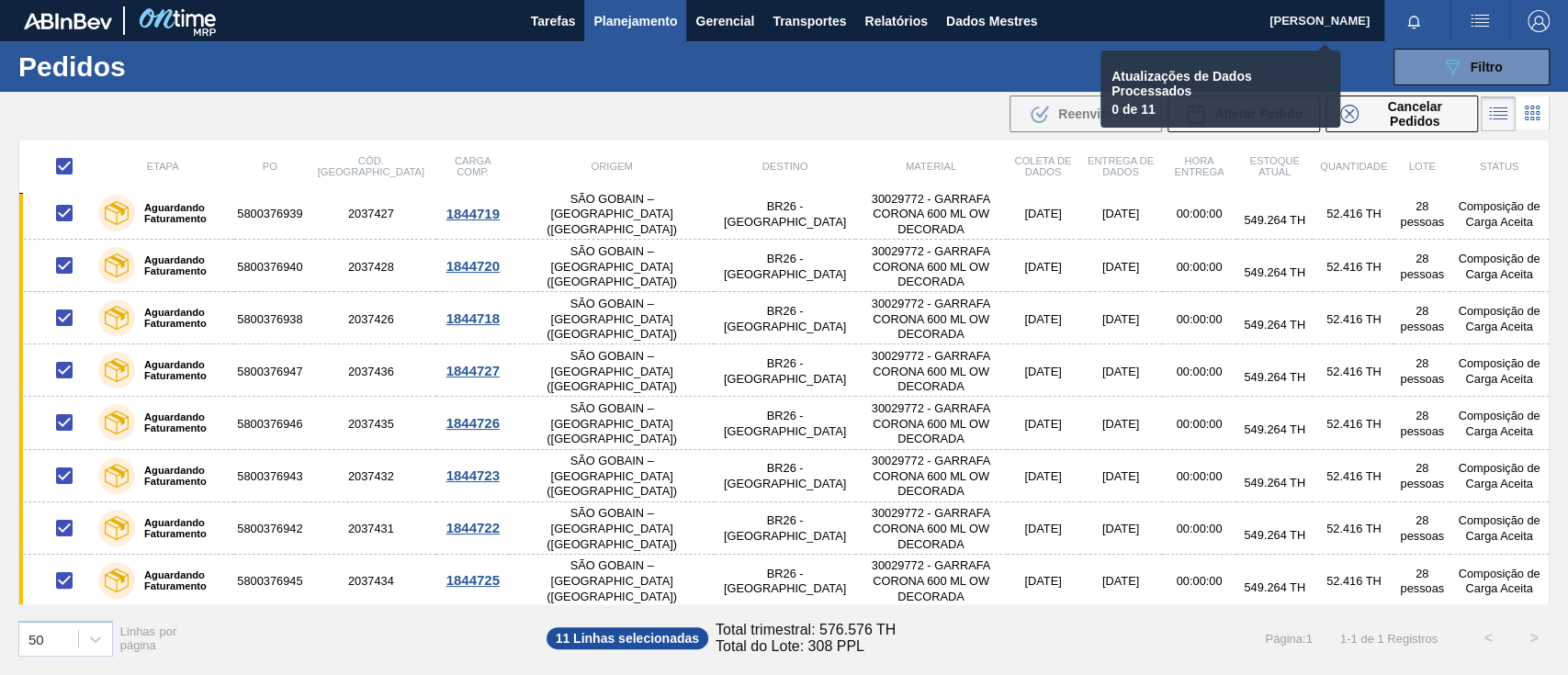
checkbox input "false"
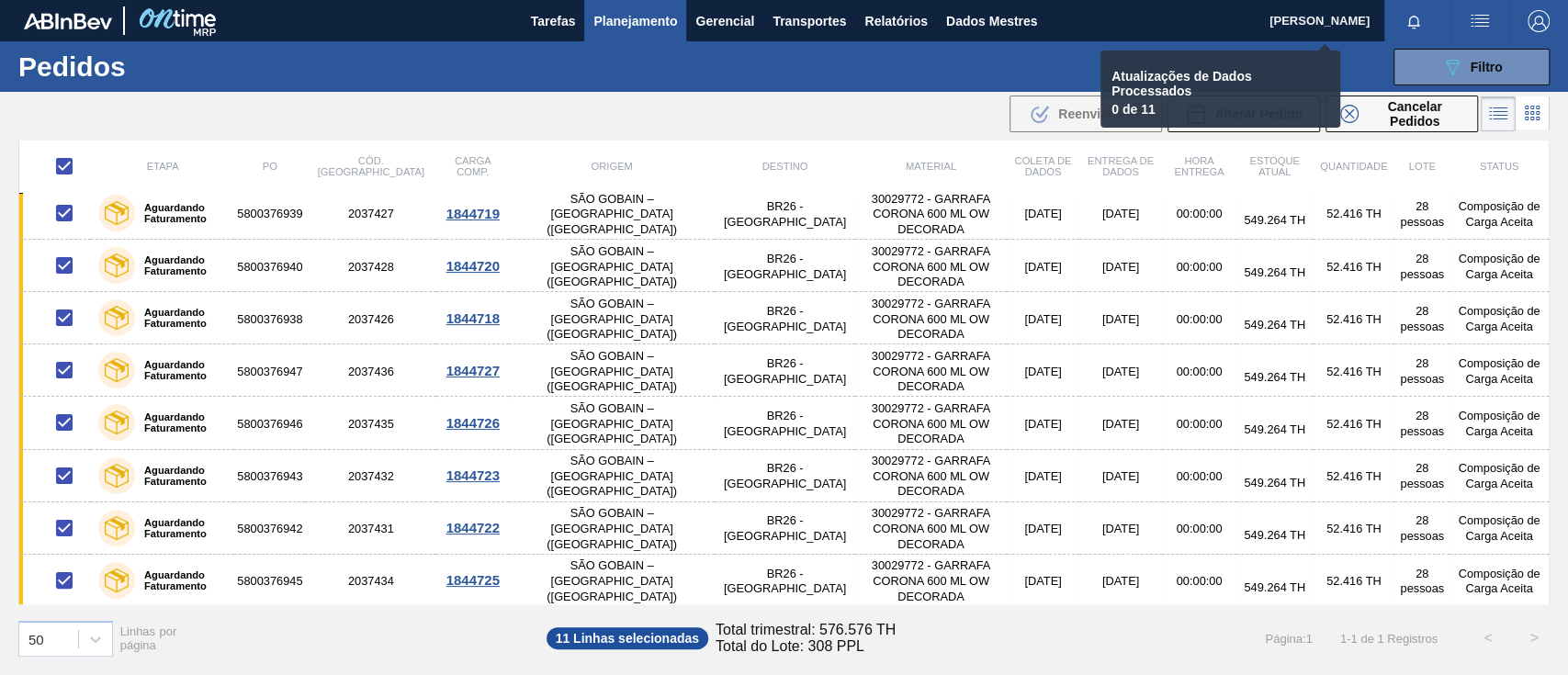
checkbox input "false"
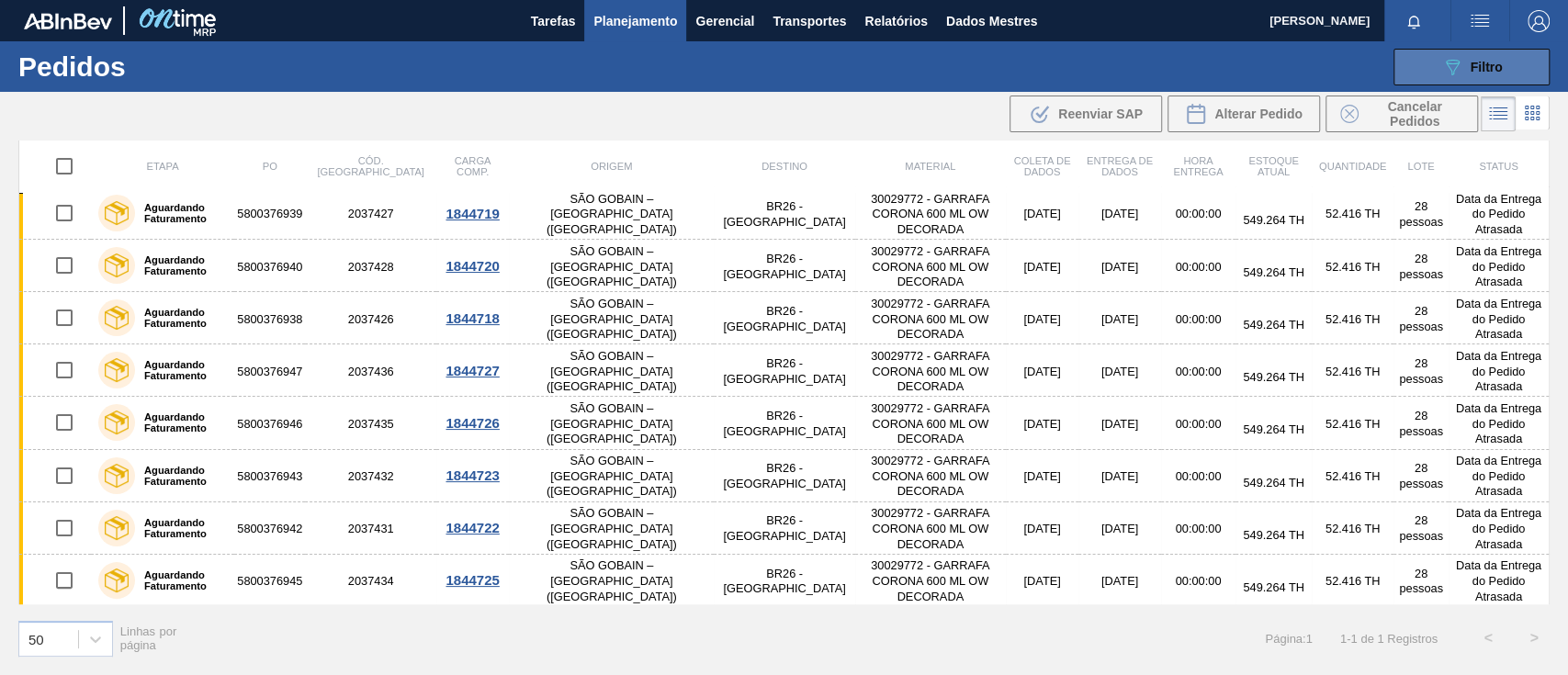
click at [1411, 61] on button "089F7B8B-B2A5-4AFE-B5C0-19BA573D28AC Filtro" at bounding box center [1472, 67] width 156 height 37
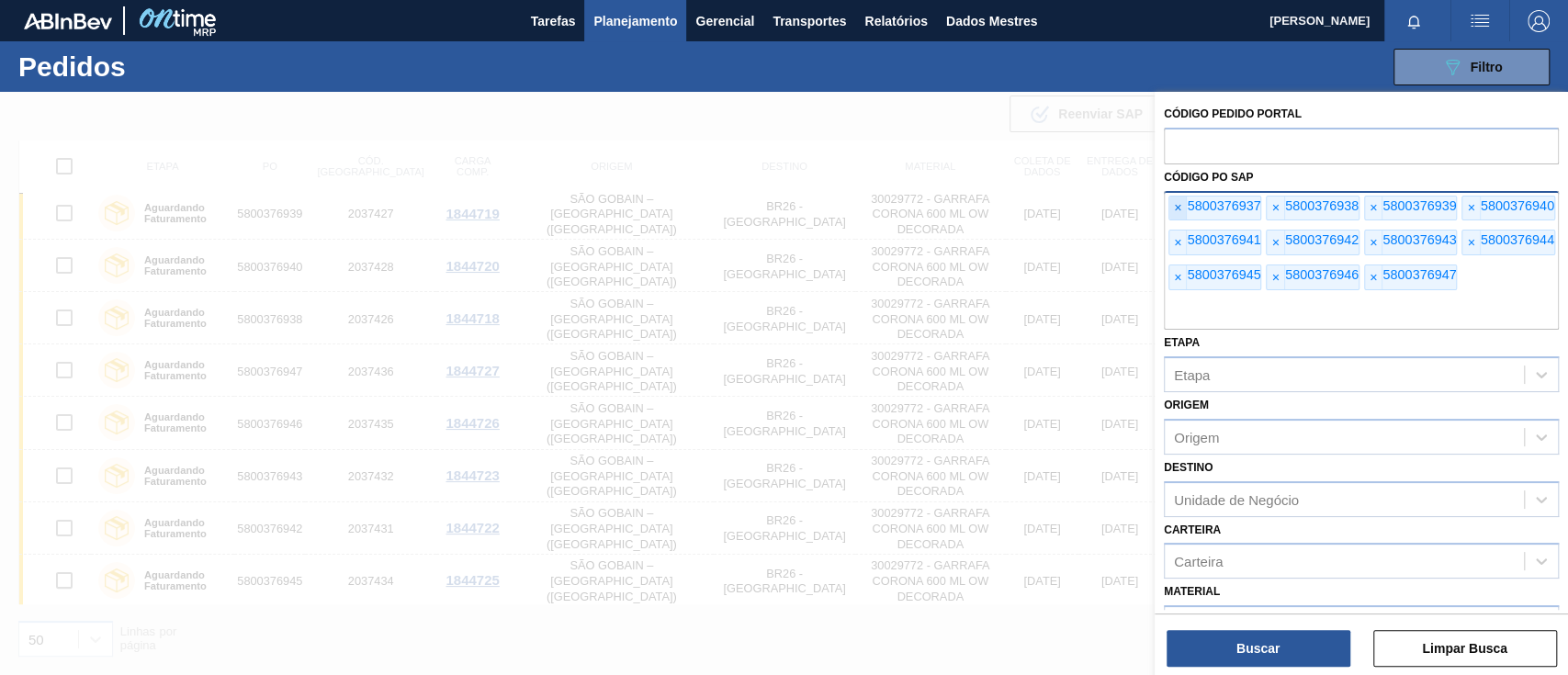
click at [1180, 206] on font "×" at bounding box center [1178, 207] width 8 height 15
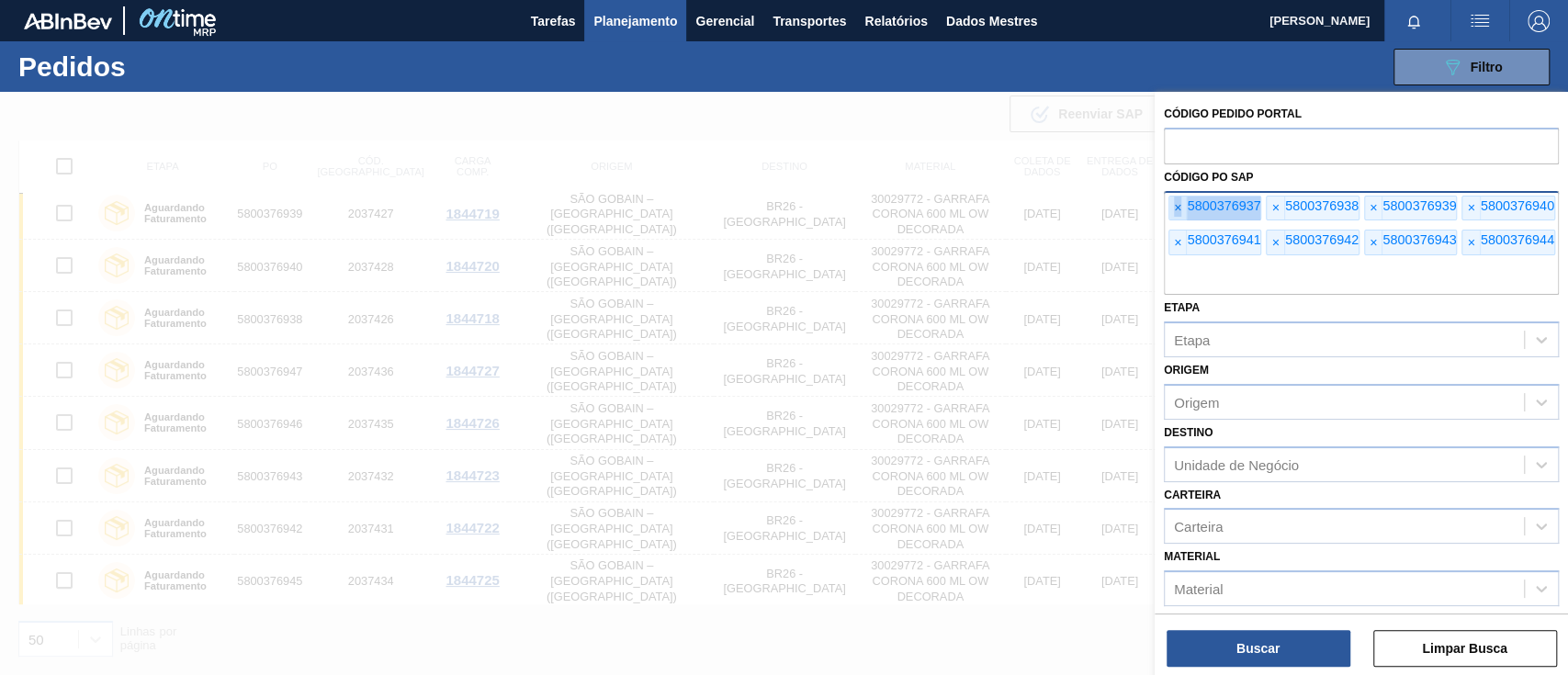
click at [1180, 206] on font "×" at bounding box center [1178, 207] width 8 height 15
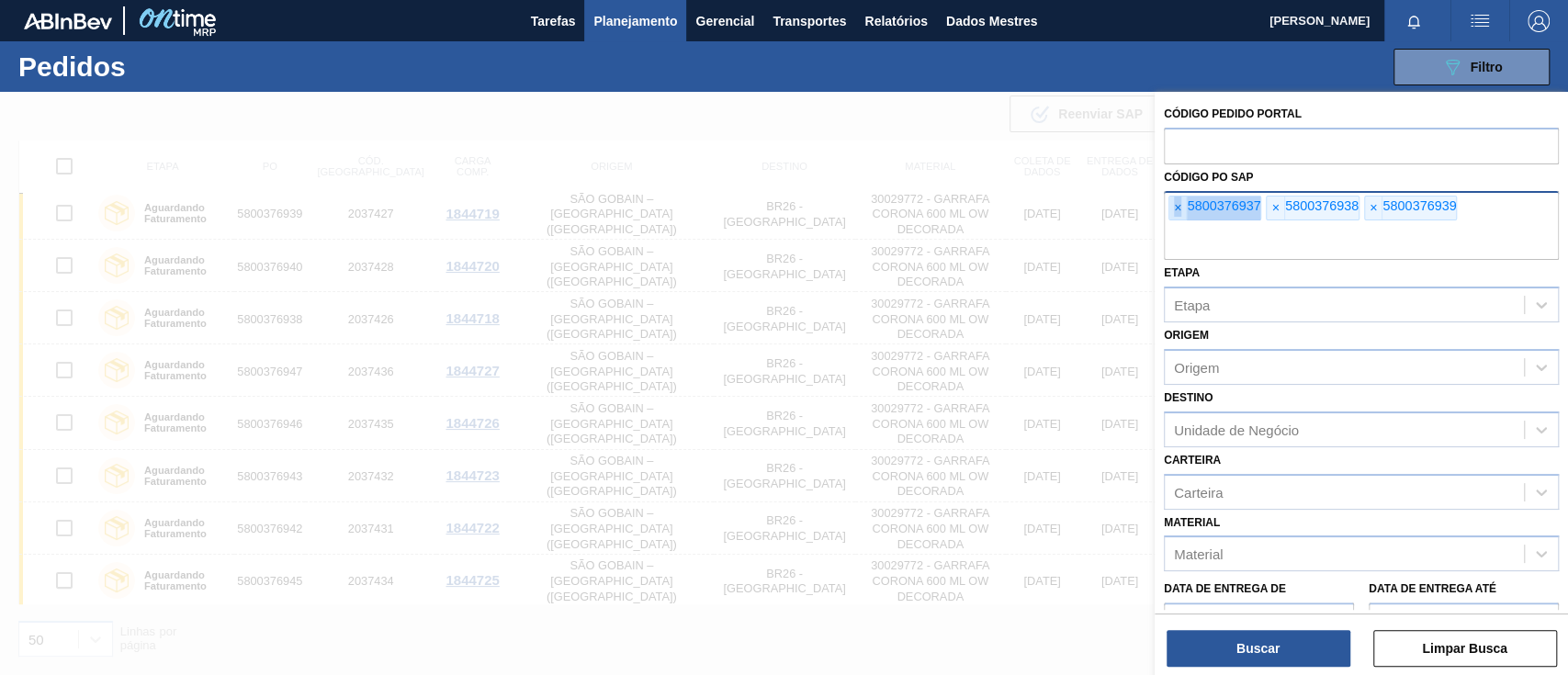
click at [1180, 206] on font "×" at bounding box center [1178, 207] width 8 height 15
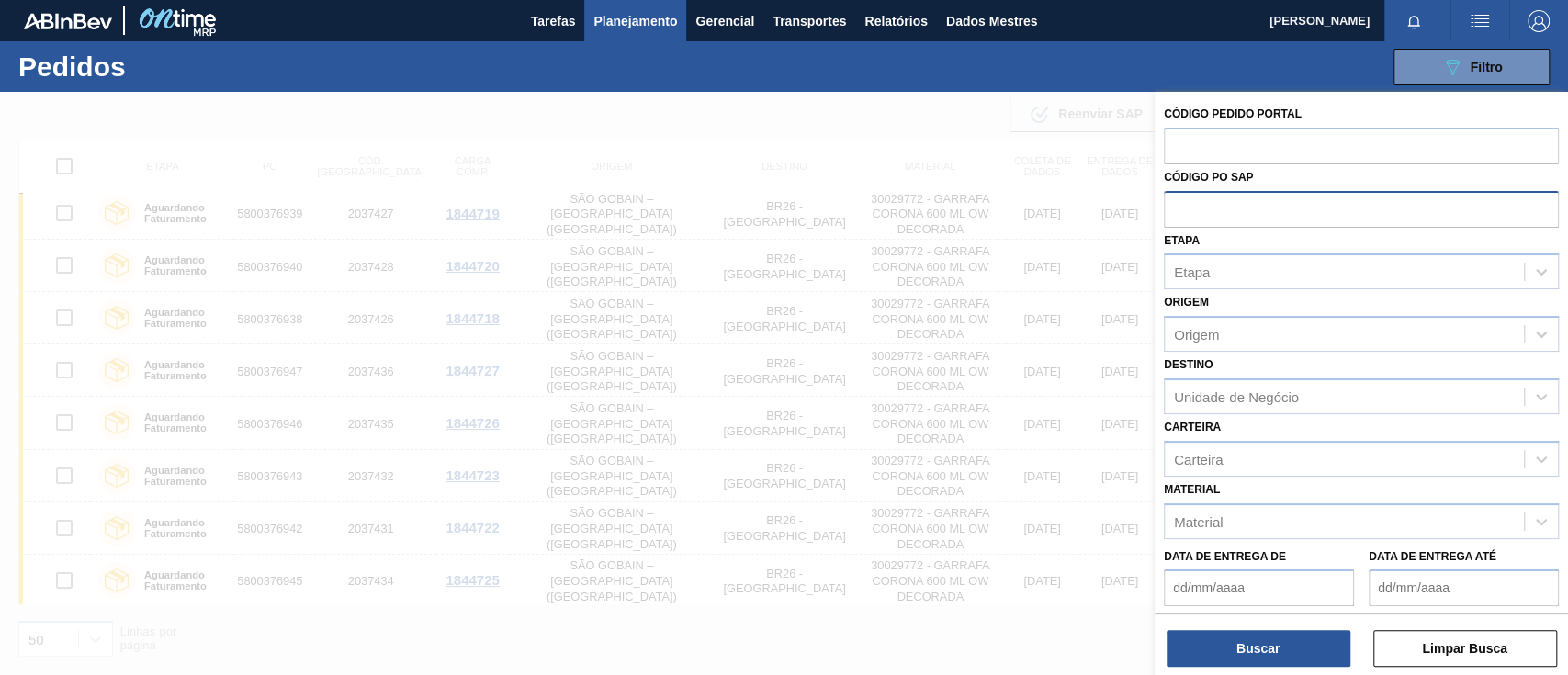
paste input "text"
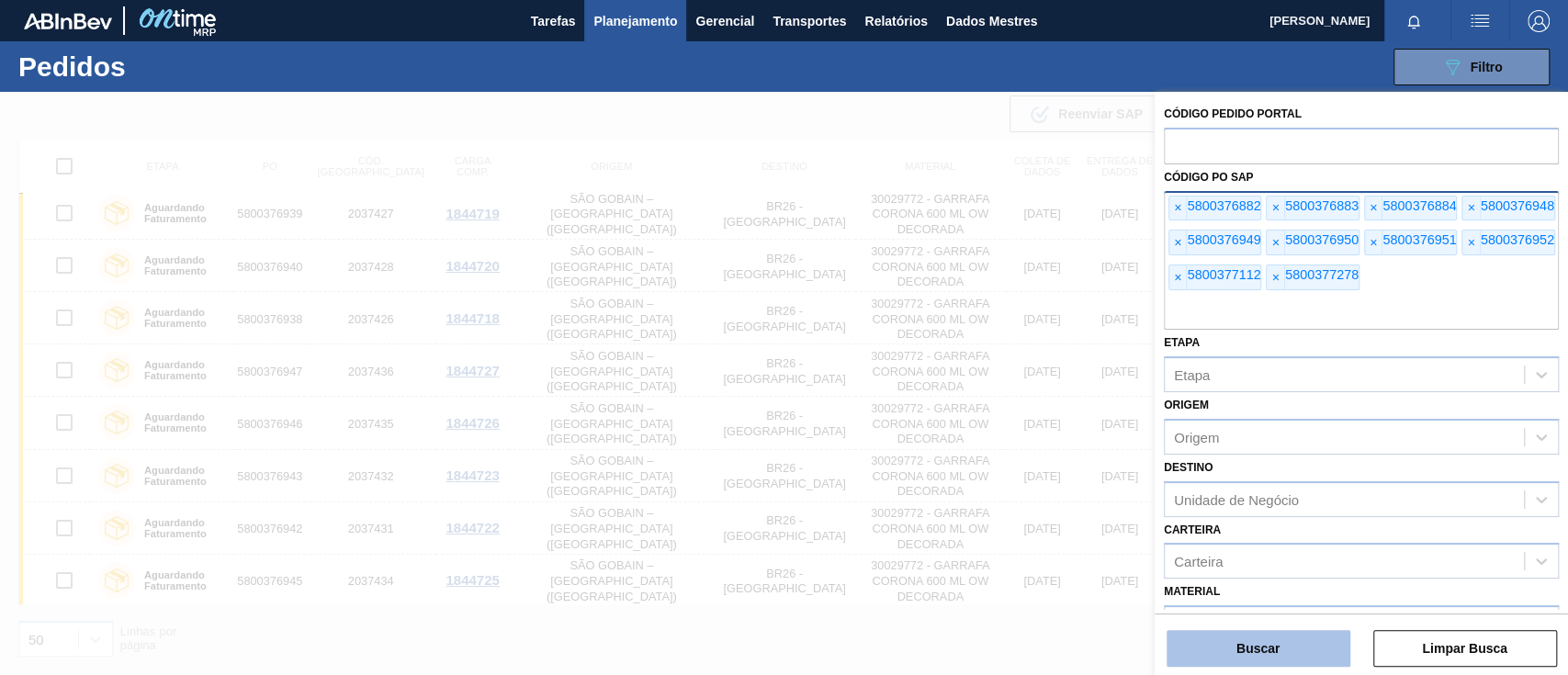
click at [1258, 635] on button "Buscar" at bounding box center [1258, 649] width 184 height 37
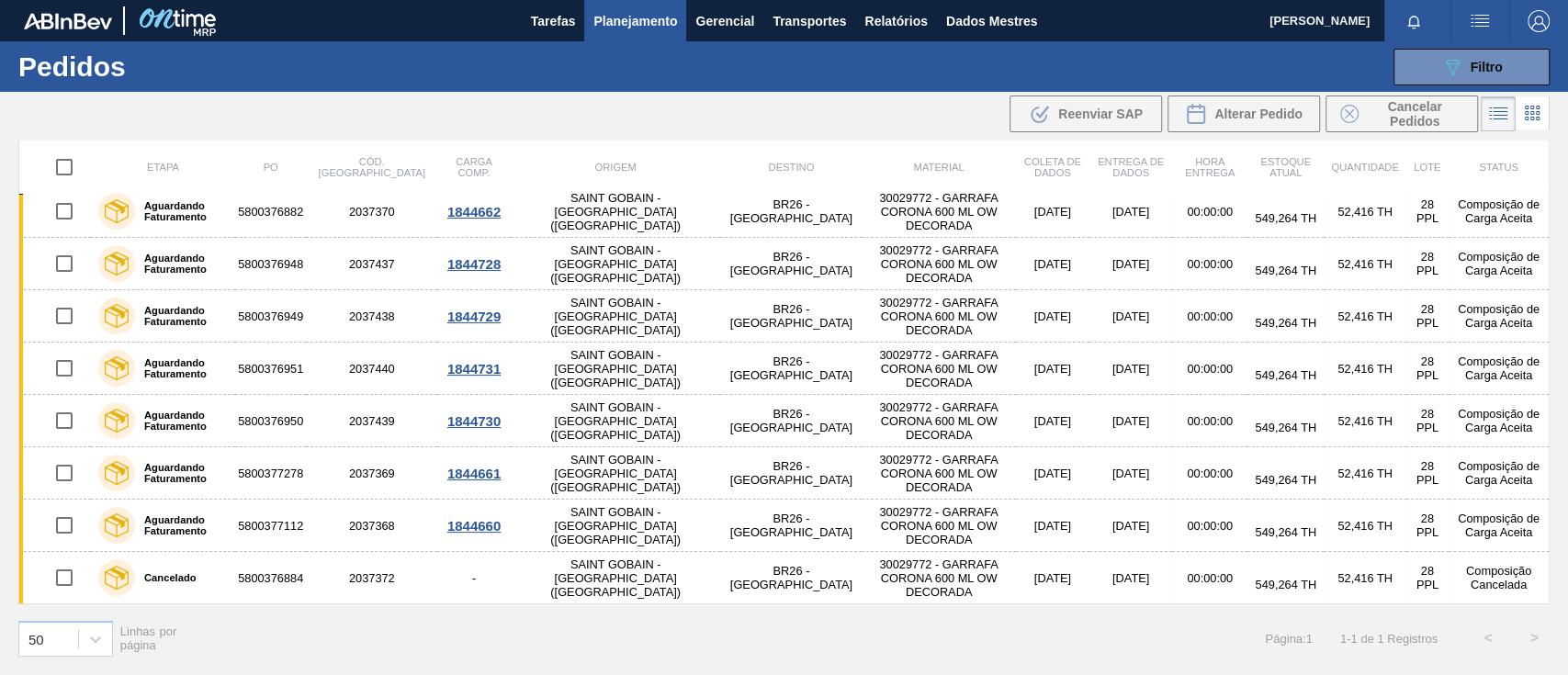
scroll to position [113, 0]
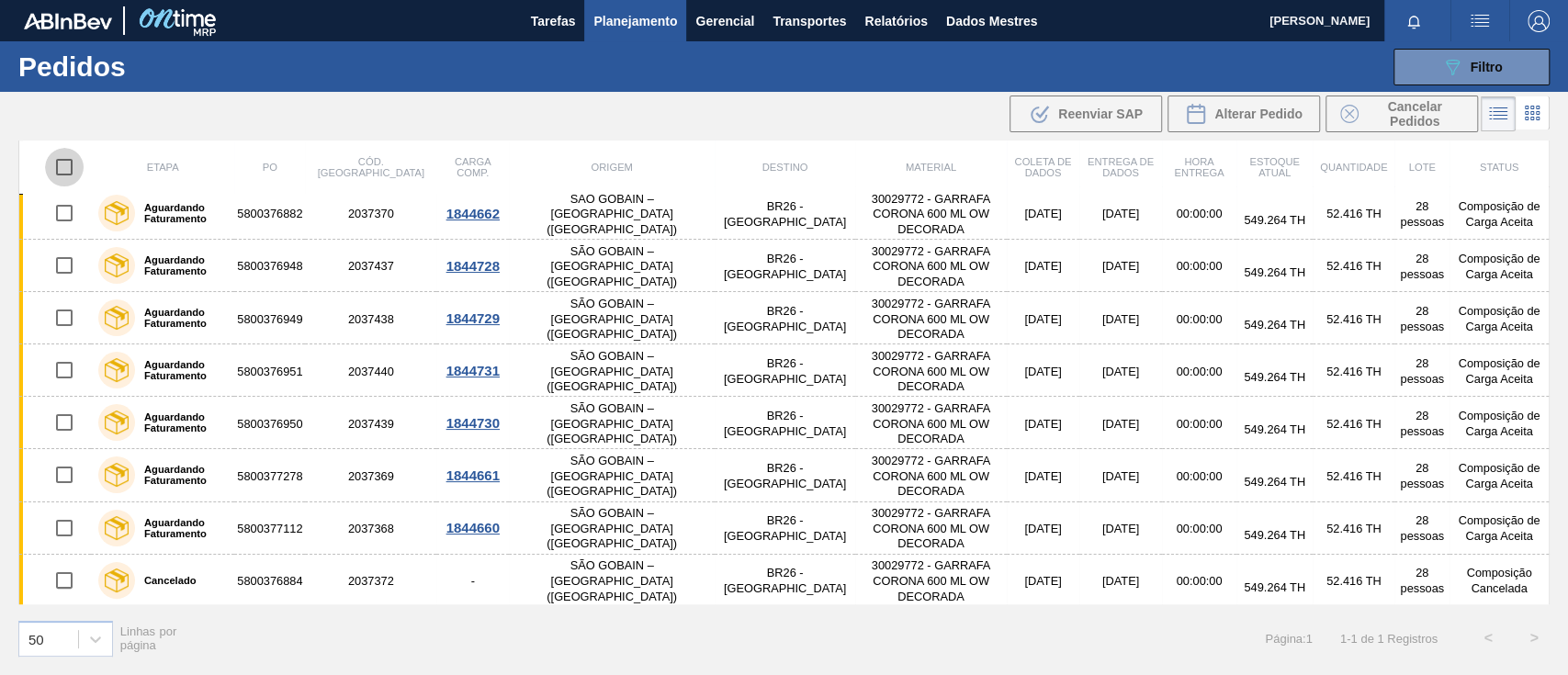
click at [71, 163] on input "checkbox" at bounding box center [64, 167] width 39 height 39
checkbox input "true"
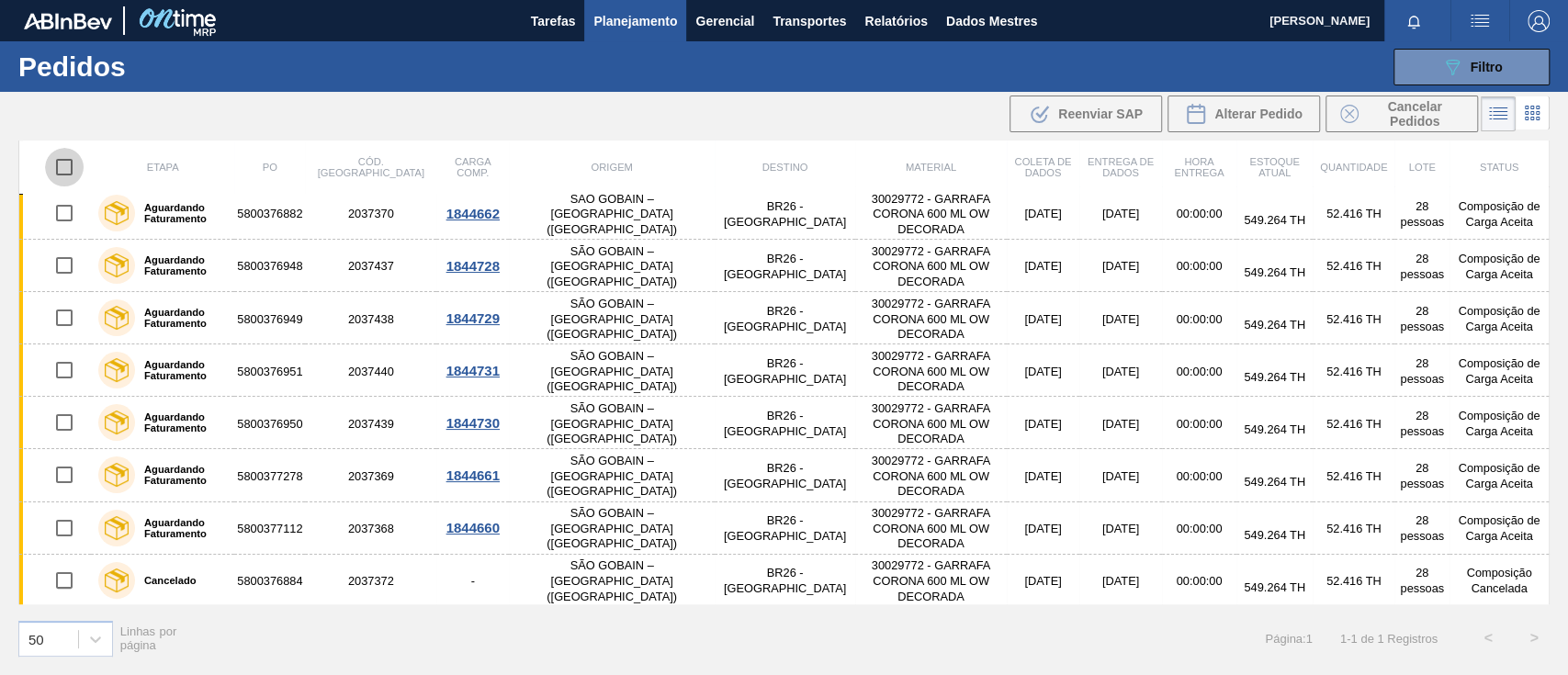
checkbox input "true"
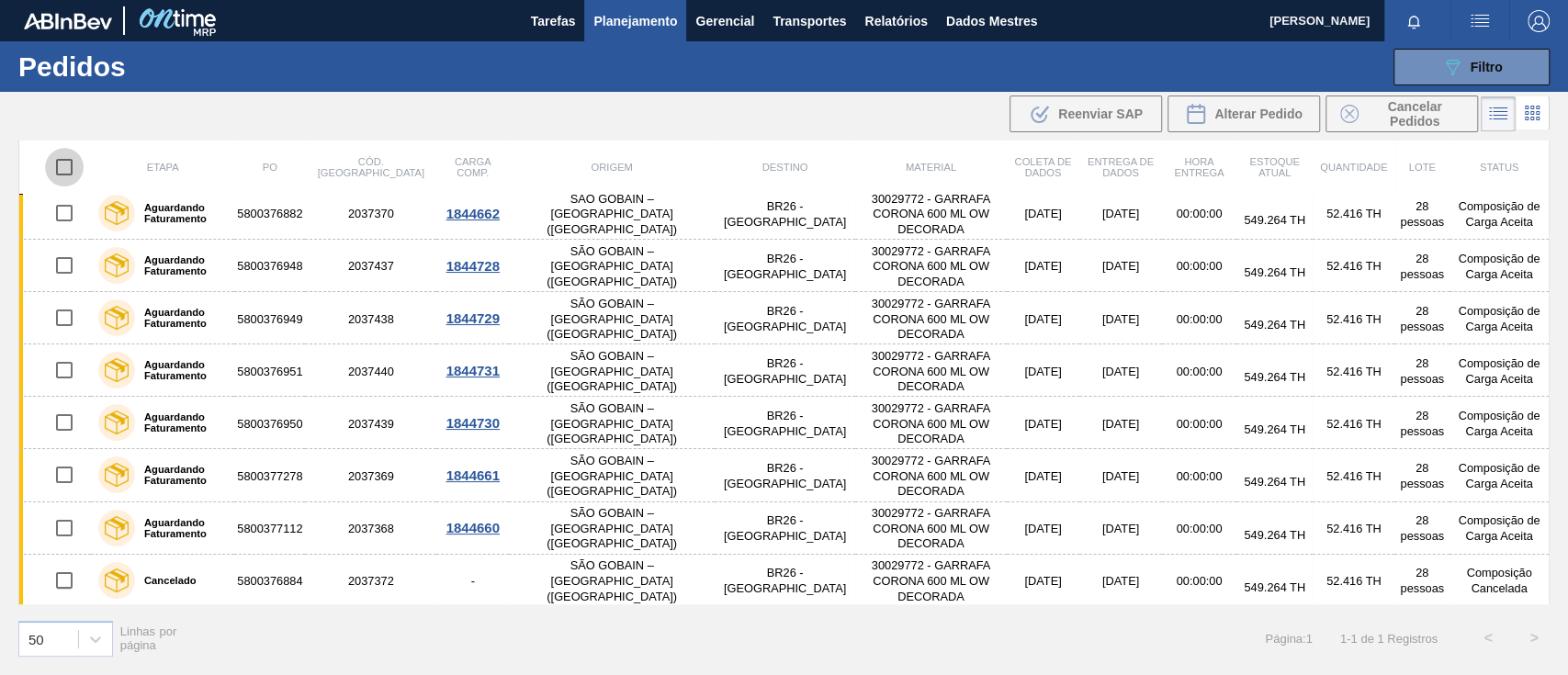
checkbox input "true"
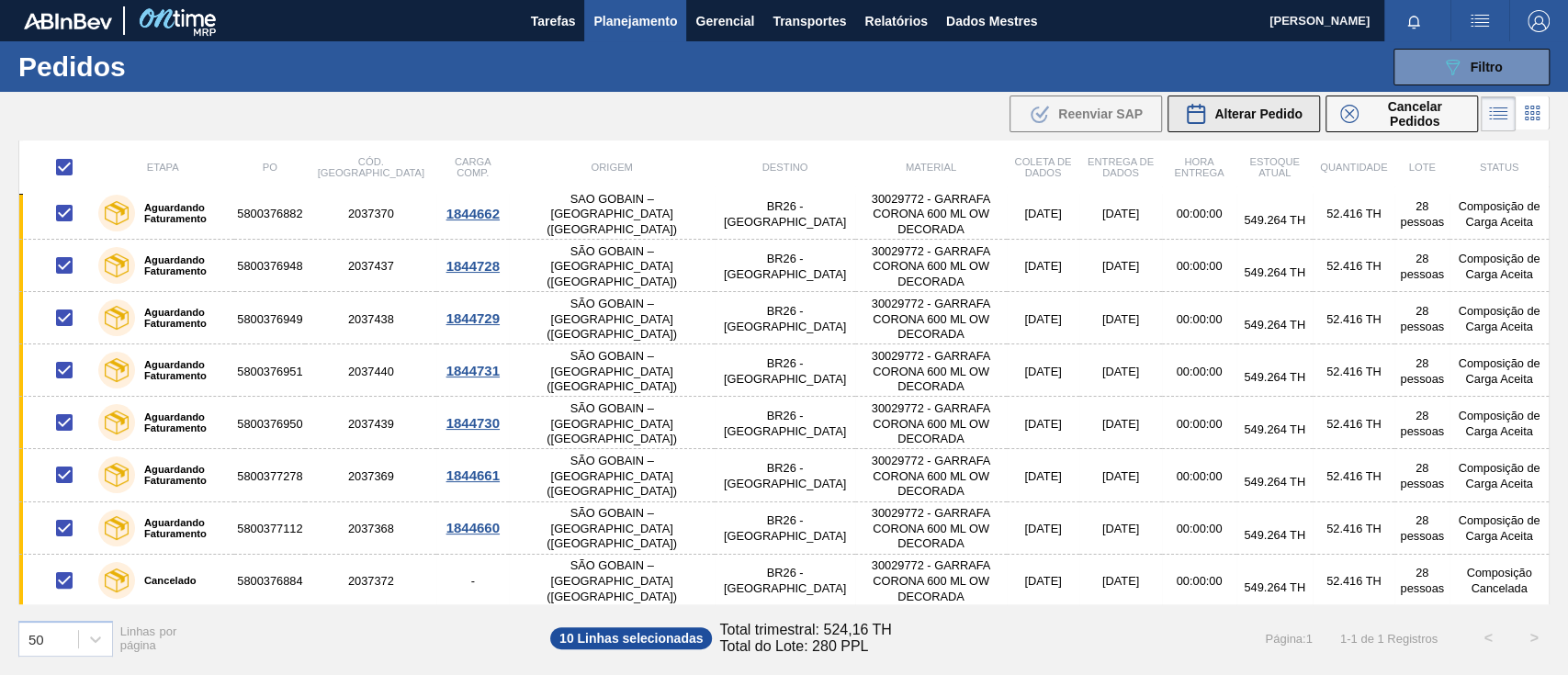
click at [1278, 112] on font "Alterar Pedido" at bounding box center [1258, 114] width 88 height 15
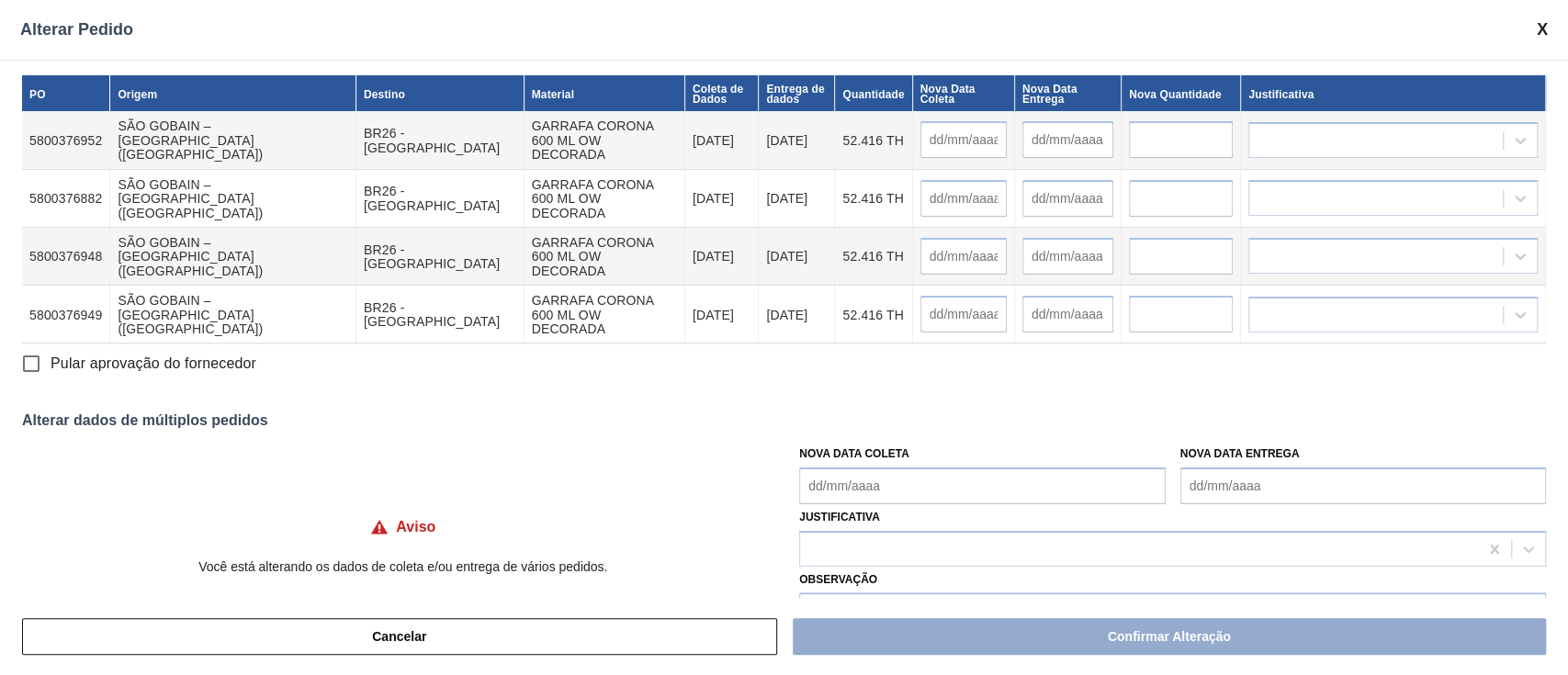
click at [907, 496] on Coleta "Nova Data Coleta" at bounding box center [982, 486] width 365 height 37
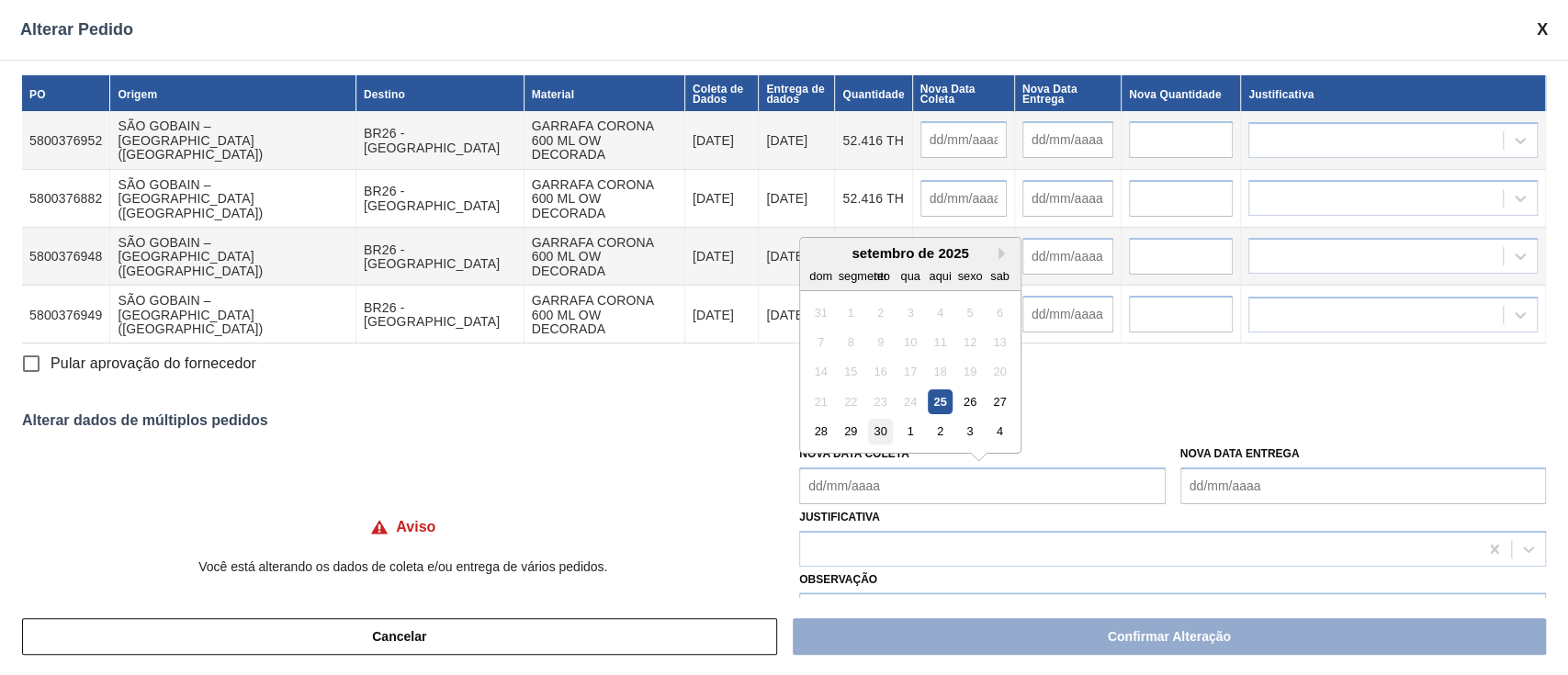
click at [876, 437] on font "30" at bounding box center [880, 431] width 13 height 14
type Coleta "[DATE]"
type input "[DATE]"
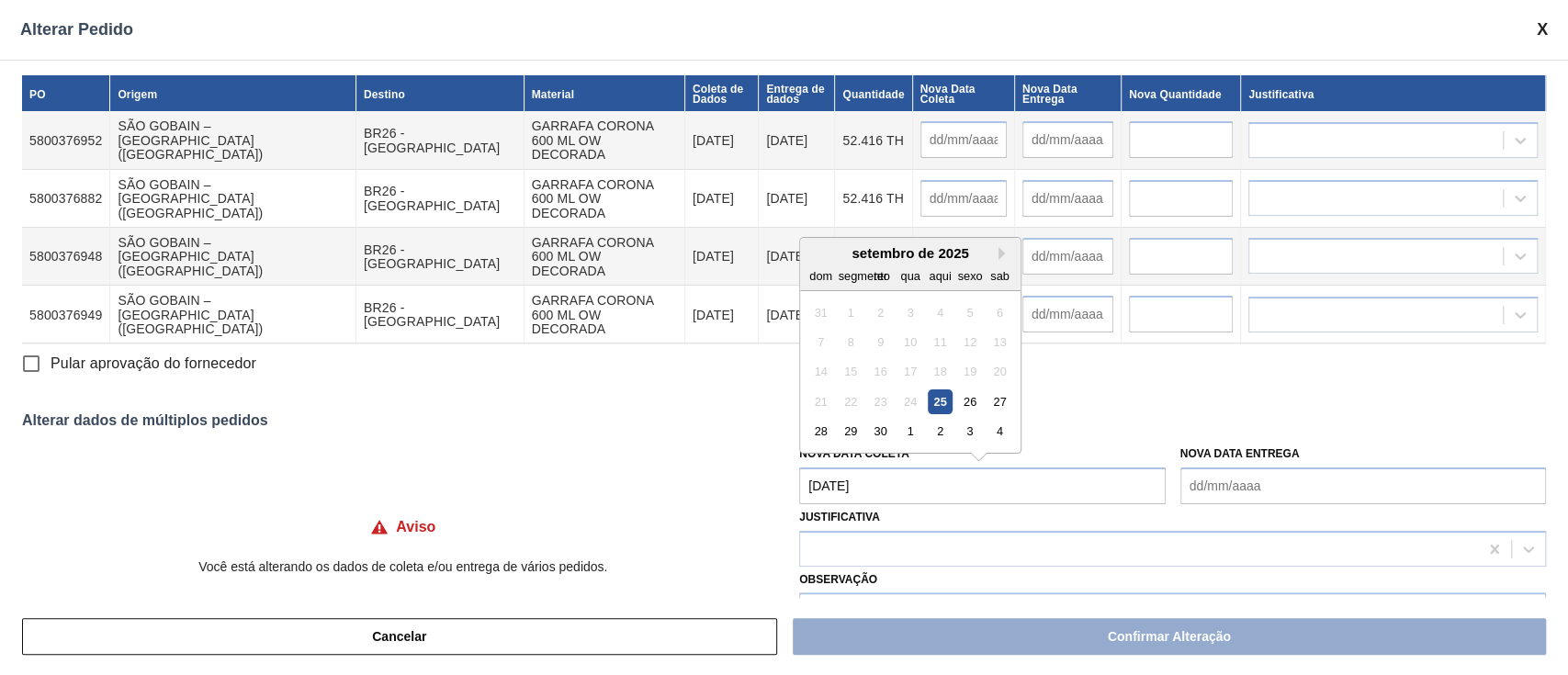
type input "[DATE]"
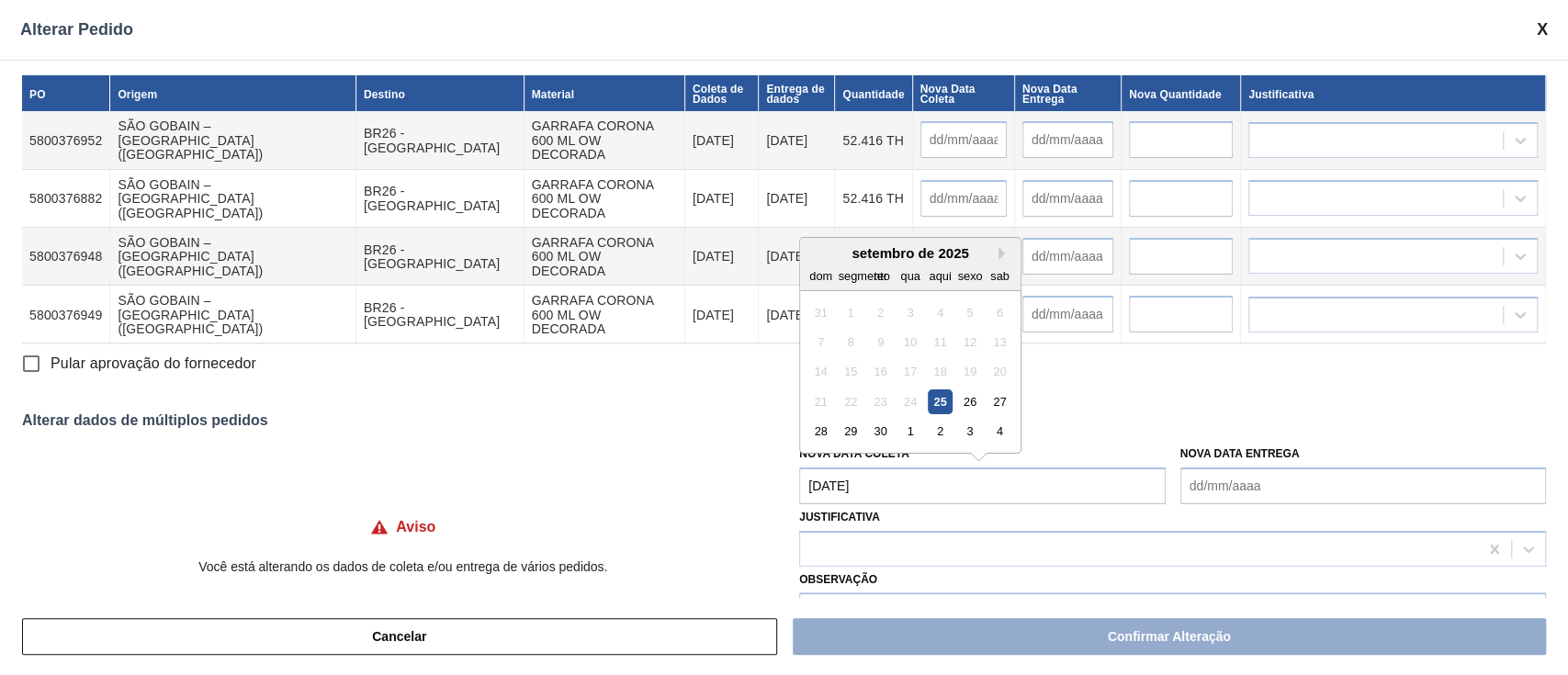
type input "[DATE]"
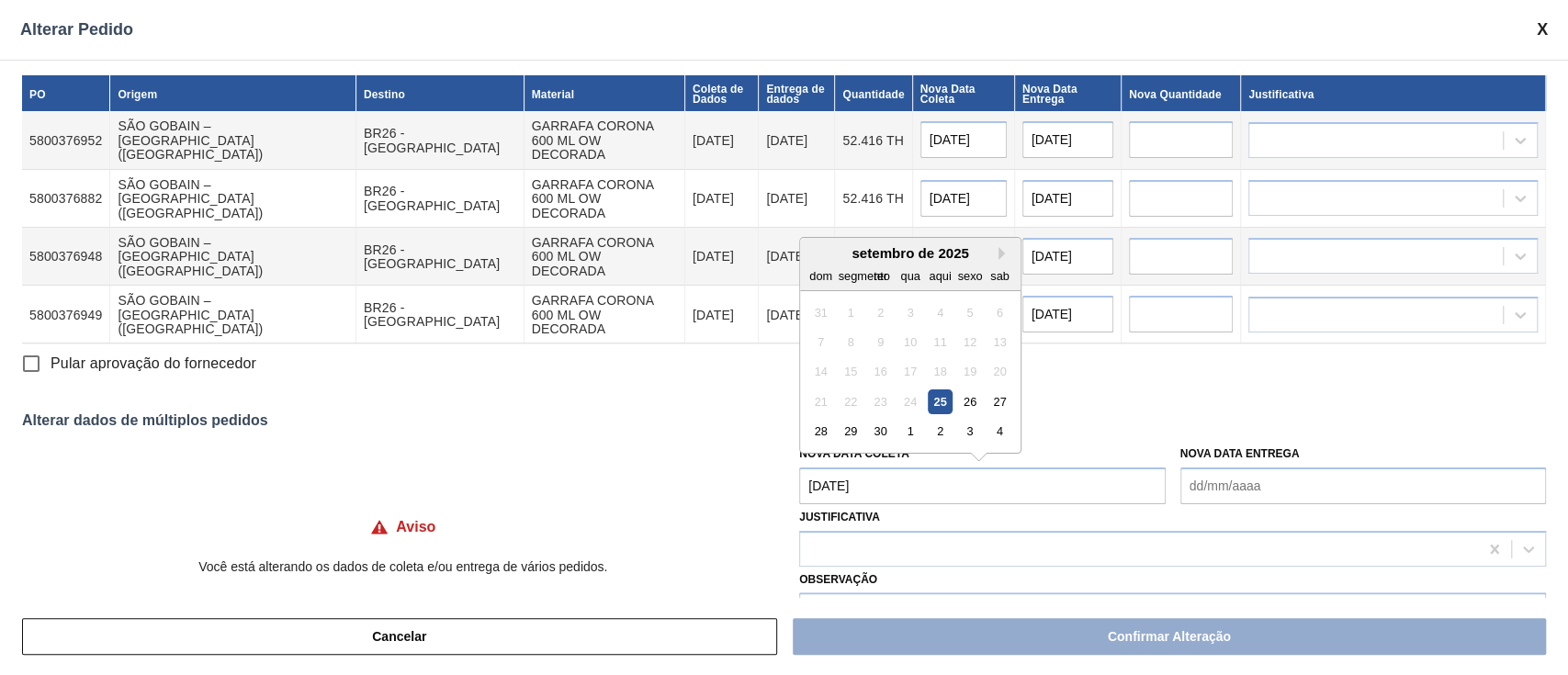
type input "[DATE]"
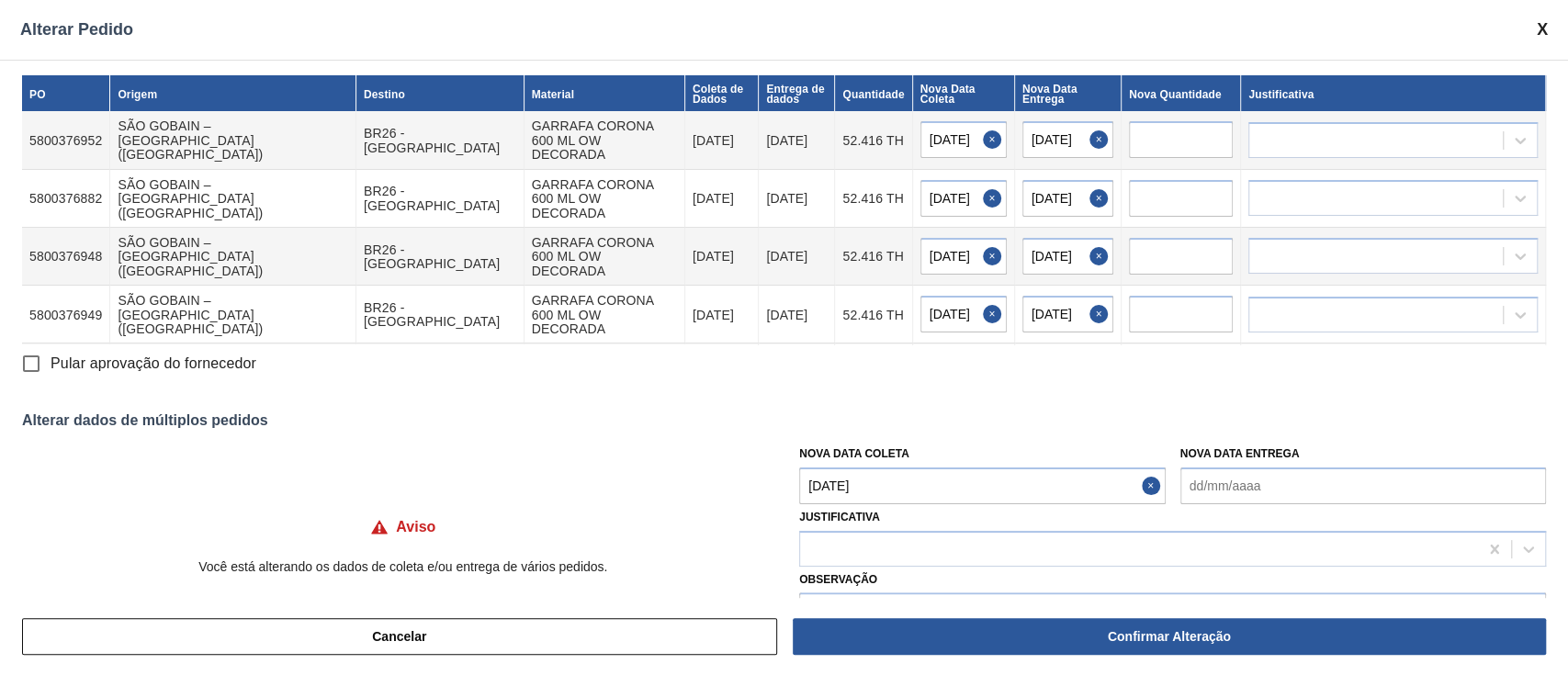
click at [26, 367] on input "Pular aprovação do fornecedor" at bounding box center [31, 364] width 39 height 39
checkbox input "true"
click at [1304, 126] on div at bounding box center [1376, 139] width 254 height 26
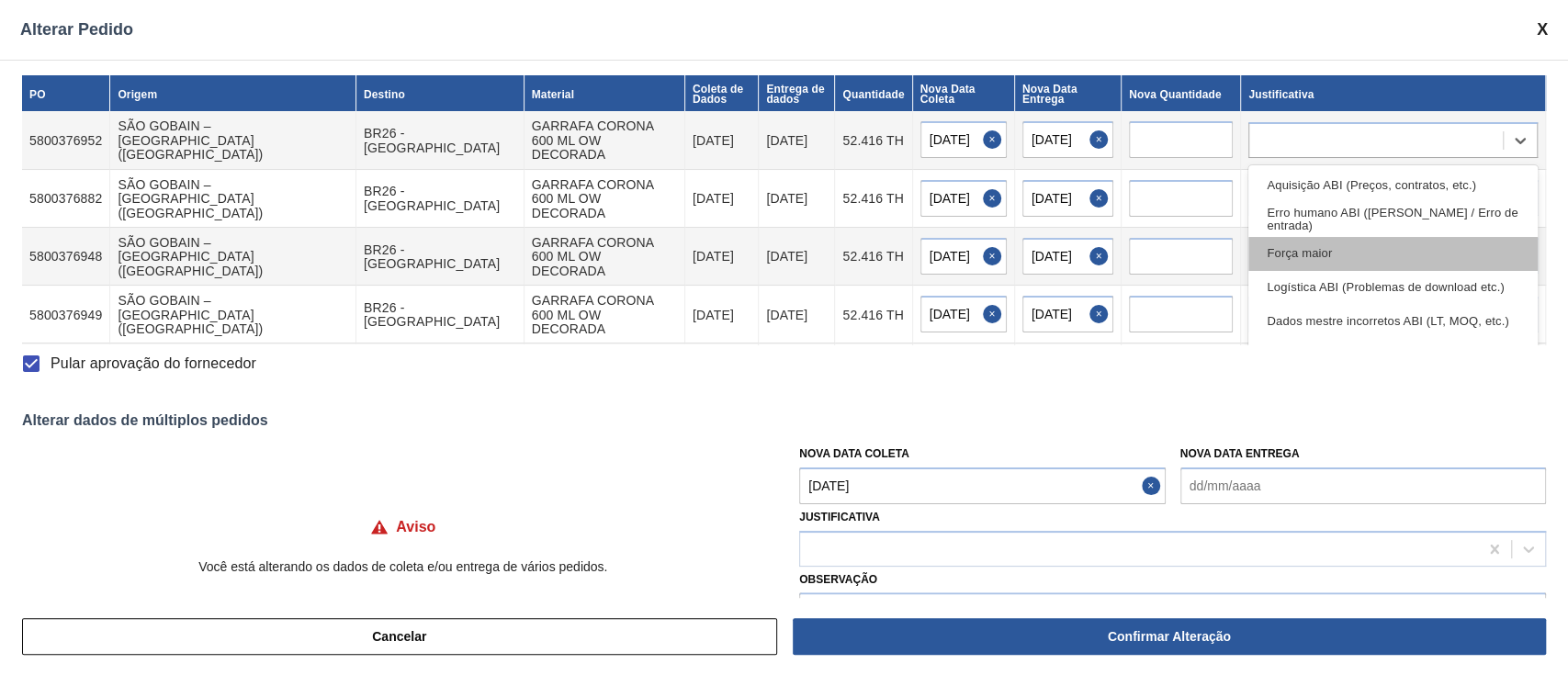
scroll to position [122, 0]
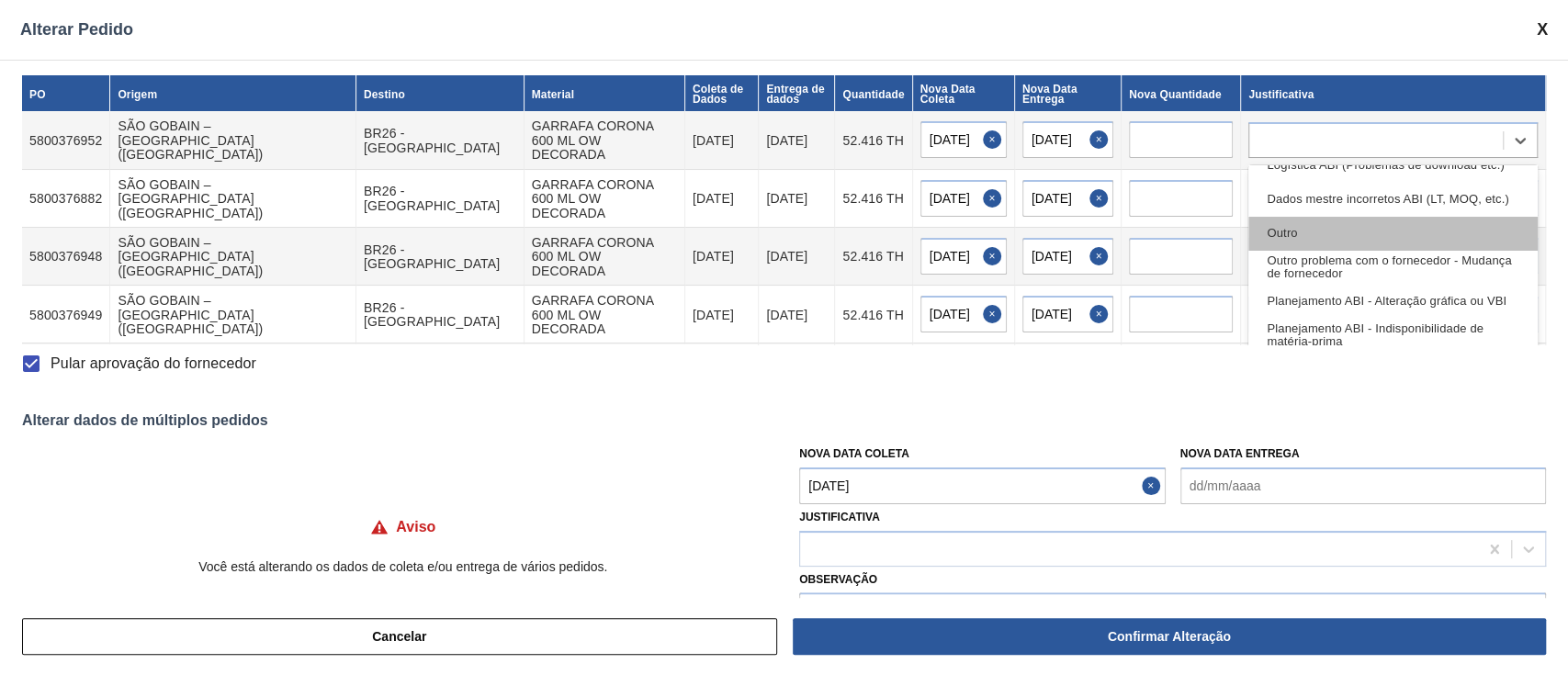
click at [1345, 229] on div "Outro" at bounding box center [1393, 233] width 290 height 34
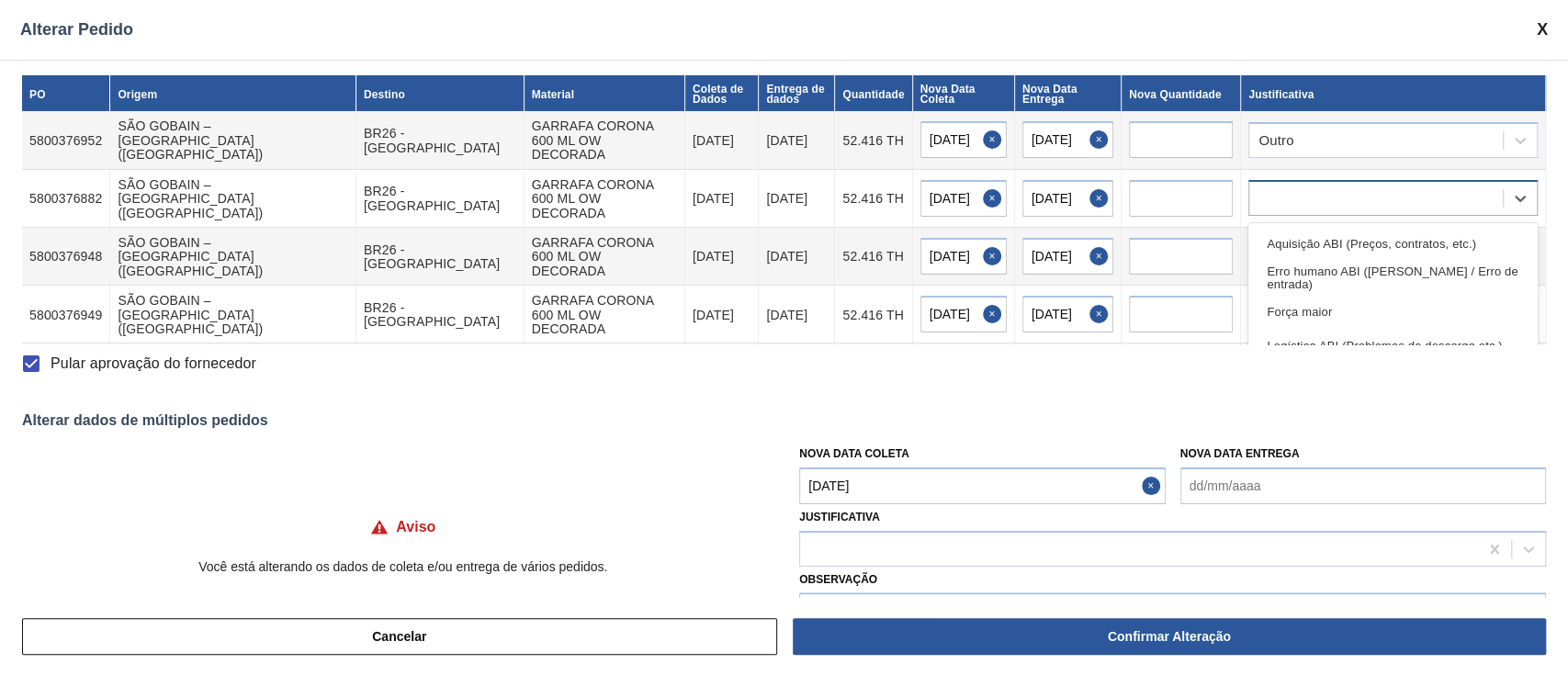
click at [1343, 186] on div at bounding box center [1376, 198] width 254 height 26
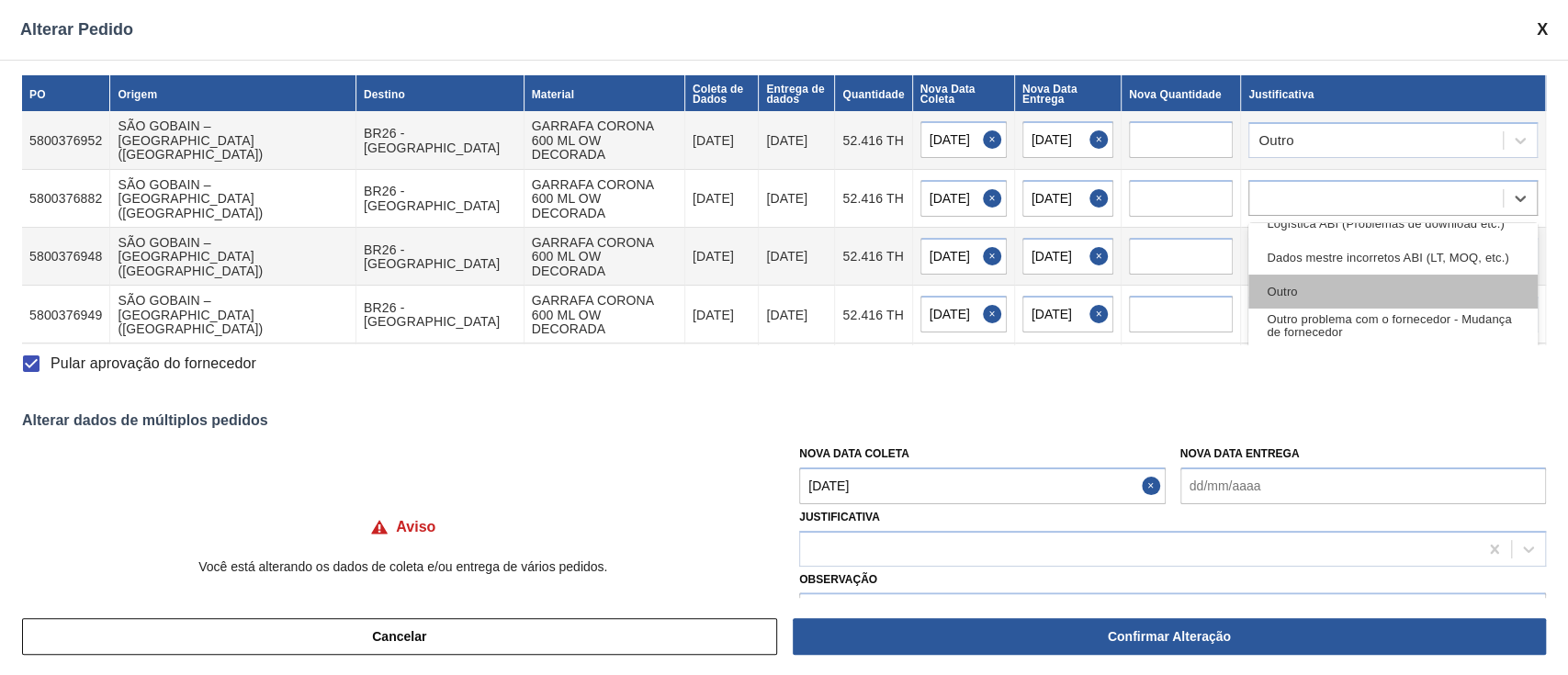
click at [1312, 277] on div "Outro" at bounding box center [1393, 291] width 290 height 34
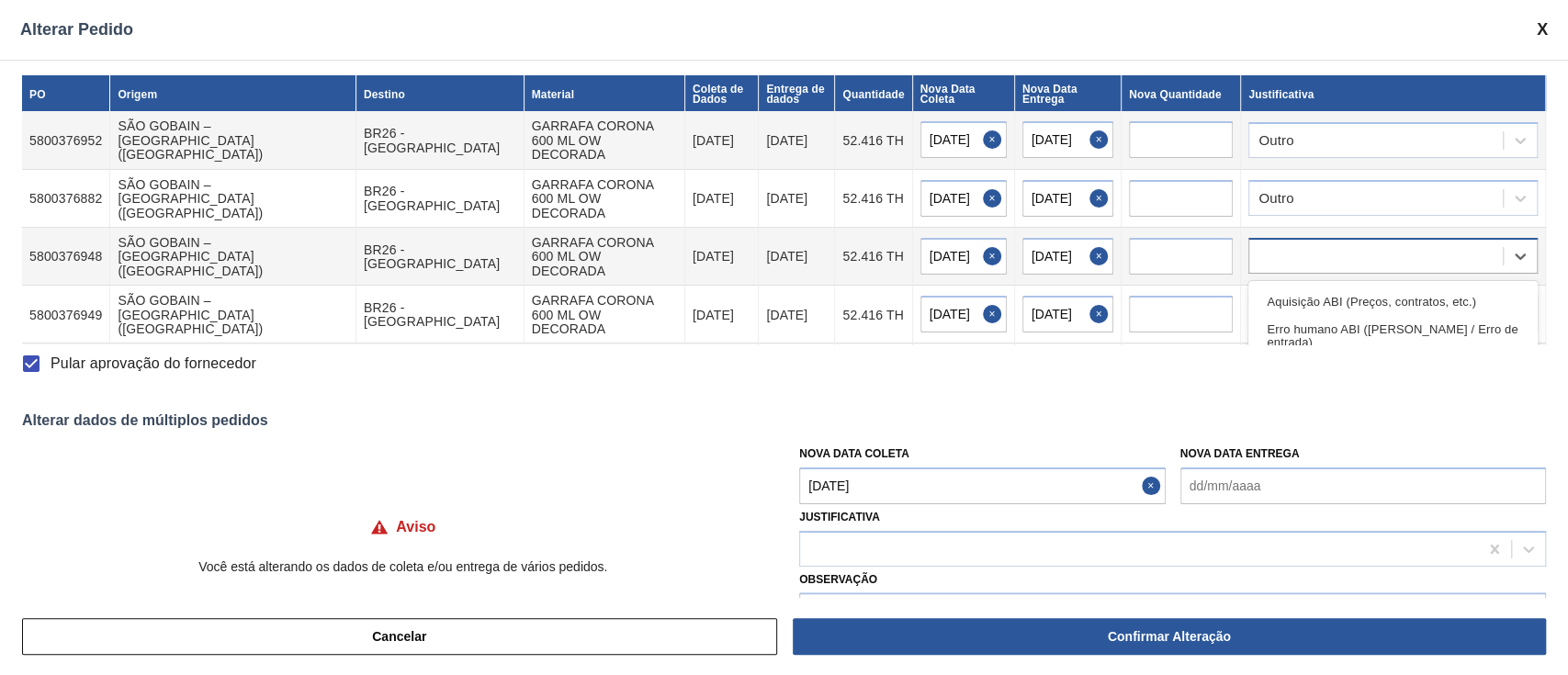
click at [1310, 244] on div at bounding box center [1376, 256] width 254 height 26
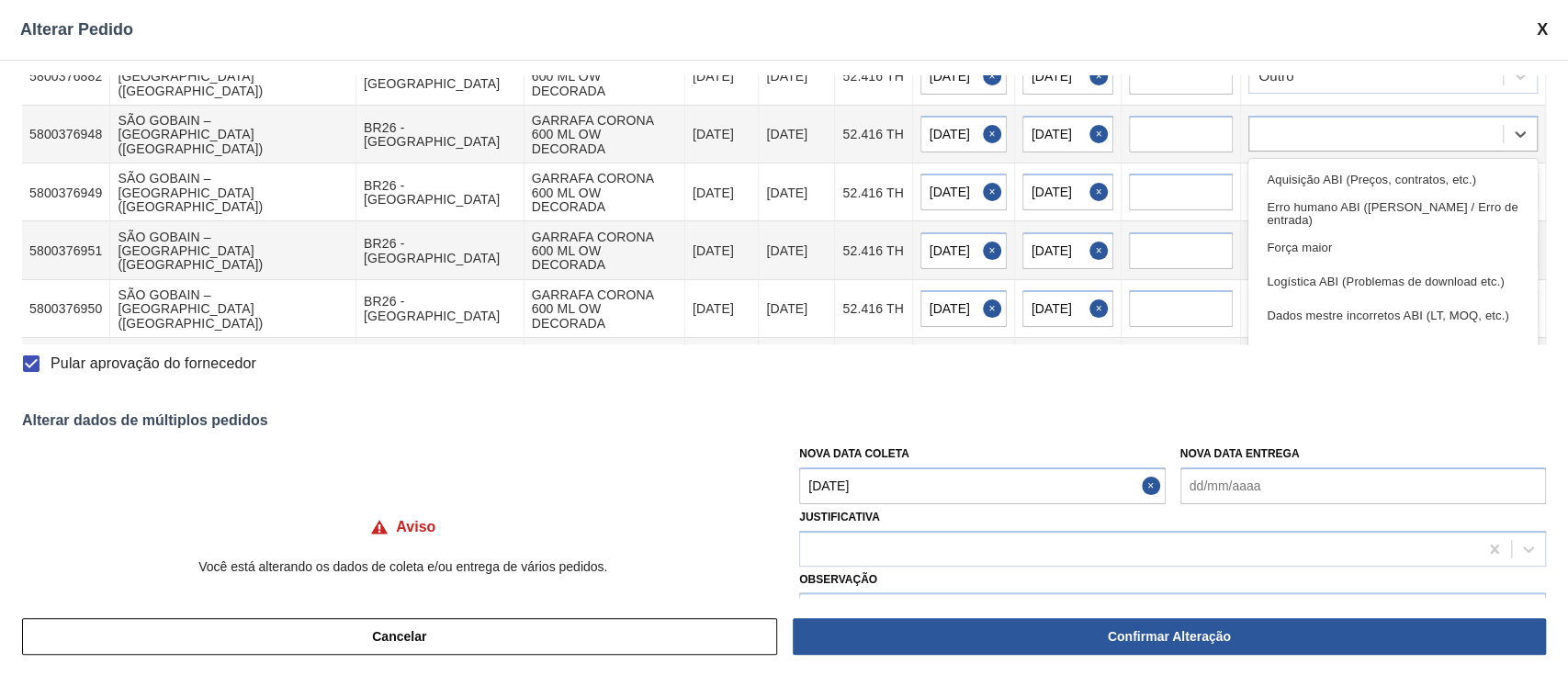
click at [1303, 332] on div "Outro" at bounding box center [1393, 349] width 290 height 34
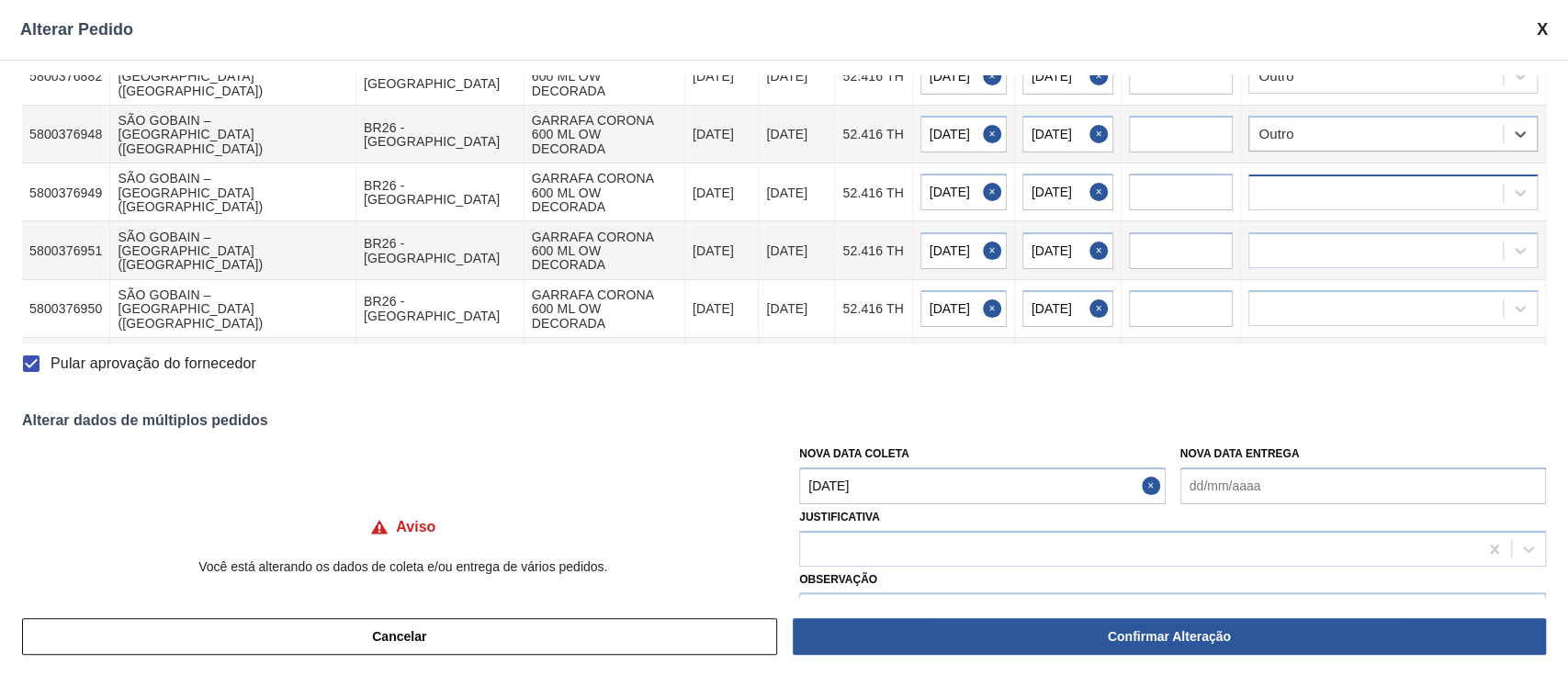
click at [1303, 179] on div at bounding box center [1376, 191] width 254 height 26
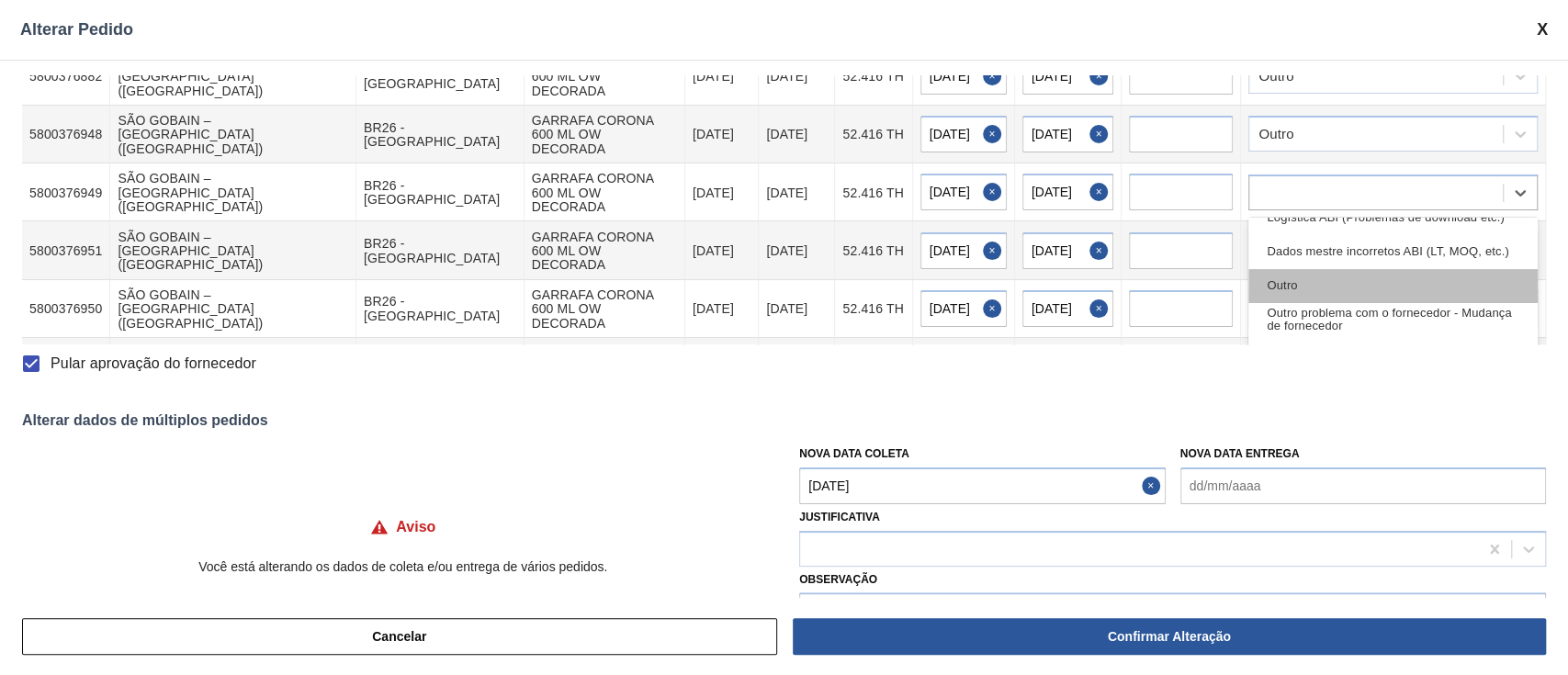
click at [1316, 269] on div "Outro" at bounding box center [1393, 286] width 290 height 34
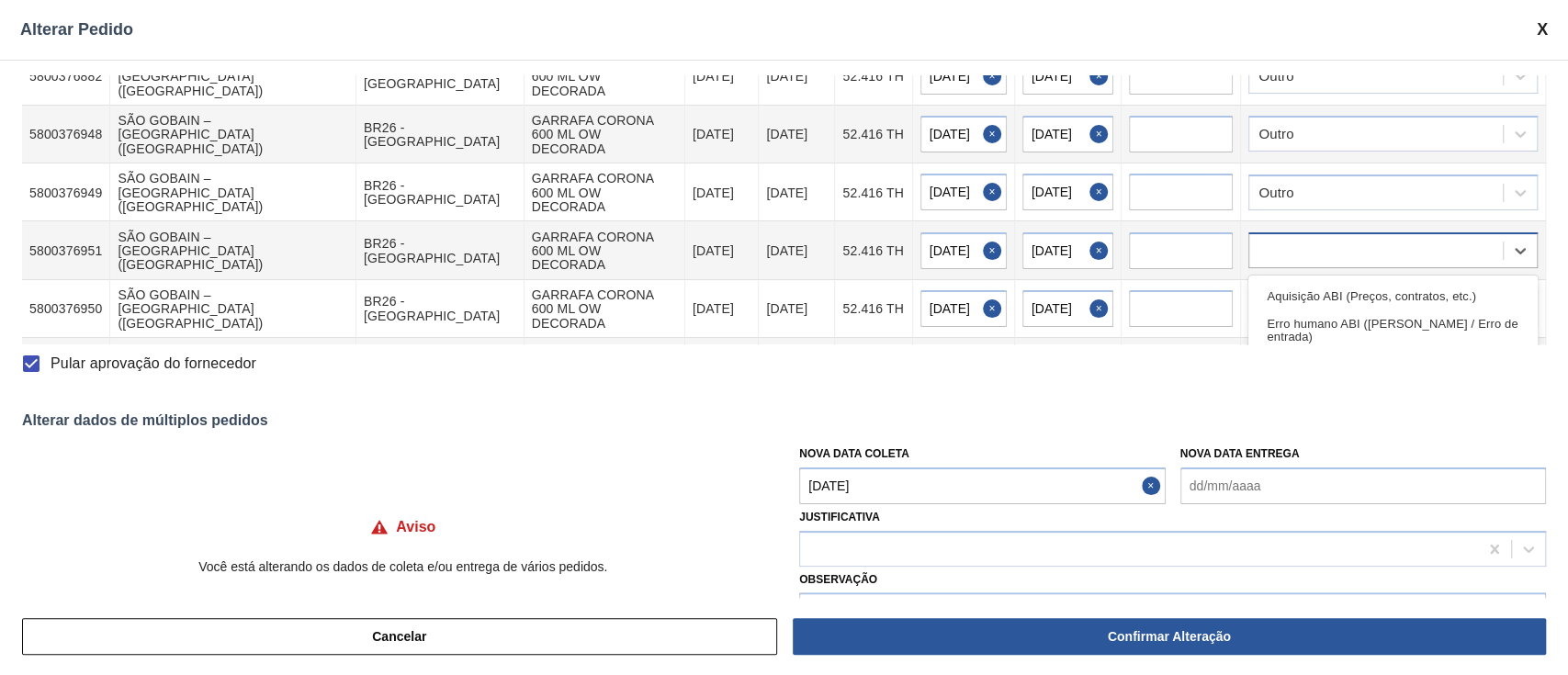
click at [1320, 238] on div at bounding box center [1376, 251] width 254 height 26
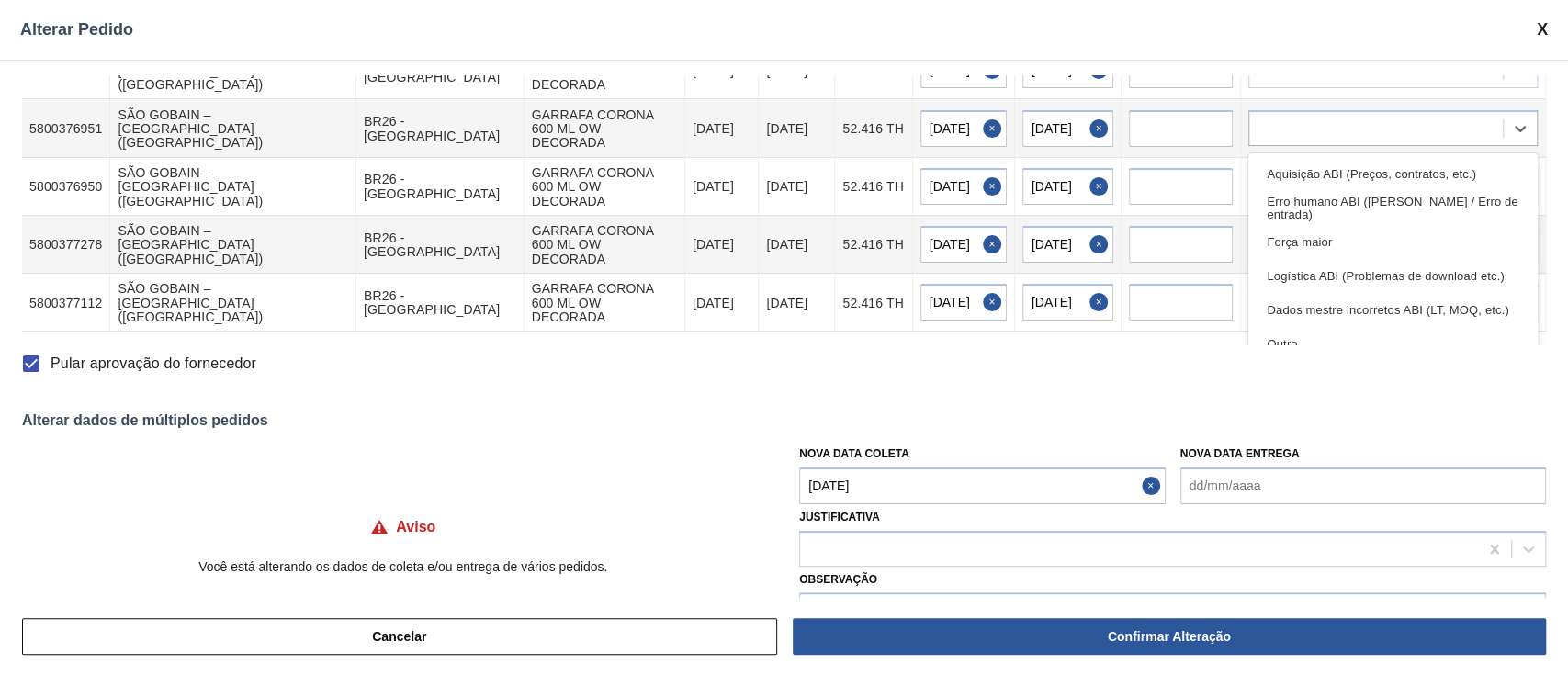
click at [1301, 327] on div "Outro" at bounding box center [1393, 344] width 290 height 34
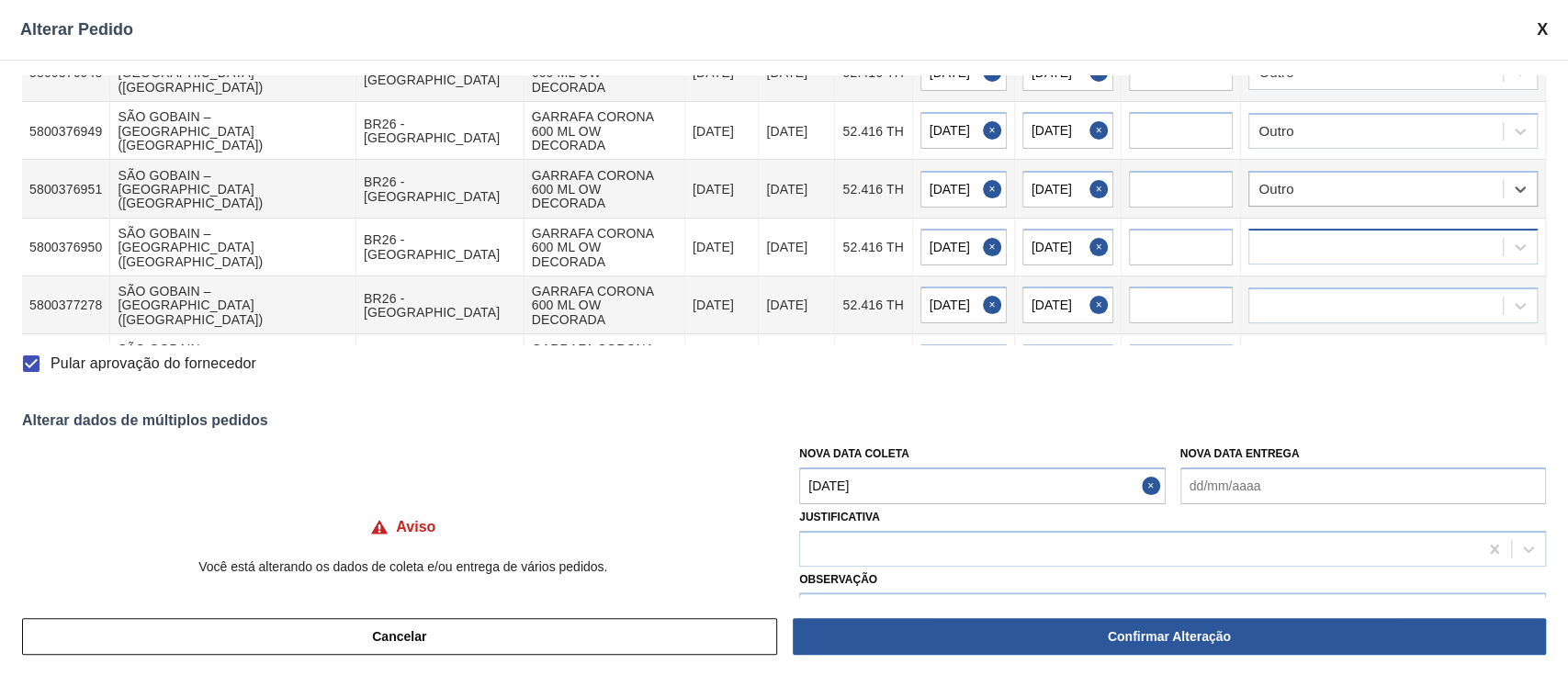
click at [1303, 234] on div at bounding box center [1376, 247] width 254 height 26
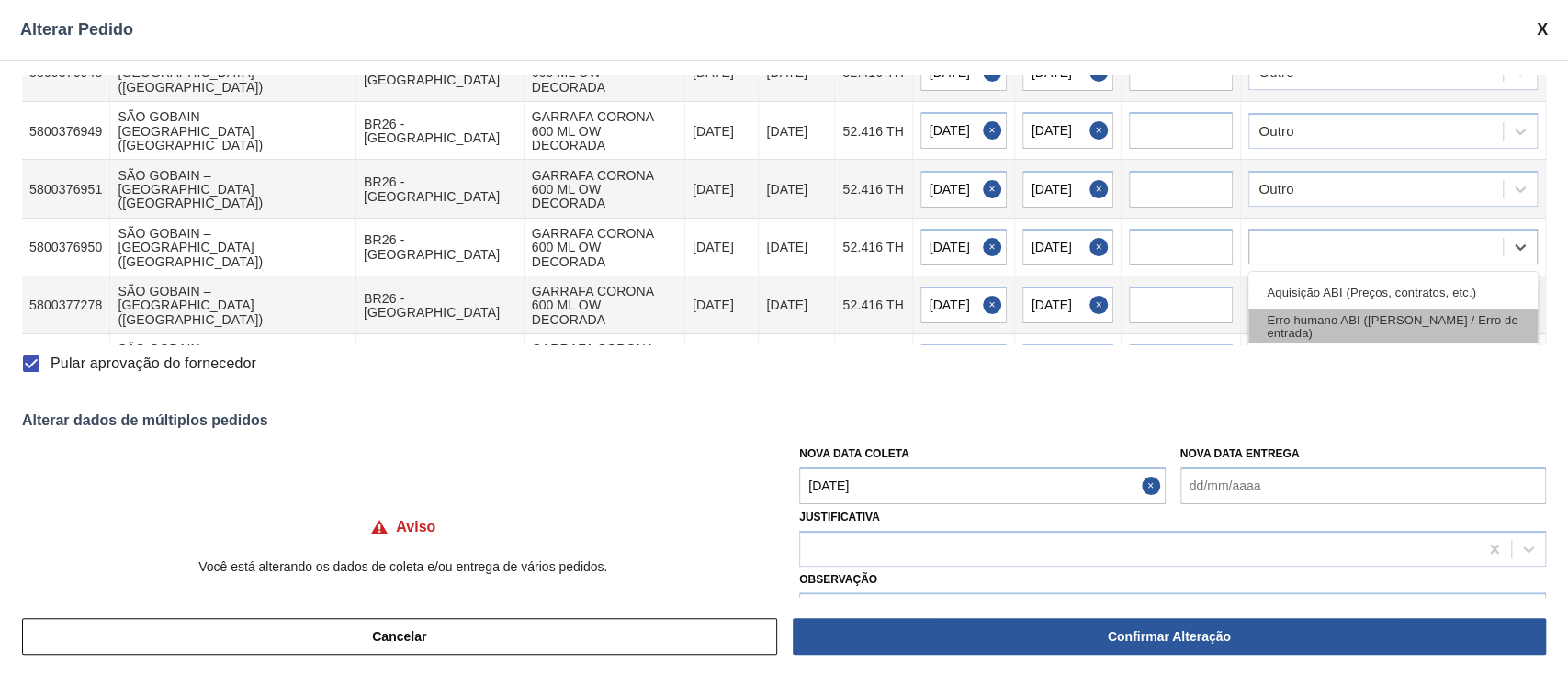
scroll to position [122, 0]
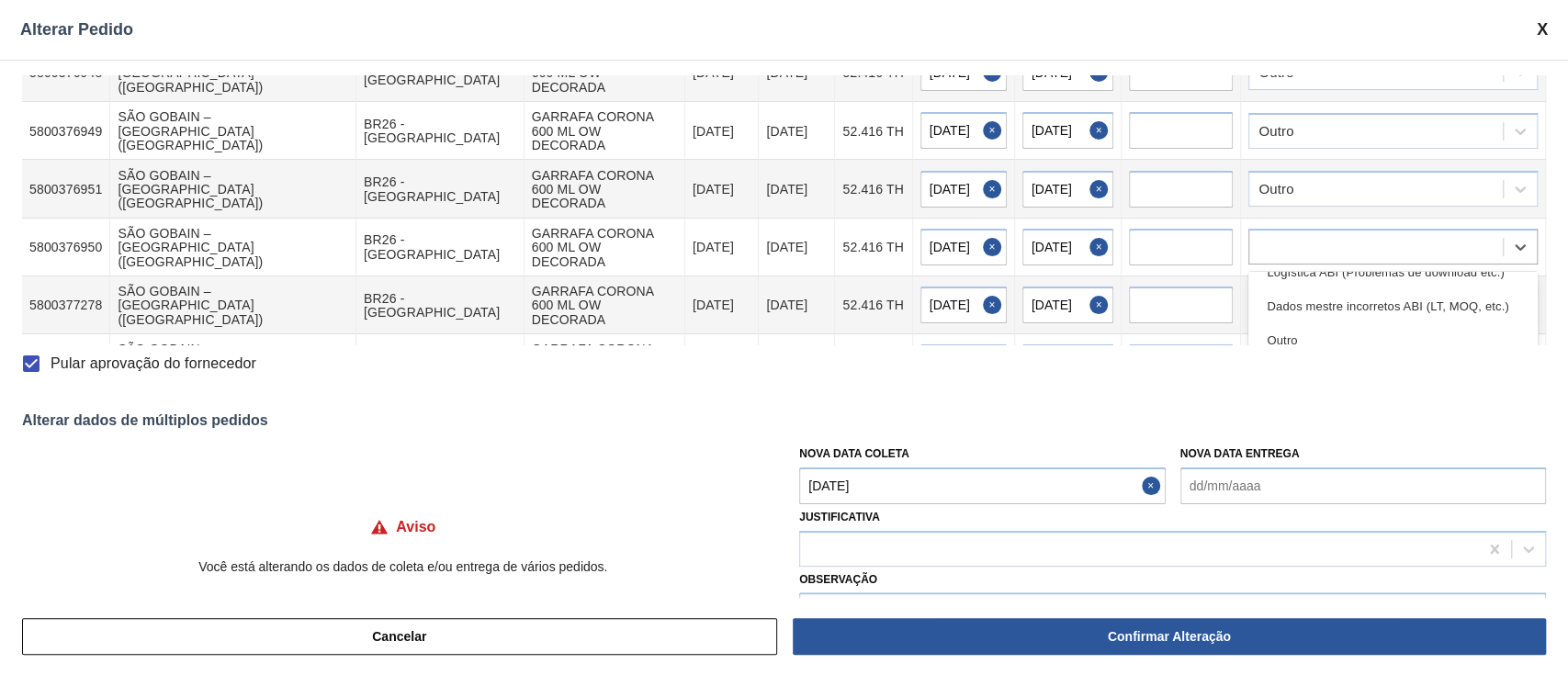
click at [1334, 323] on div "Outro" at bounding box center [1393, 340] width 290 height 34
click at [1318, 292] on div at bounding box center [1376, 305] width 254 height 26
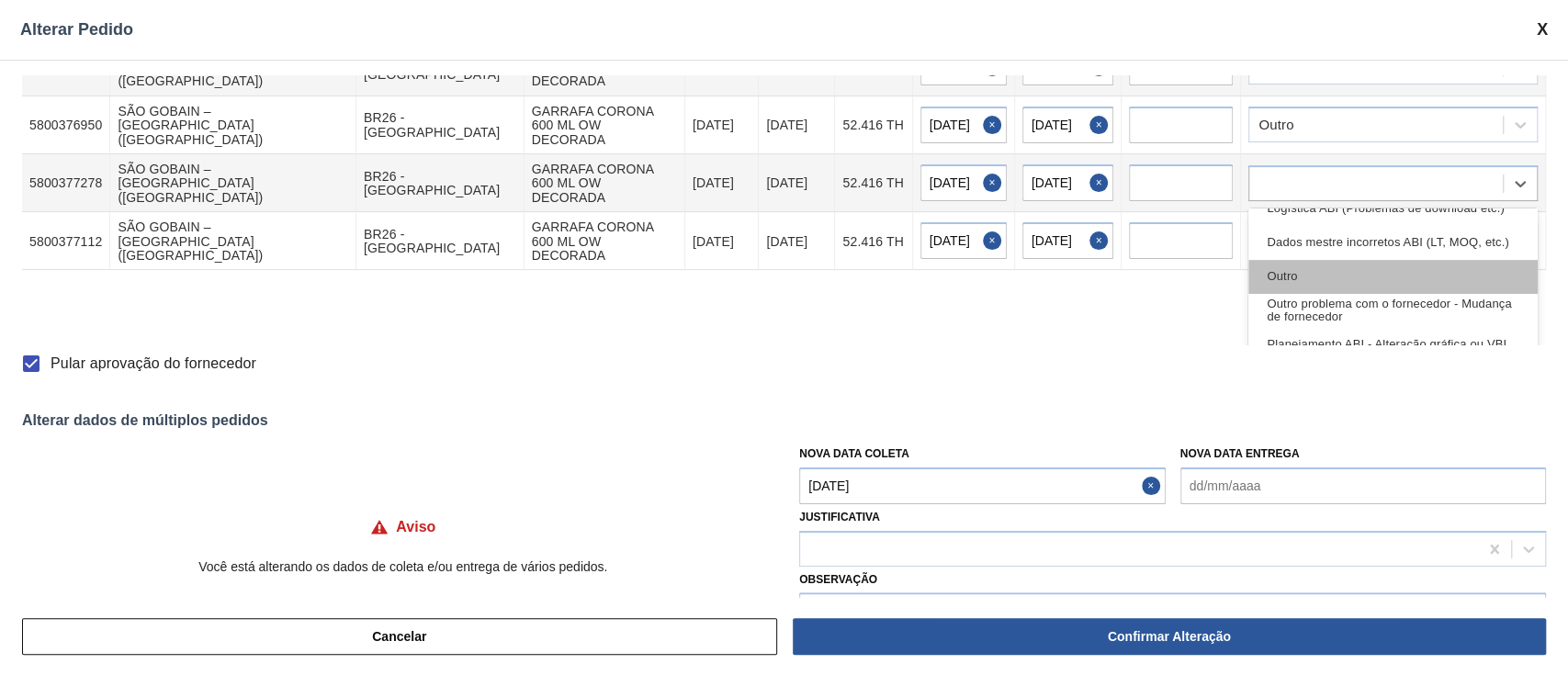
click at [1312, 260] on div "Outro" at bounding box center [1393, 277] width 290 height 34
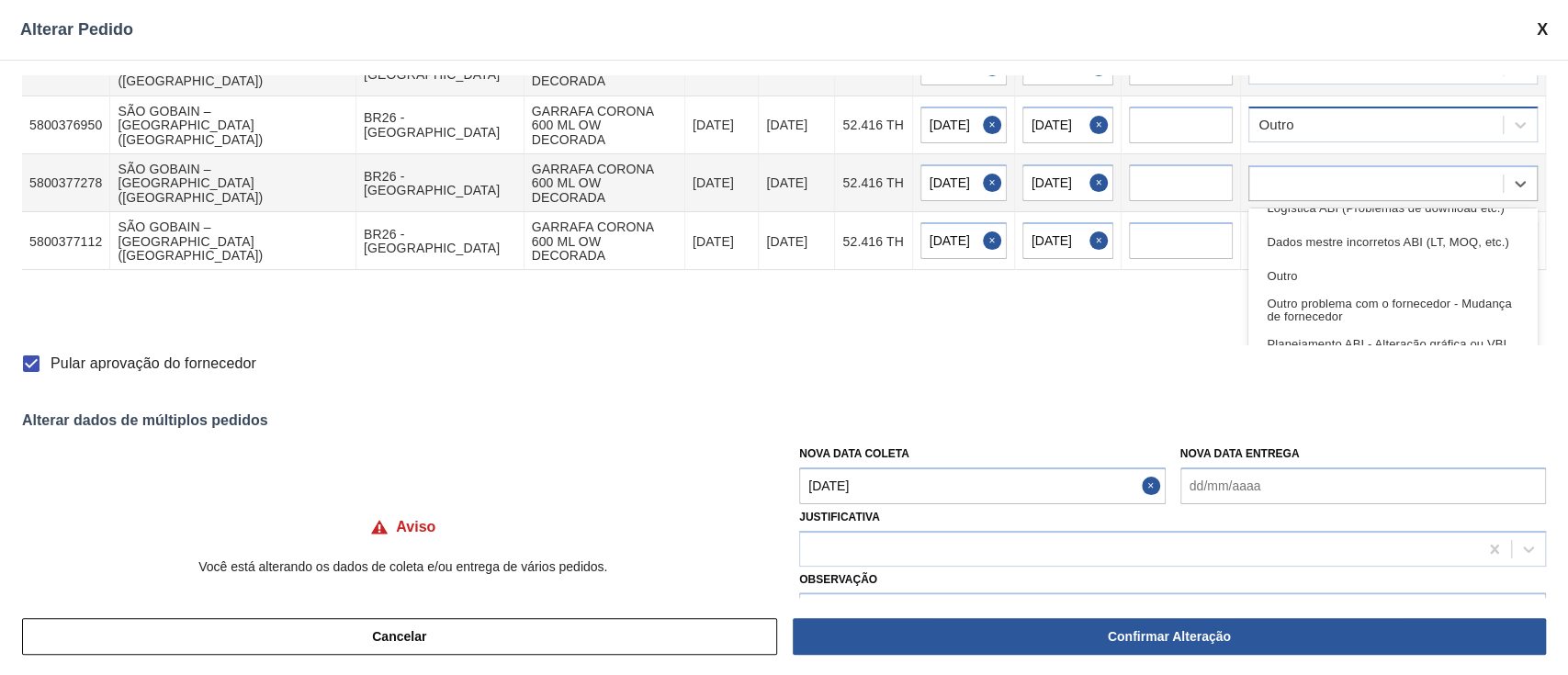
scroll to position [184, 0]
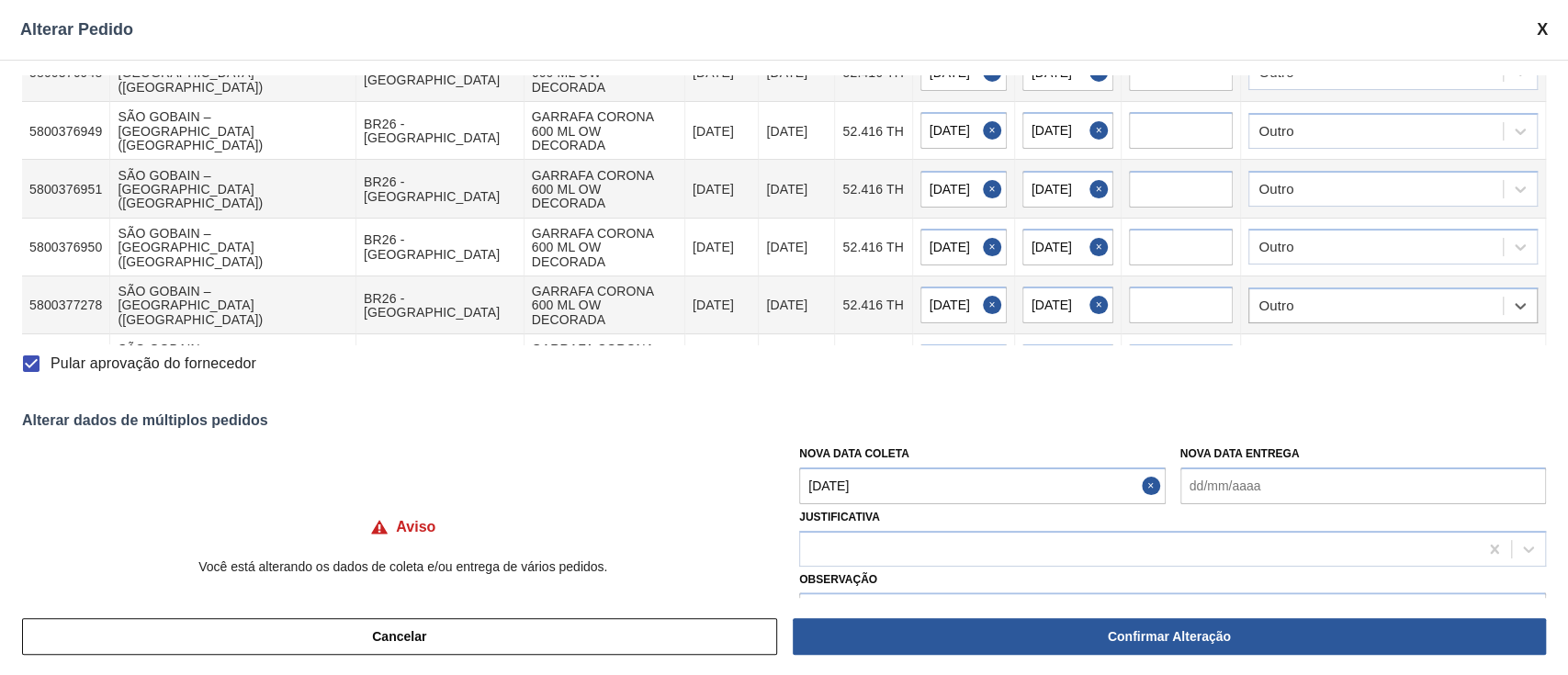
click at [1297, 350] on div at bounding box center [1376, 362] width 254 height 26
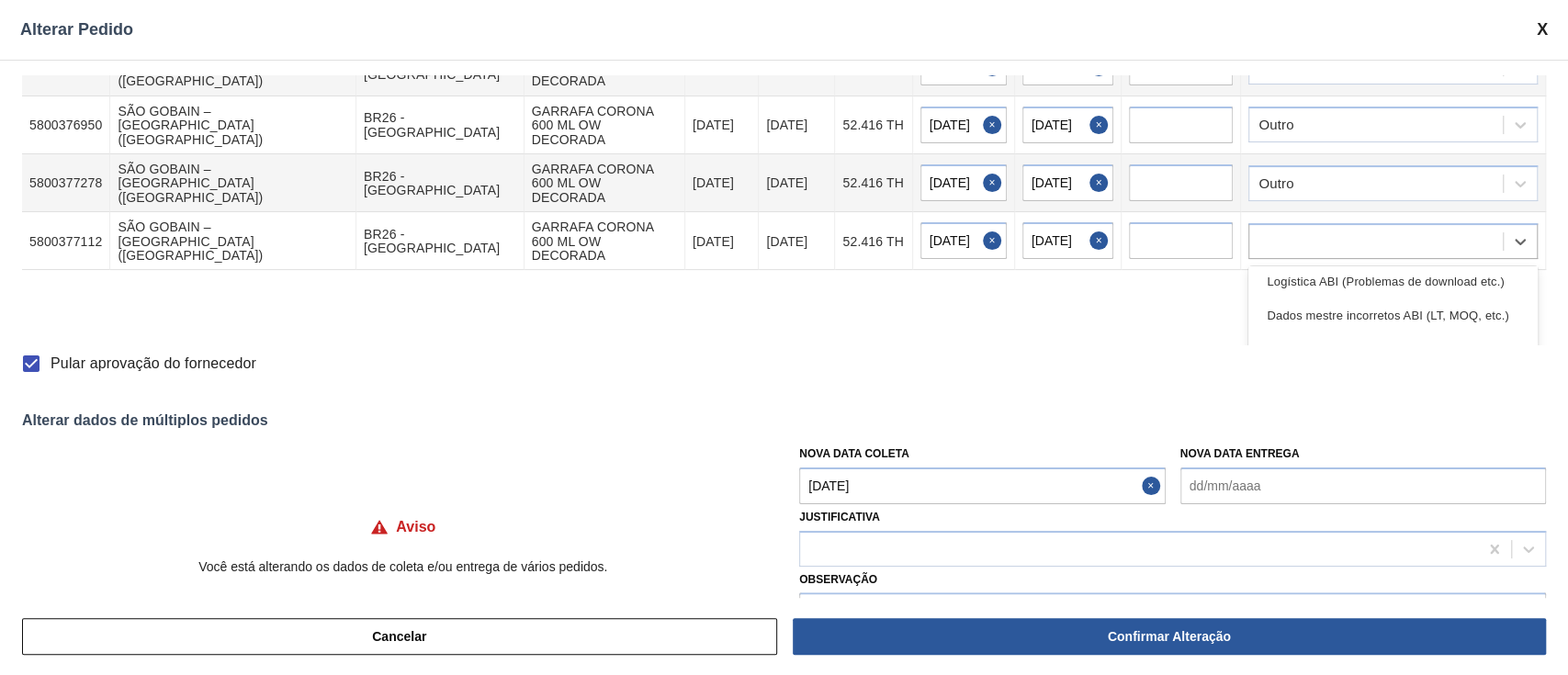
scroll to position [122, 0]
click at [1324, 318] on div "Outro" at bounding box center [1393, 334] width 290 height 34
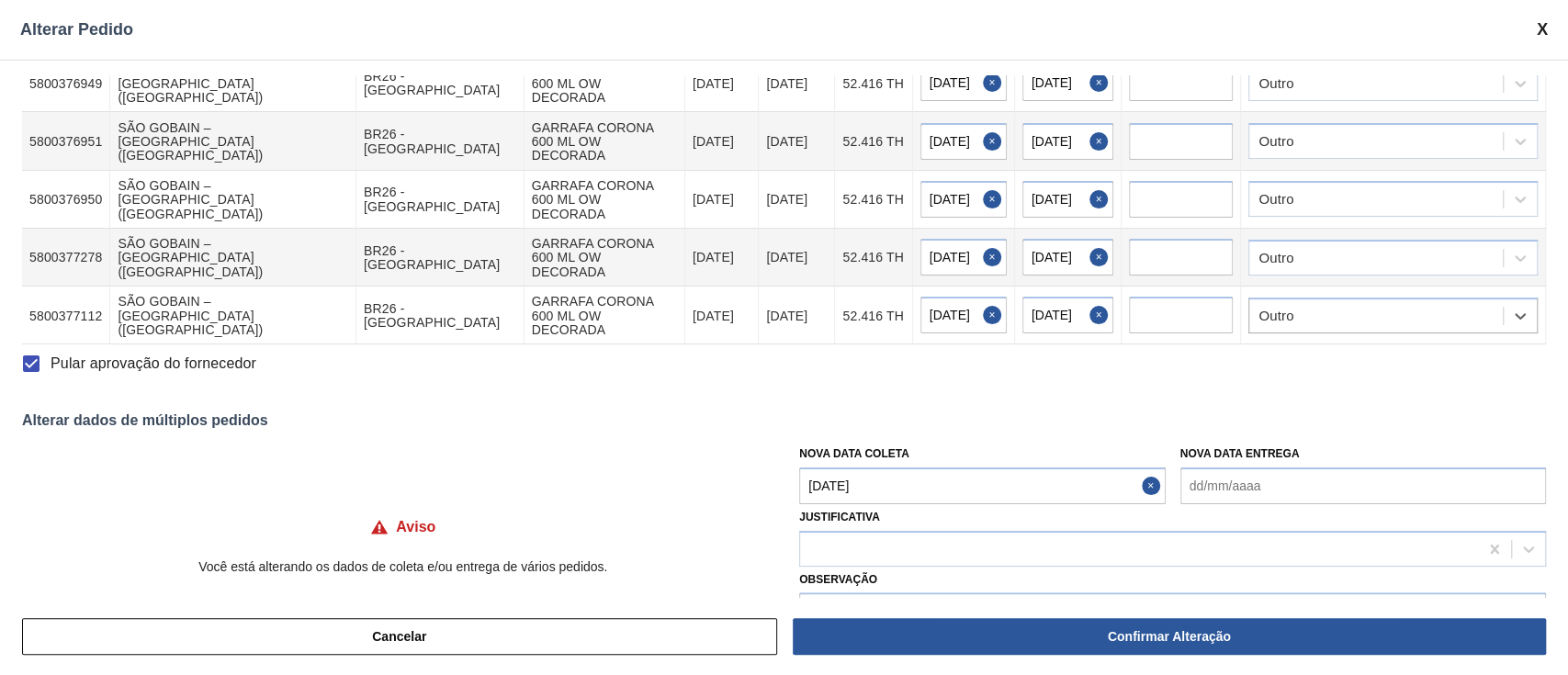
scroll to position [184, 0]
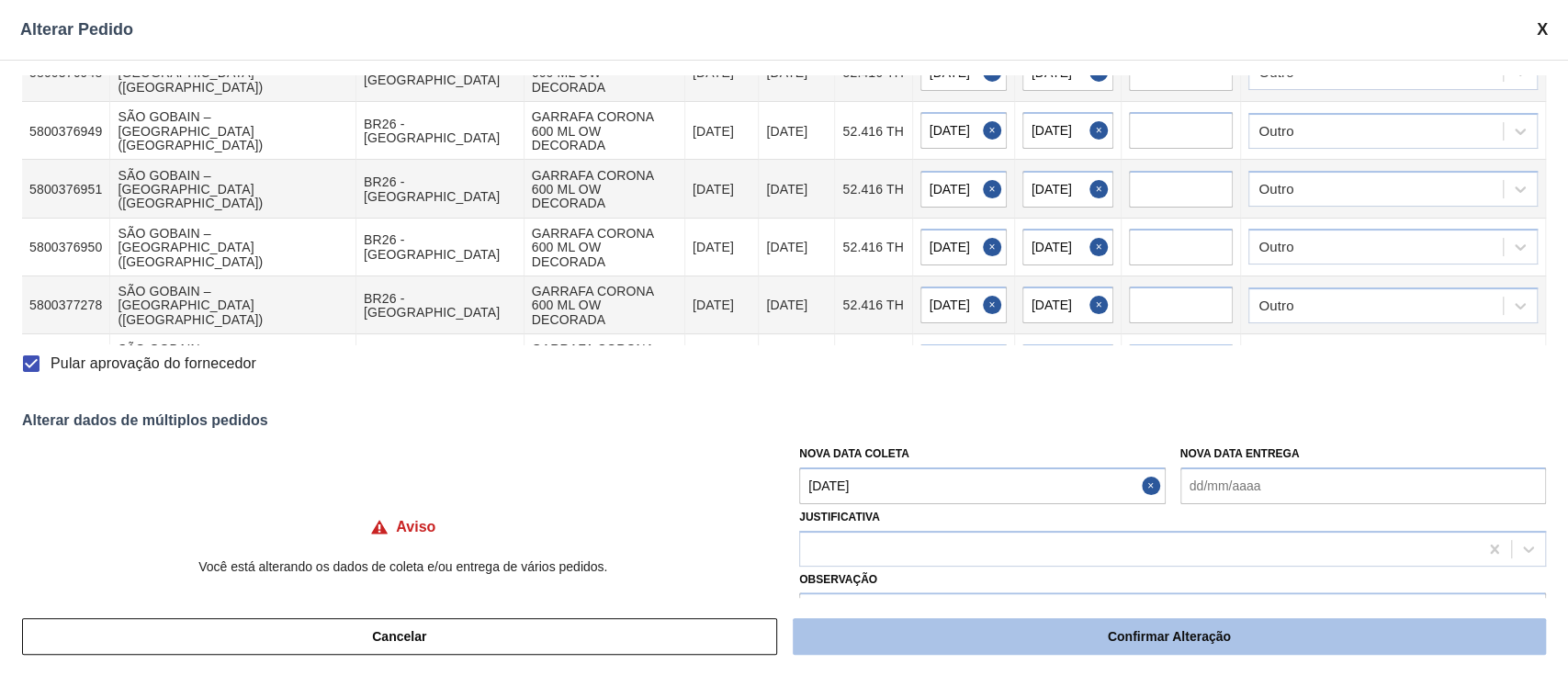
click at [1238, 641] on button "Confirmar Alteração" at bounding box center [1169, 636] width 753 height 37
checkbox input "false"
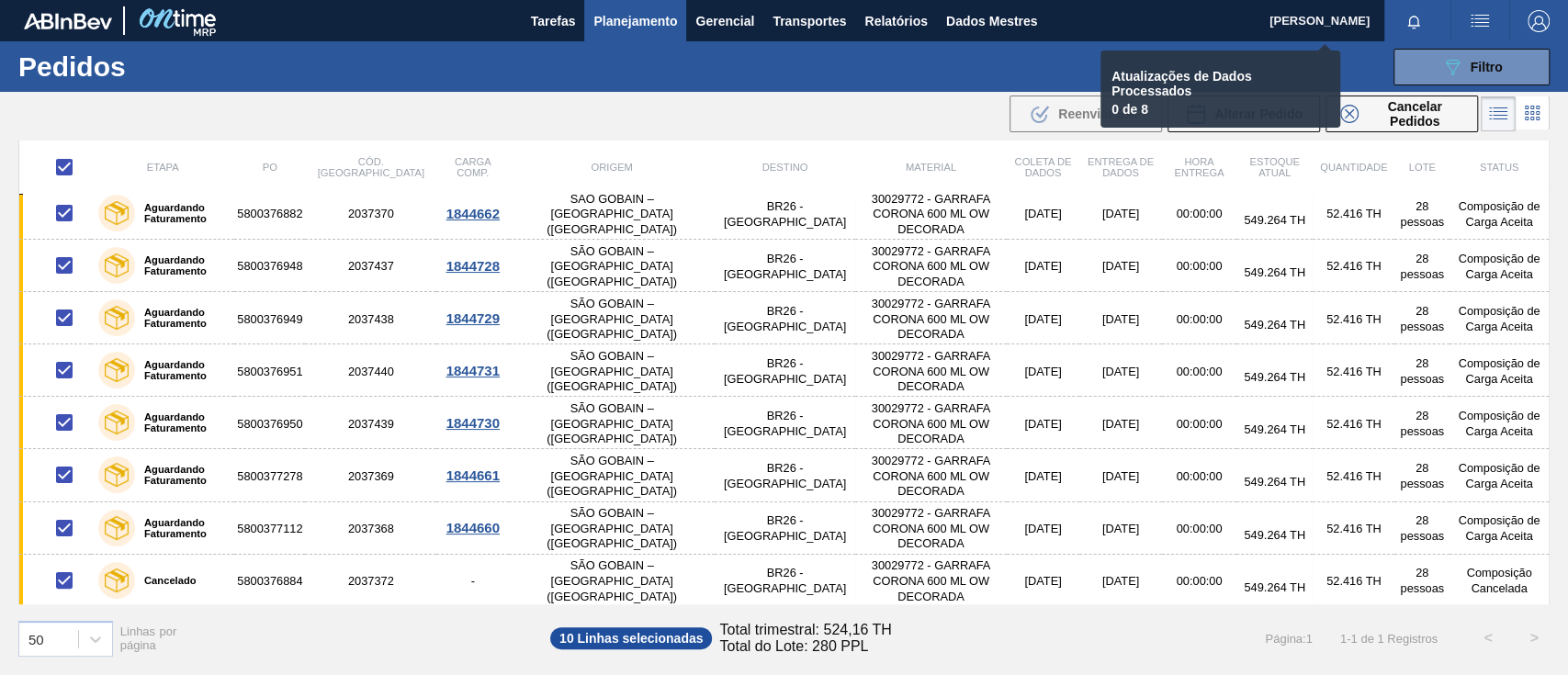
checkbox input "false"
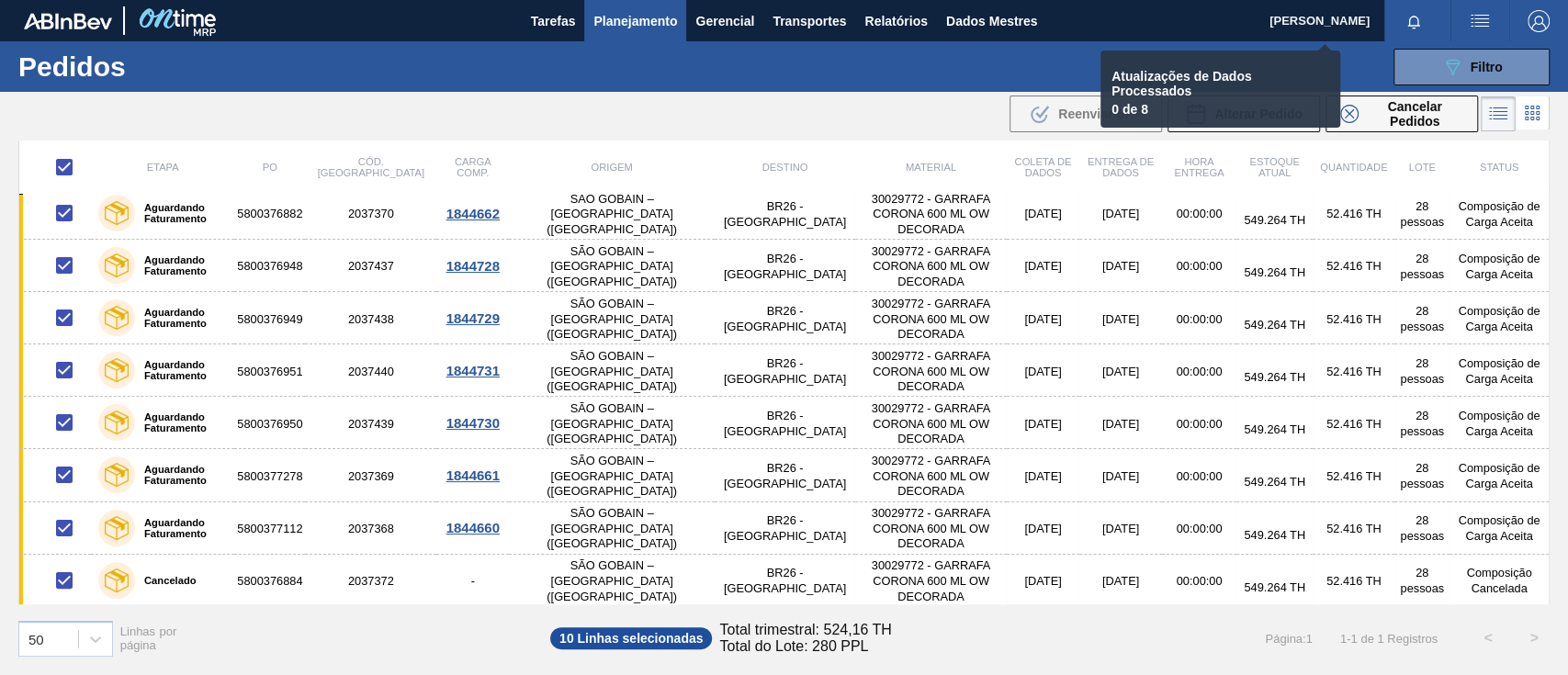
checkbox input "false"
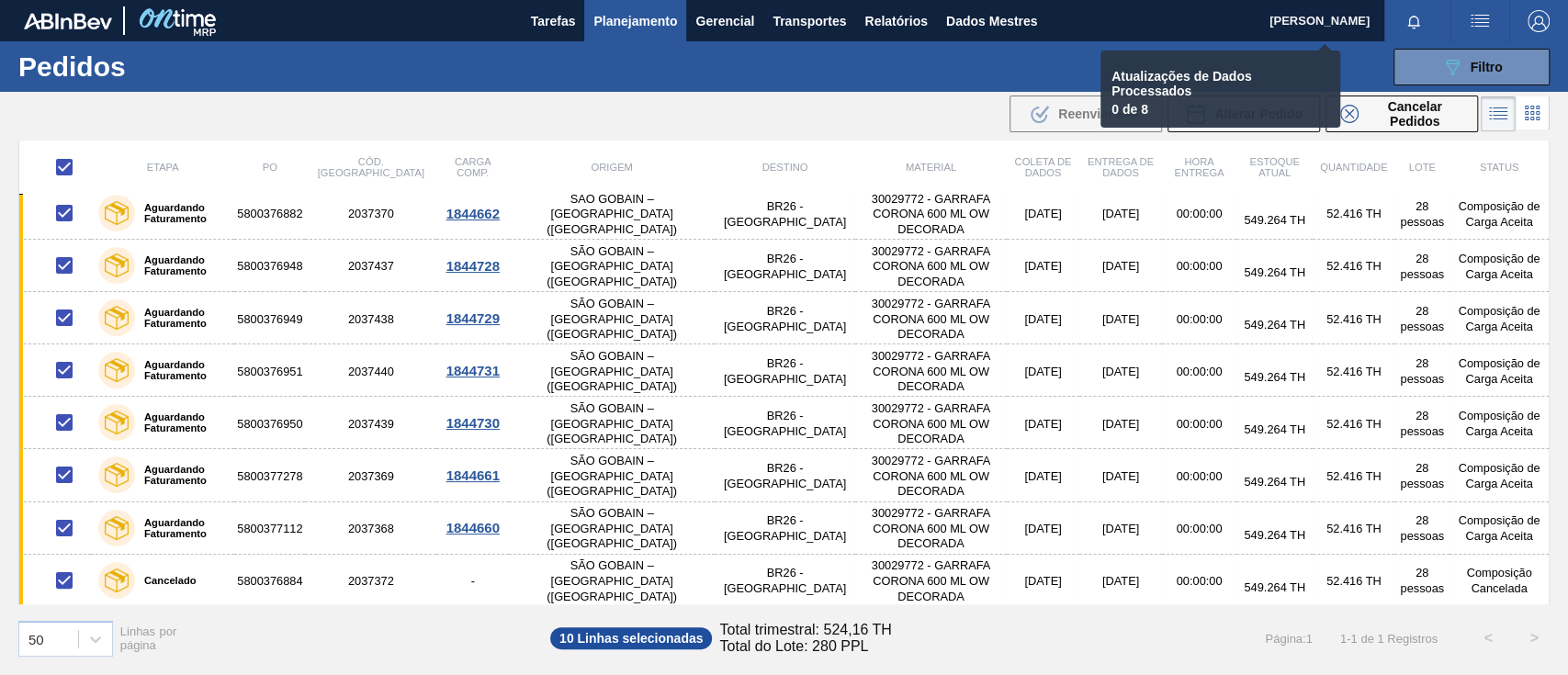
checkbox input "false"
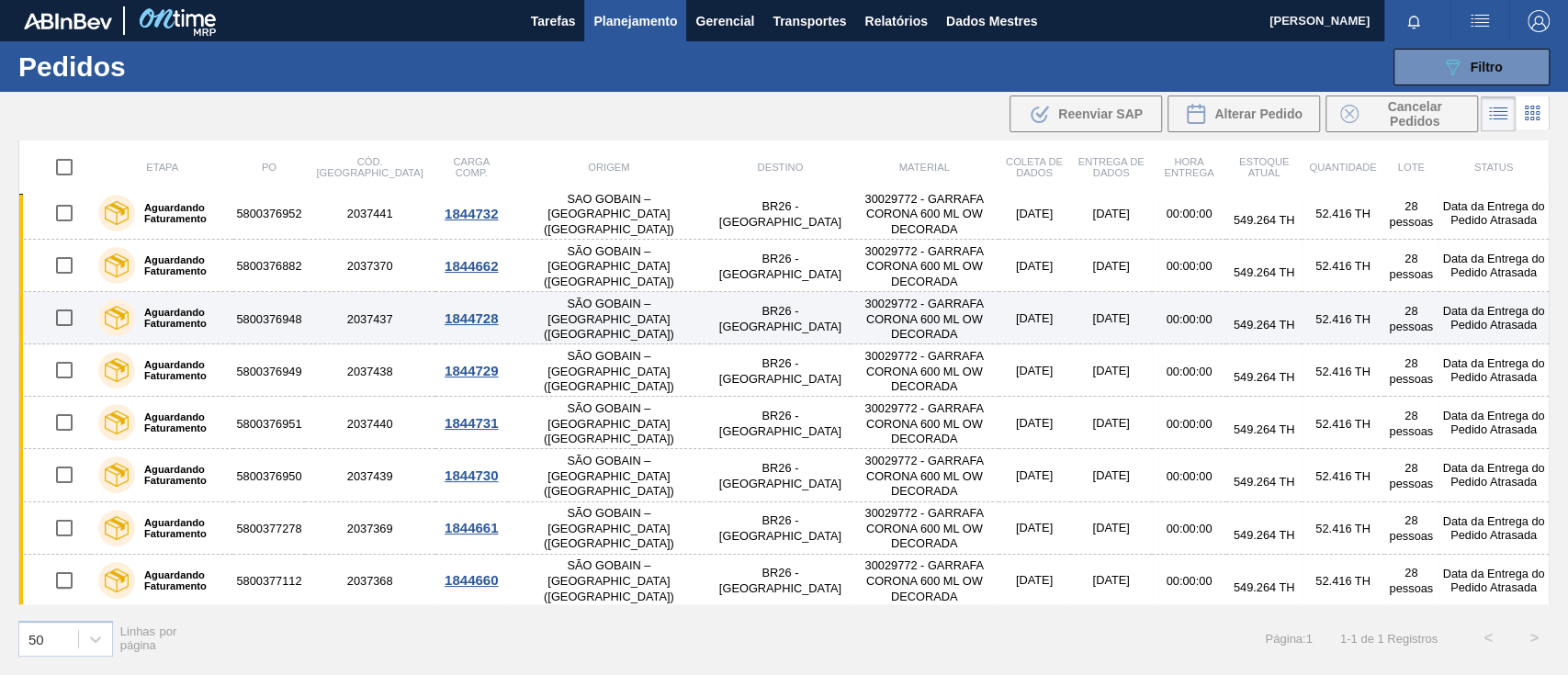
scroll to position [0, 0]
